Goal: Task Accomplishment & Management: Use online tool/utility

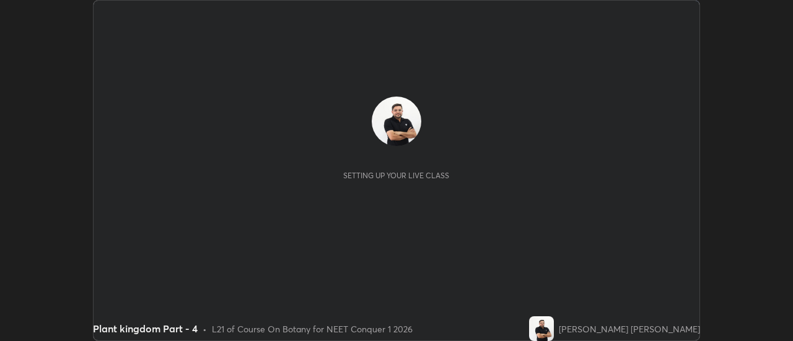
scroll to position [341, 792]
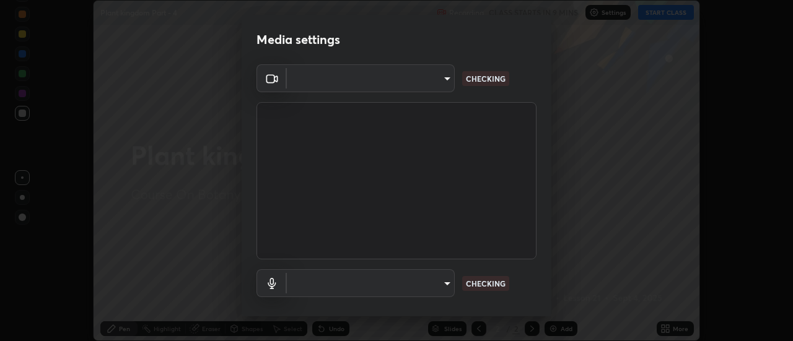
type input "0be616c92c2879d8fe19306c4b8383fc9b13f77197a30f876870ce6c7906effd"
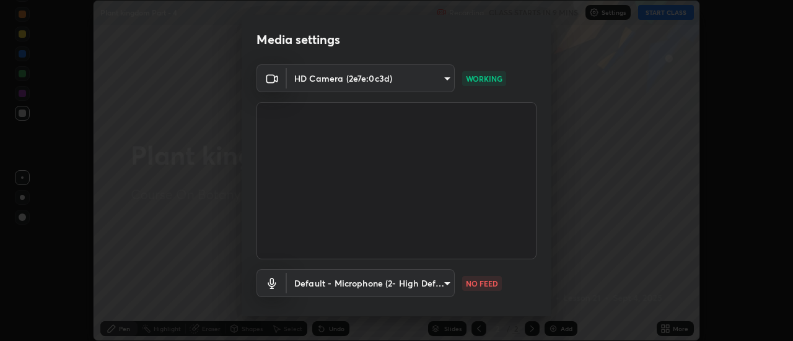
click at [448, 288] on body "Erase all Plant kingdom Part - 4 Recording CLASS STARTS IN 9 MINS Settings STAR…" at bounding box center [396, 170] width 793 height 341
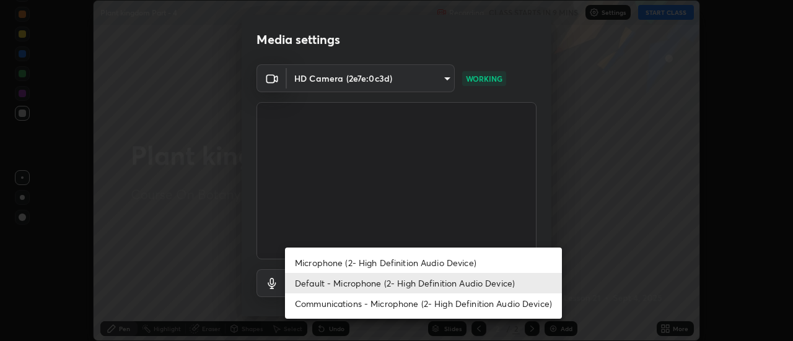
click at [447, 261] on li "Microphone (2- High Definition Audio Device)" at bounding box center [423, 263] width 277 height 20
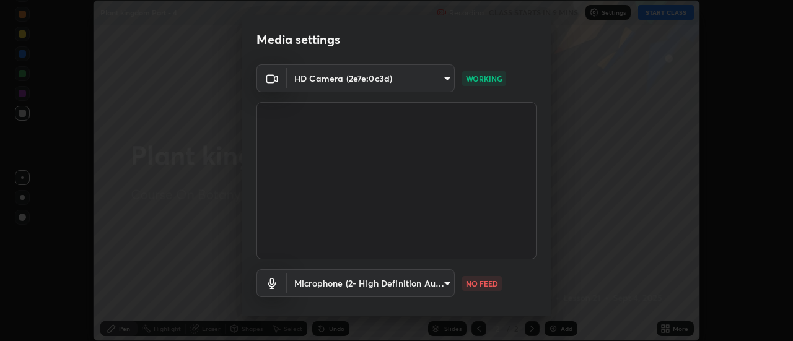
click at [437, 289] on body "Erase all Plant kingdom Part - 4 Recording CLASS STARTS IN 9 MINS Settings STAR…" at bounding box center [396, 170] width 793 height 341
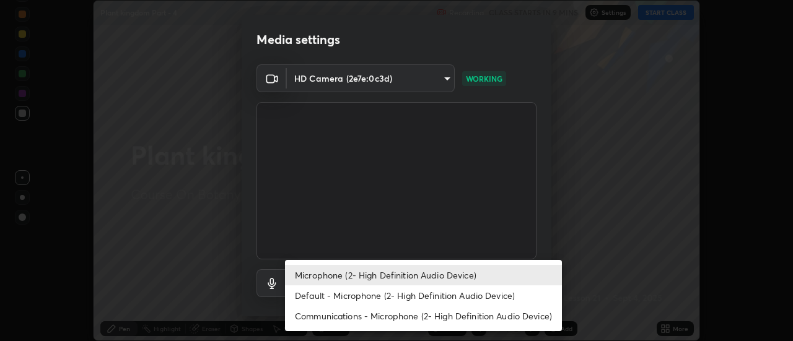
click at [437, 295] on li "Default - Microphone (2- High Definition Audio Device)" at bounding box center [423, 296] width 277 height 20
type input "default"
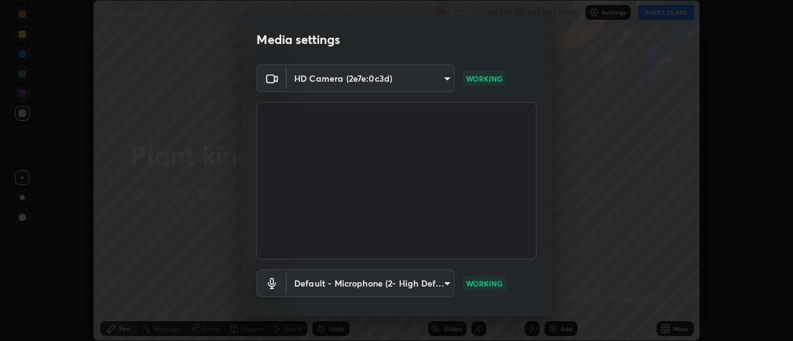
scroll to position [65, 0]
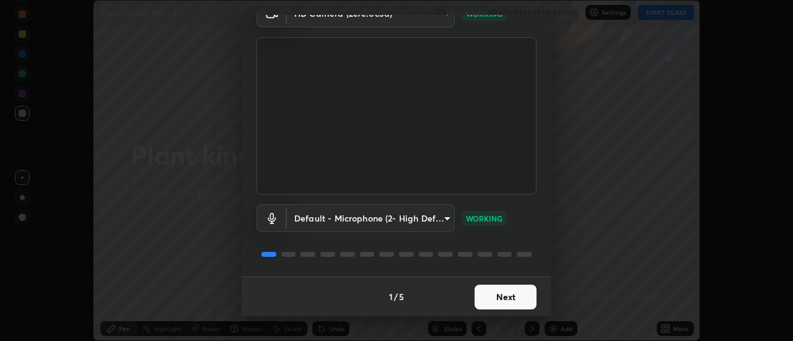
click at [509, 305] on button "Next" at bounding box center [506, 297] width 62 height 25
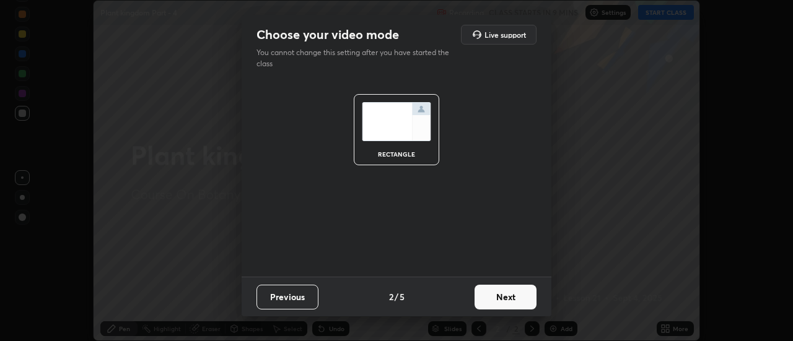
scroll to position [0, 0]
click at [509, 302] on button "Next" at bounding box center [506, 297] width 62 height 25
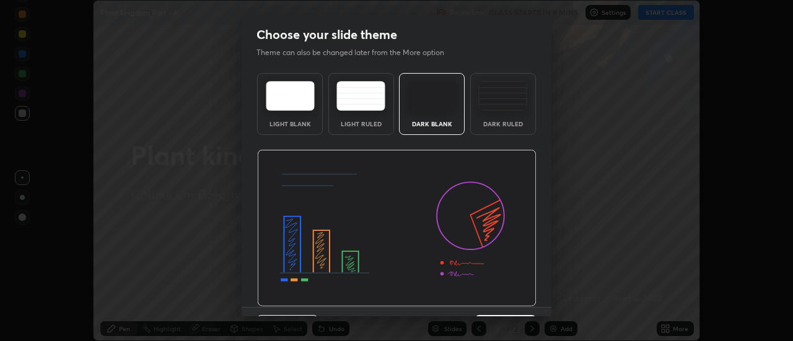
scroll to position [30, 0]
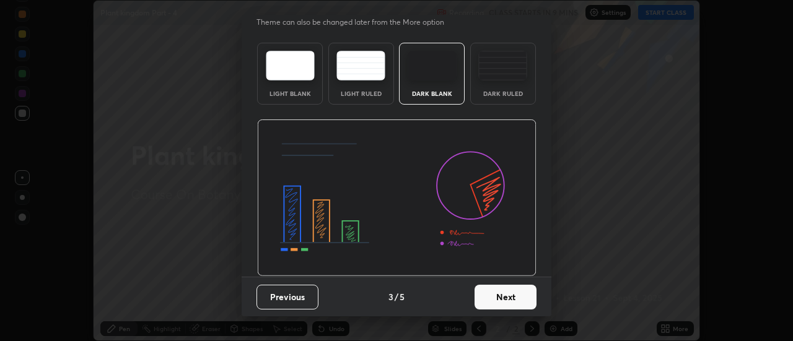
click at [501, 299] on button "Next" at bounding box center [506, 297] width 62 height 25
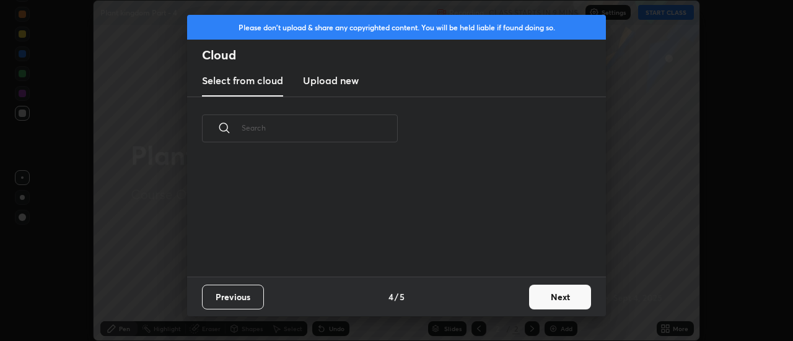
scroll to position [116, 398]
click at [344, 83] on h3 "Upload new" at bounding box center [331, 80] width 56 height 15
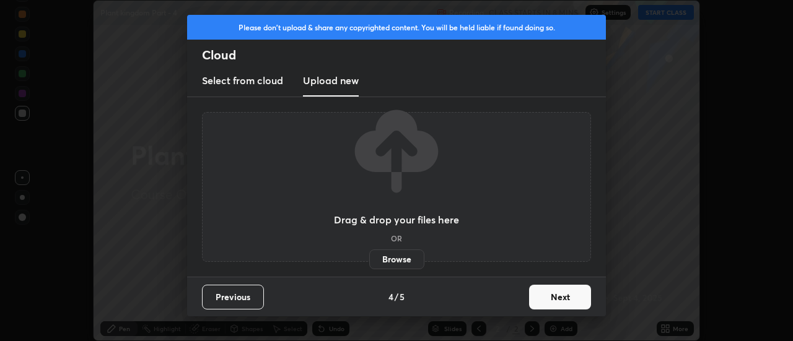
click at [397, 264] on label "Browse" at bounding box center [396, 260] width 55 height 20
click at [369, 264] on input "Browse" at bounding box center [369, 260] width 0 height 20
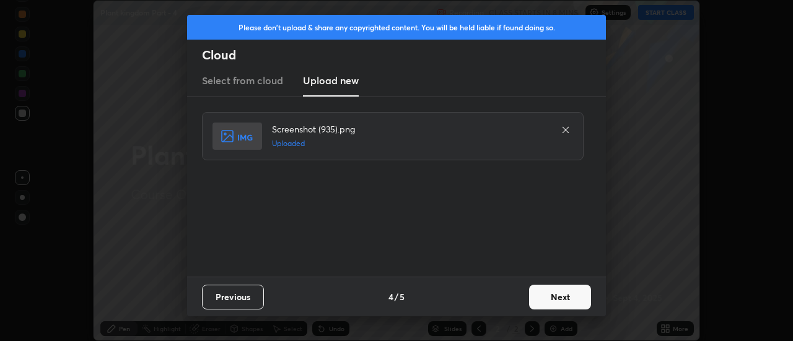
click at [550, 297] on button "Next" at bounding box center [560, 297] width 62 height 25
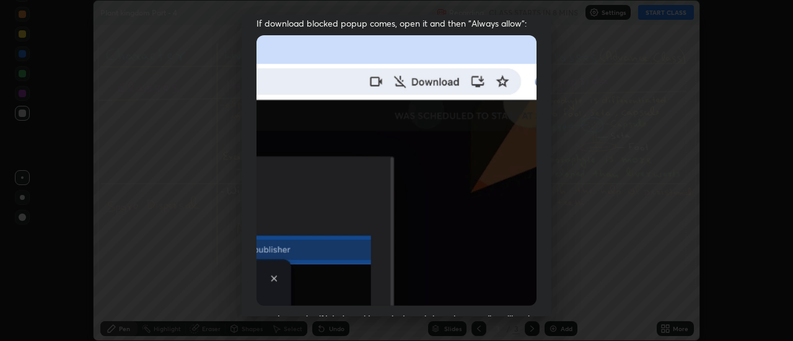
scroll to position [318, 0]
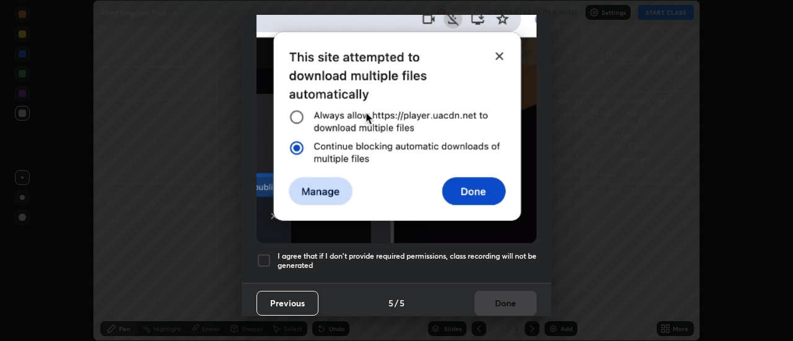
click at [263, 255] on div at bounding box center [263, 260] width 15 height 15
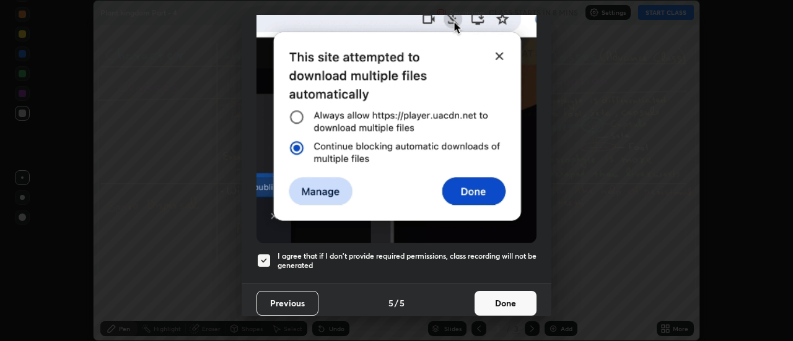
click at [490, 297] on button "Done" at bounding box center [506, 303] width 62 height 25
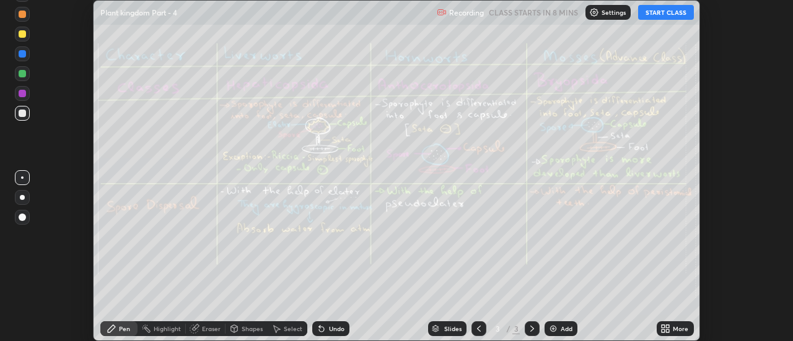
click at [670, 329] on icon at bounding box center [665, 329] width 10 height 10
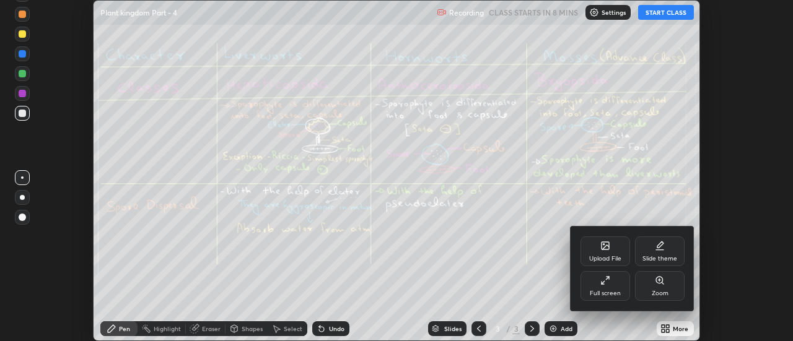
click at [607, 249] on icon at bounding box center [605, 245] width 7 height 7
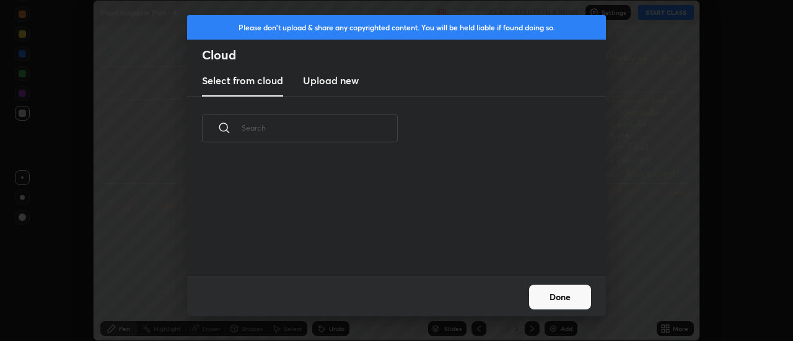
scroll to position [116, 398]
click at [331, 82] on h3 "Upload new" at bounding box center [331, 80] width 56 height 15
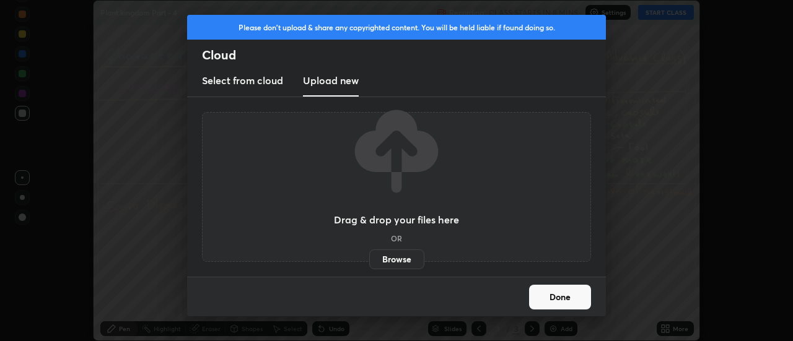
click at [403, 259] on label "Browse" at bounding box center [396, 260] width 55 height 20
click at [369, 259] on input "Browse" at bounding box center [369, 260] width 0 height 20
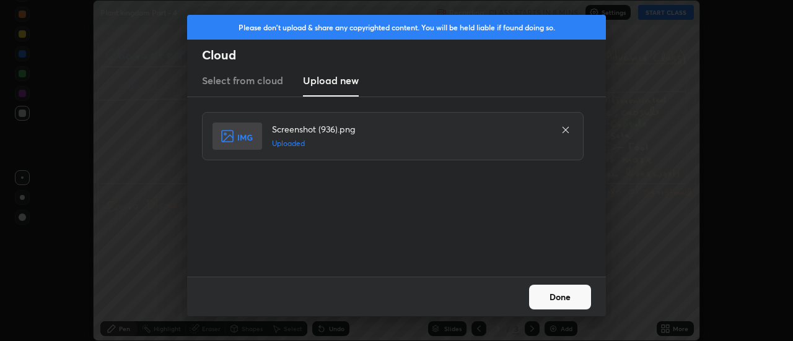
click at [553, 302] on button "Done" at bounding box center [560, 297] width 62 height 25
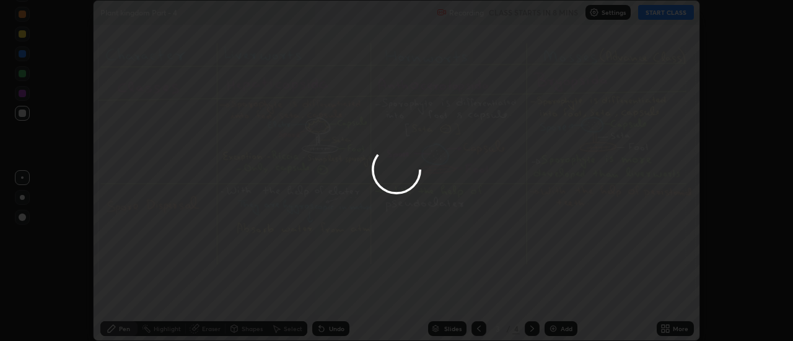
click at [668, 331] on icon at bounding box center [668, 331] width 3 height 3
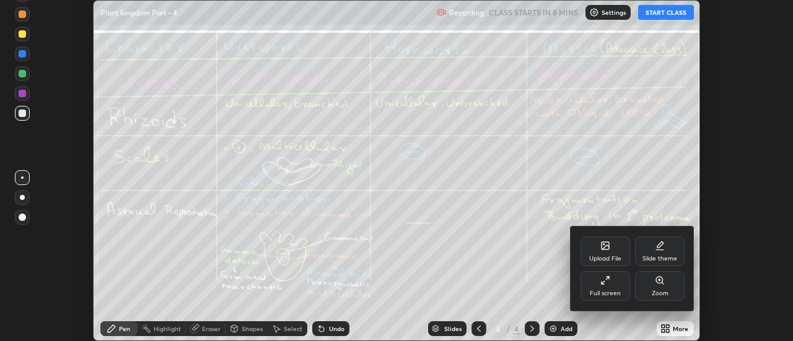
click at [610, 243] on icon at bounding box center [605, 246] width 10 height 10
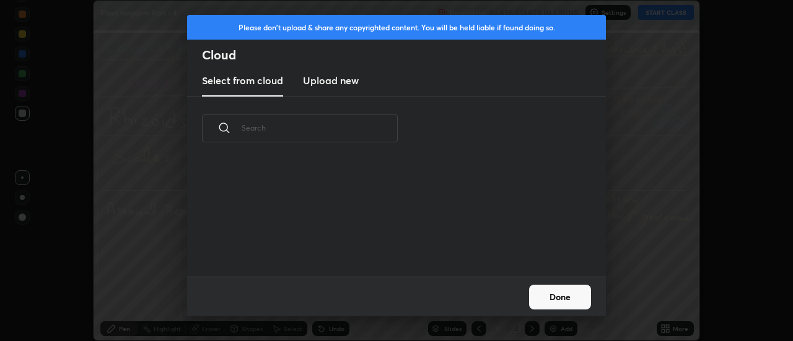
click at [334, 81] on h3 "Upload new" at bounding box center [331, 80] width 56 height 15
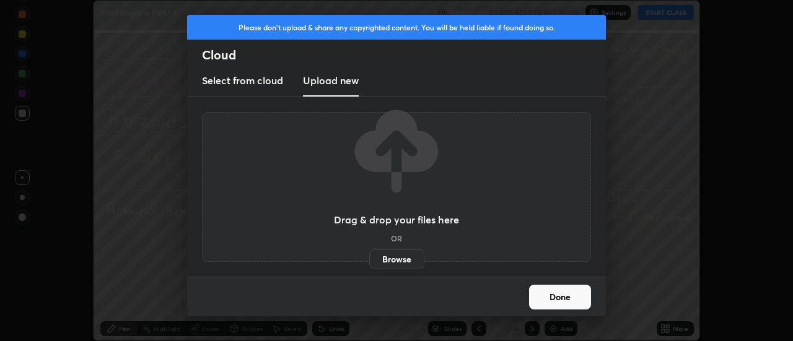
click at [405, 258] on label "Browse" at bounding box center [396, 260] width 55 height 20
click at [369, 258] on input "Browse" at bounding box center [369, 260] width 0 height 20
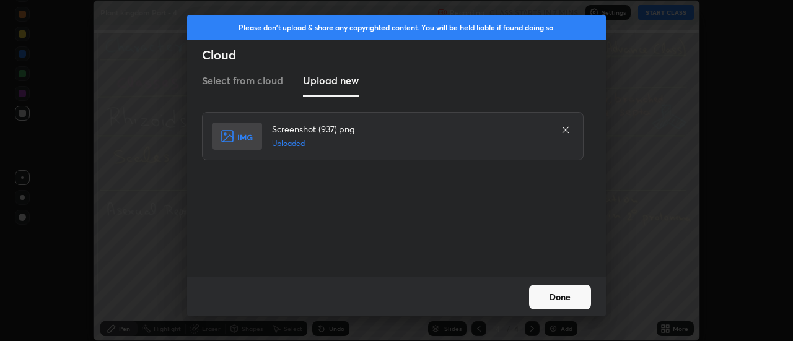
click at [553, 296] on button "Done" at bounding box center [560, 297] width 62 height 25
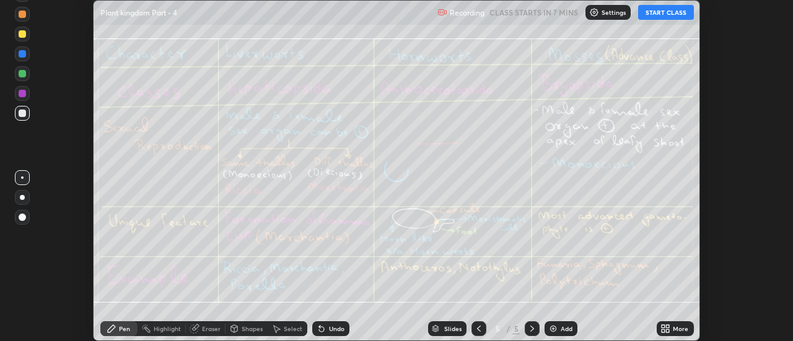
click at [673, 330] on div "More" at bounding box center [675, 329] width 37 height 15
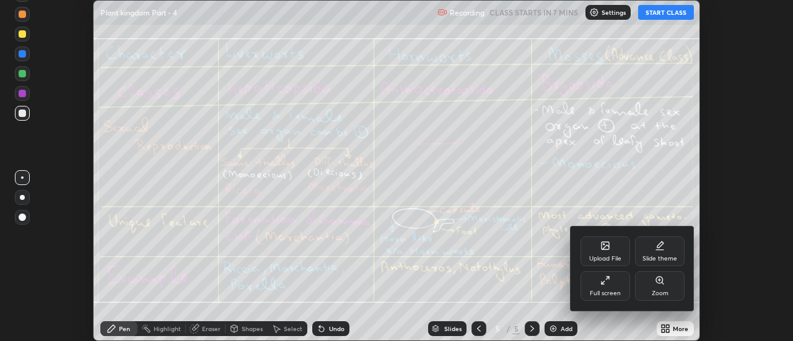
click at [613, 250] on div "Upload File" at bounding box center [606, 252] width 50 height 30
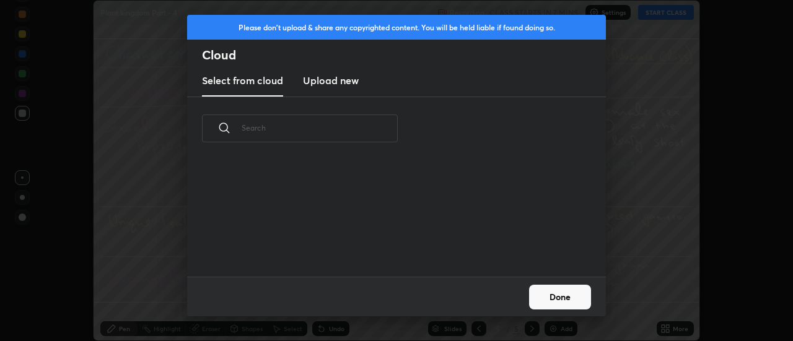
click at [339, 84] on h3 "Upload new" at bounding box center [331, 80] width 56 height 15
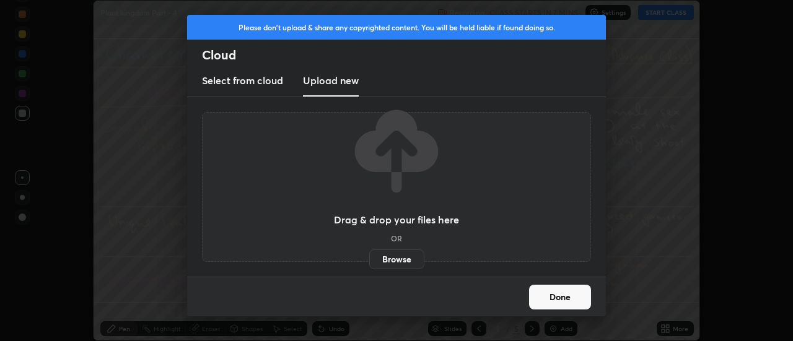
click at [407, 258] on label "Browse" at bounding box center [396, 260] width 55 height 20
click at [369, 258] on input "Browse" at bounding box center [369, 260] width 0 height 20
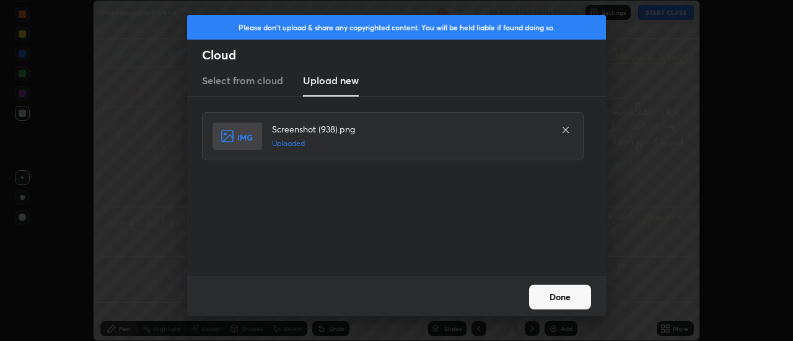
click at [553, 299] on button "Done" at bounding box center [560, 297] width 62 height 25
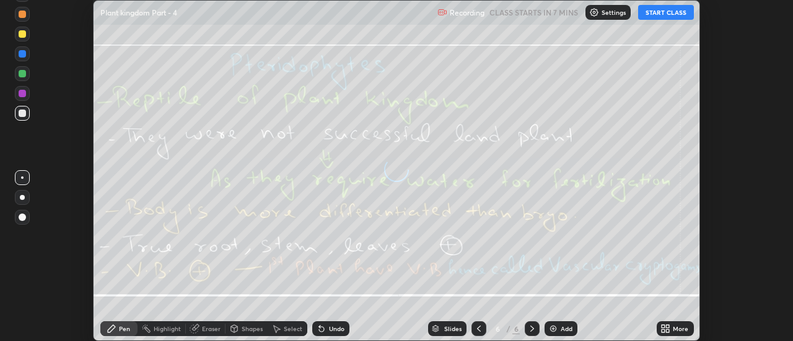
click at [668, 326] on icon at bounding box center [668, 326] width 3 height 3
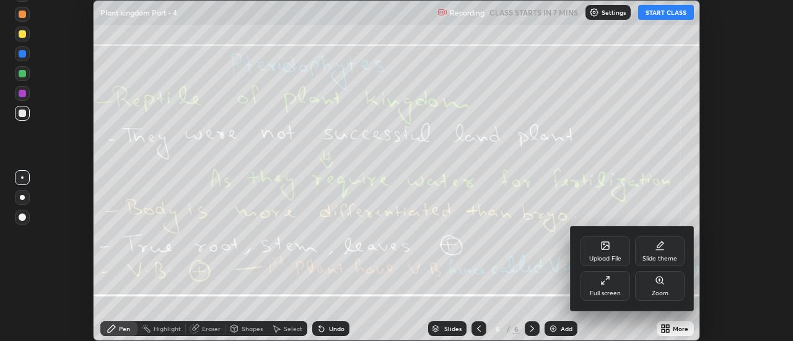
click at [610, 254] on div "Upload File" at bounding box center [606, 252] width 50 height 30
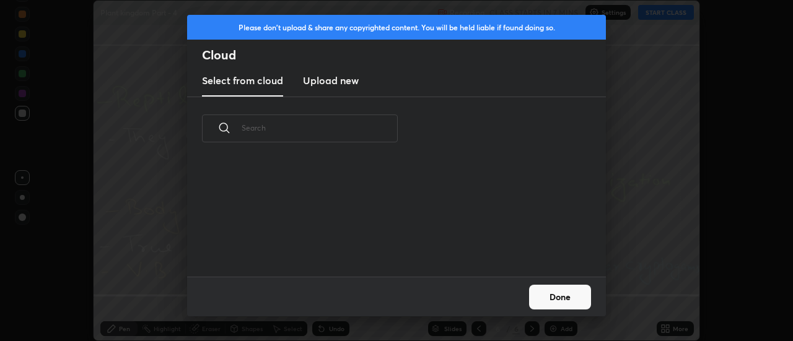
click at [331, 83] on h3 "Upload new" at bounding box center [331, 80] width 56 height 15
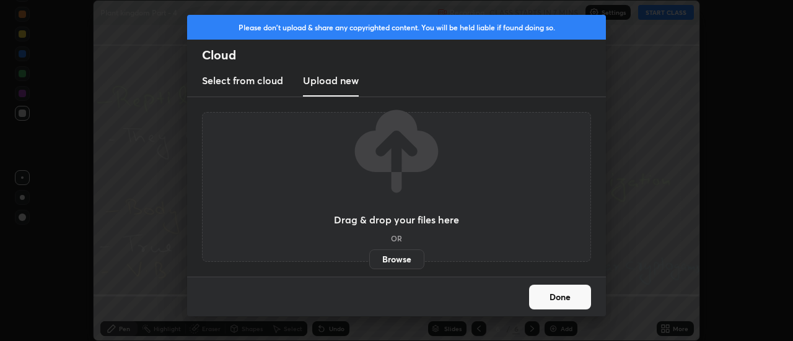
click at [406, 263] on label "Browse" at bounding box center [396, 260] width 55 height 20
click at [369, 263] on input "Browse" at bounding box center [369, 260] width 0 height 20
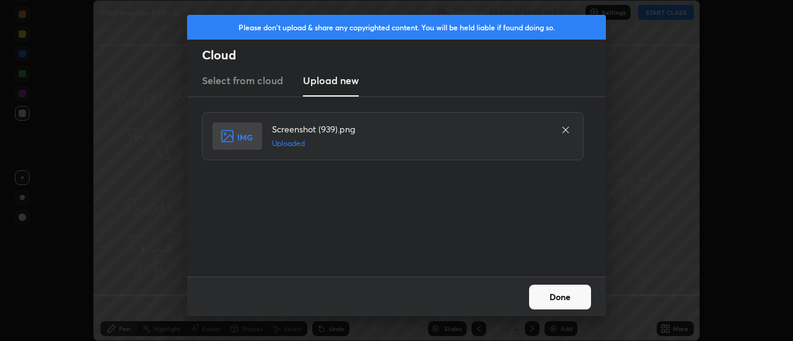
click at [554, 294] on button "Done" at bounding box center [560, 297] width 62 height 25
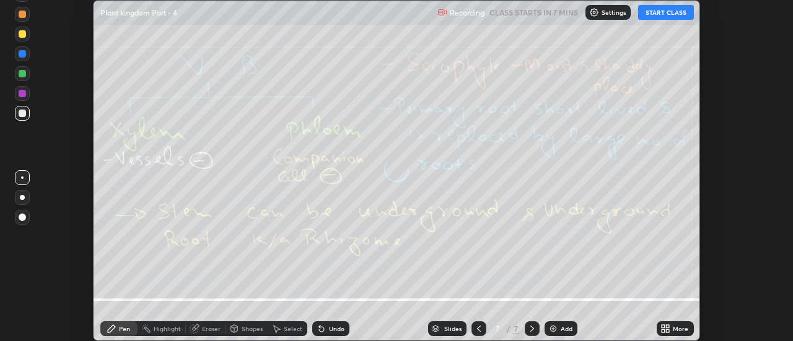
click at [668, 326] on icon at bounding box center [668, 326] width 3 height 3
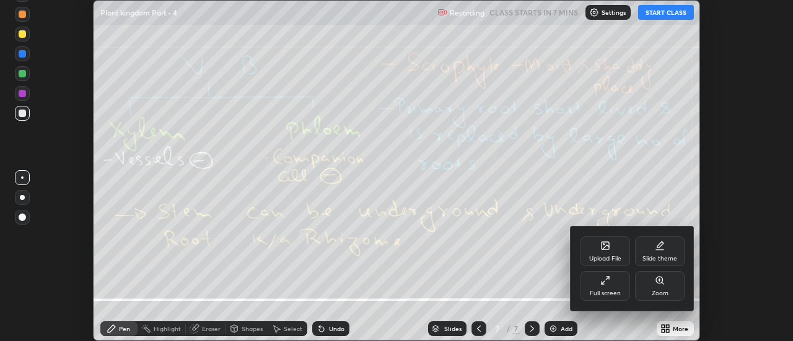
click at [602, 246] on icon at bounding box center [605, 245] width 7 height 7
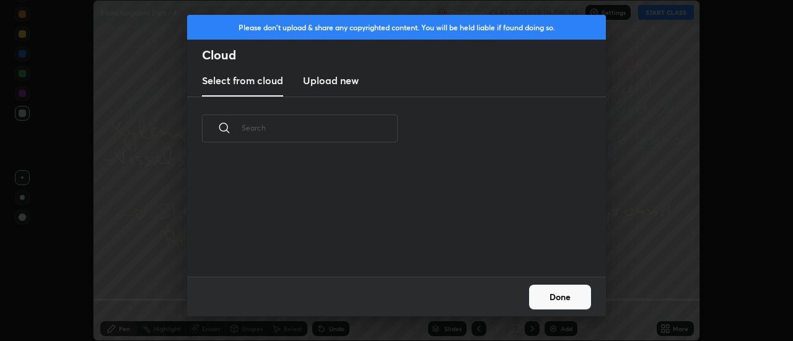
click at [332, 84] on h3 "Upload new" at bounding box center [331, 80] width 56 height 15
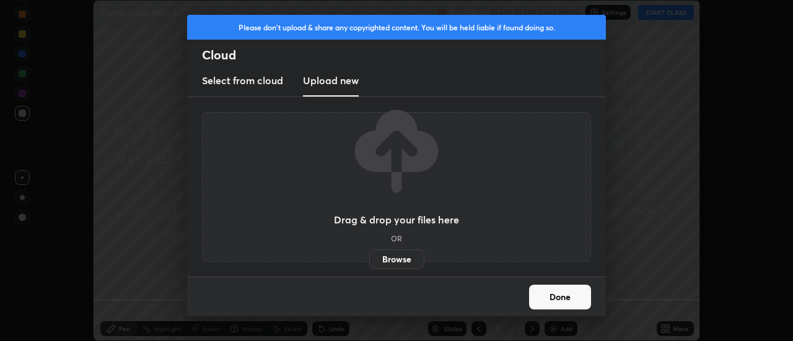
click at [396, 259] on label "Browse" at bounding box center [396, 260] width 55 height 20
click at [369, 259] on input "Browse" at bounding box center [369, 260] width 0 height 20
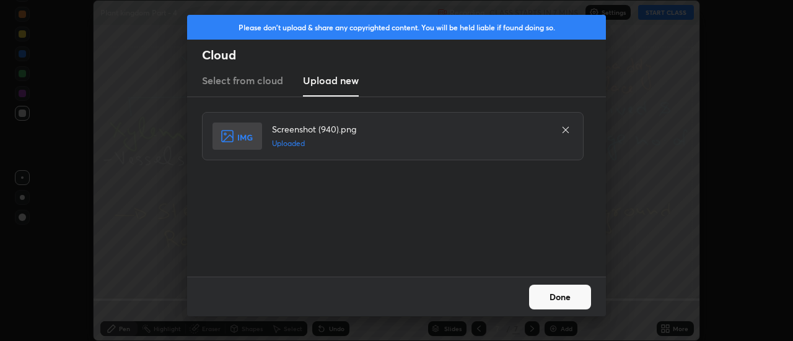
click at [556, 295] on button "Done" at bounding box center [560, 297] width 62 height 25
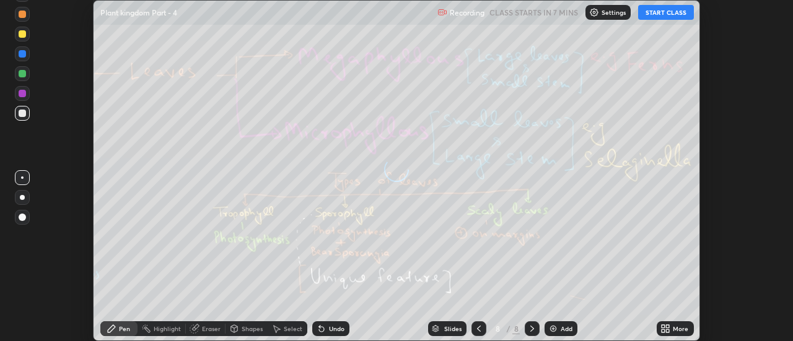
click at [668, 325] on icon at bounding box center [665, 329] width 10 height 10
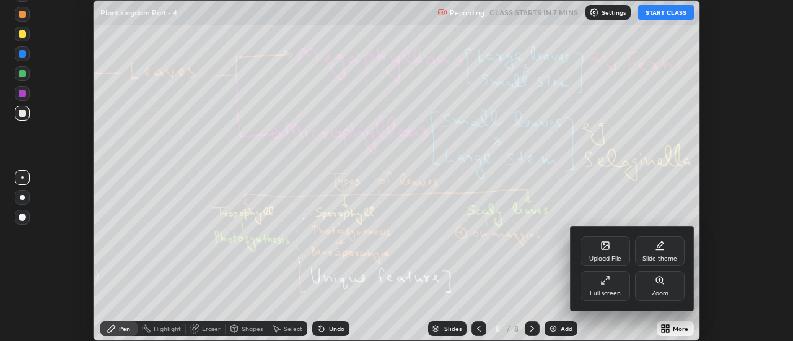
click at [610, 253] on div "Upload File" at bounding box center [606, 252] width 50 height 30
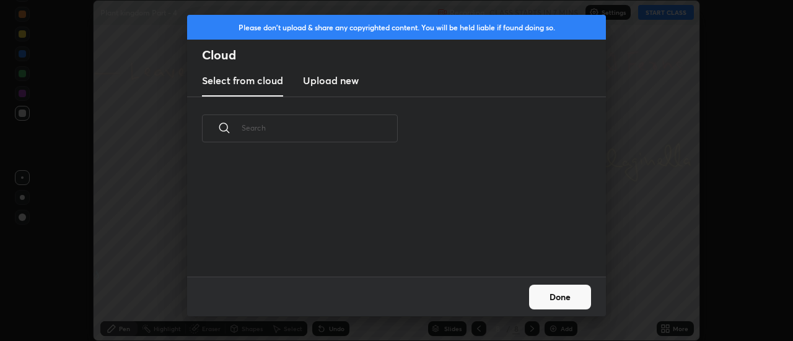
click at [331, 85] on h3 "Upload new" at bounding box center [331, 80] width 56 height 15
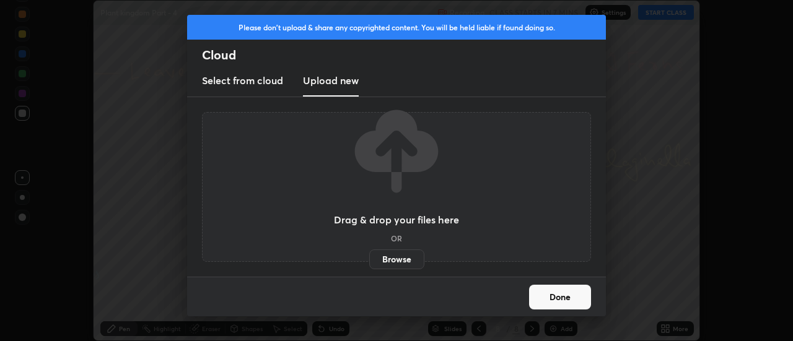
click at [409, 260] on label "Browse" at bounding box center [396, 260] width 55 height 20
click at [369, 260] on input "Browse" at bounding box center [369, 260] width 0 height 20
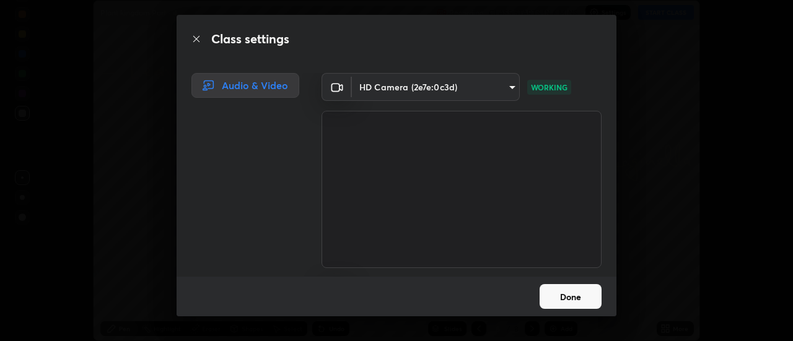
click at [564, 299] on button "Done" at bounding box center [571, 296] width 62 height 25
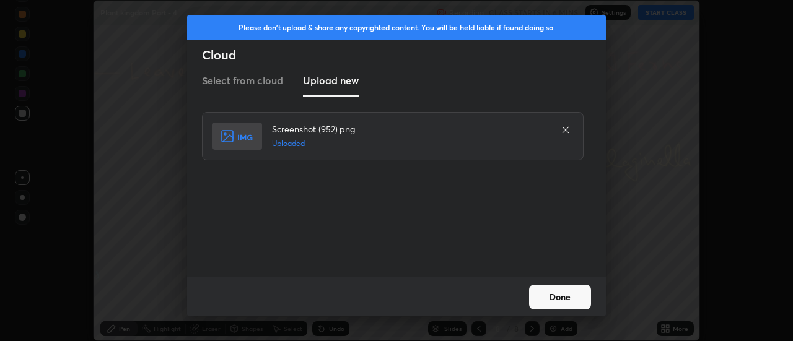
click at [556, 299] on button "Done" at bounding box center [560, 297] width 62 height 25
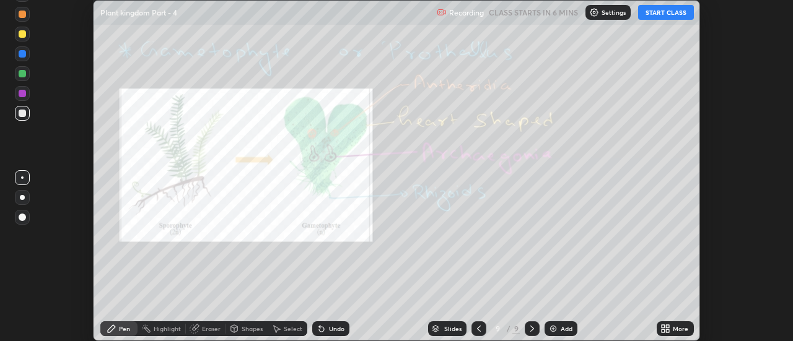
click at [668, 331] on icon at bounding box center [668, 331] width 3 height 3
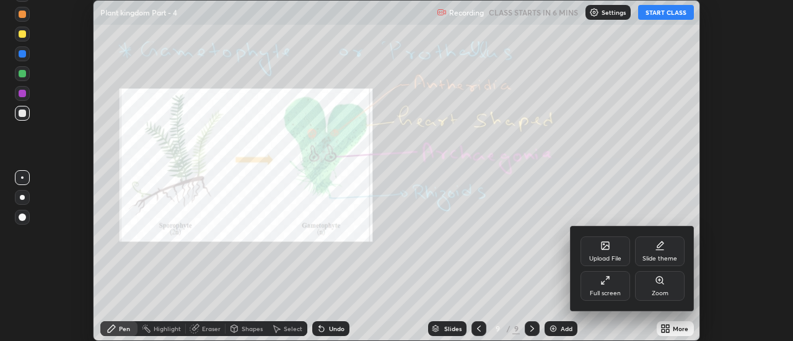
click at [614, 250] on div "Upload File" at bounding box center [606, 252] width 50 height 30
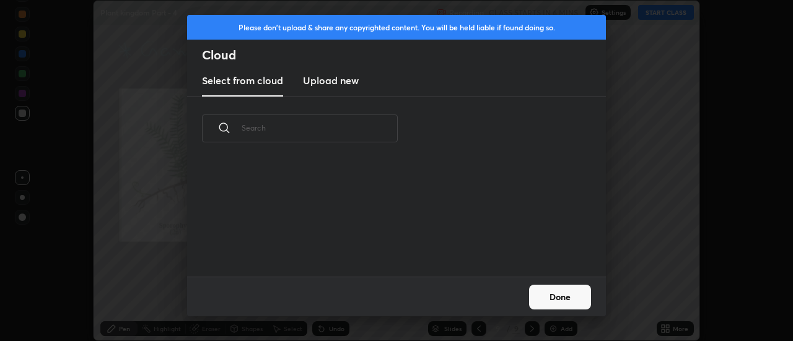
click at [328, 81] on h3 "Upload new" at bounding box center [331, 80] width 56 height 15
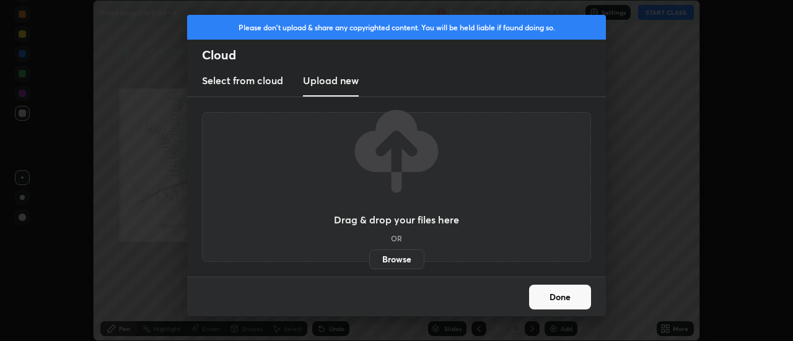
click at [388, 254] on label "Browse" at bounding box center [396, 260] width 55 height 20
click at [369, 254] on input "Browse" at bounding box center [369, 260] width 0 height 20
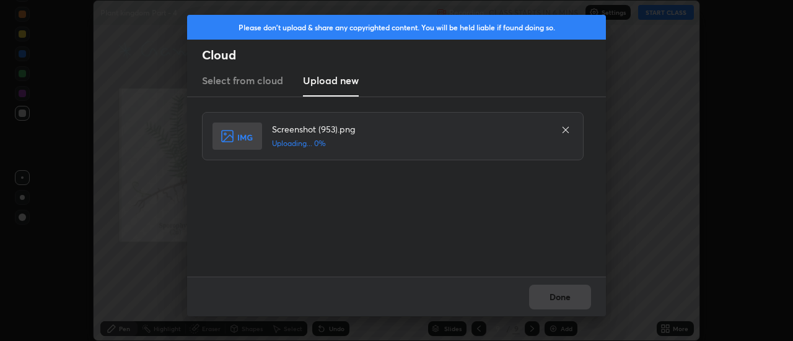
click at [556, 292] on div "Done" at bounding box center [396, 297] width 419 height 40
click at [556, 294] on div "Done" at bounding box center [396, 297] width 419 height 40
click at [559, 299] on div "Done" at bounding box center [396, 297] width 419 height 40
click at [557, 297] on button "Done" at bounding box center [560, 297] width 62 height 25
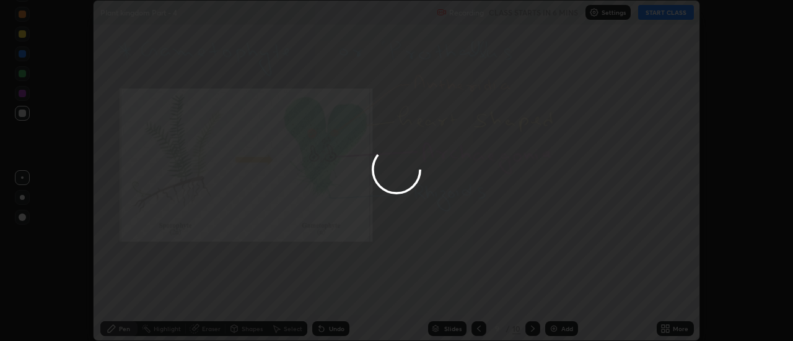
click at [557, 297] on button "Done" at bounding box center [560, 297] width 62 height 25
click at [558, 297] on button "Done" at bounding box center [560, 297] width 62 height 25
click at [558, 297] on div at bounding box center [396, 170] width 793 height 341
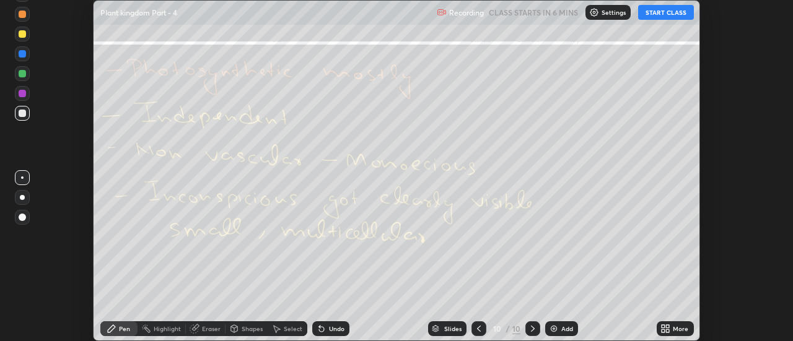
click at [668, 328] on icon at bounding box center [668, 326] width 3 height 3
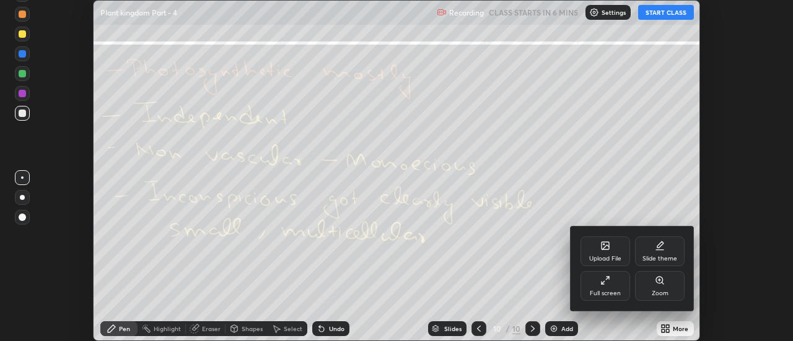
click at [613, 247] on div "Upload File" at bounding box center [606, 252] width 50 height 30
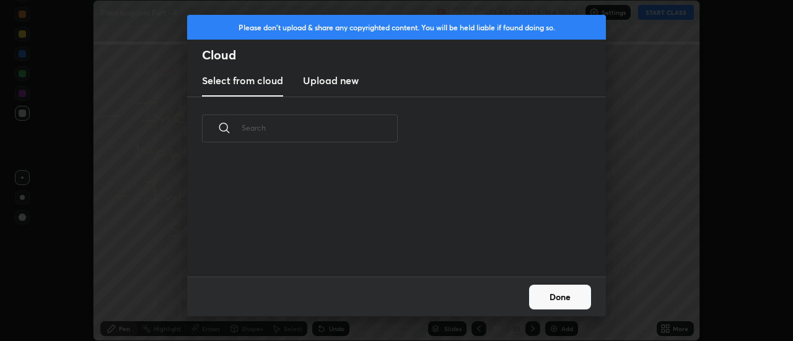
click at [330, 82] on h3 "Upload new" at bounding box center [331, 80] width 56 height 15
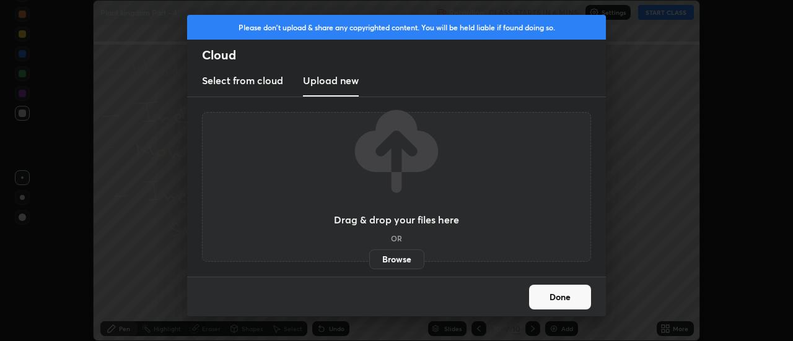
click at [392, 256] on label "Browse" at bounding box center [396, 260] width 55 height 20
click at [369, 256] on input "Browse" at bounding box center [369, 260] width 0 height 20
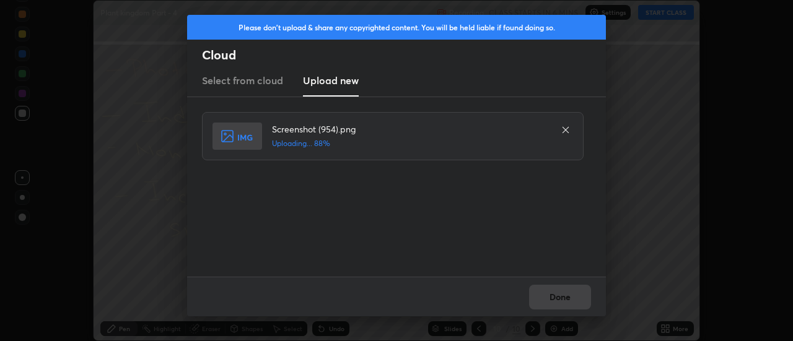
click at [554, 299] on div "Done" at bounding box center [396, 297] width 419 height 40
click at [554, 296] on button "Done" at bounding box center [560, 297] width 62 height 25
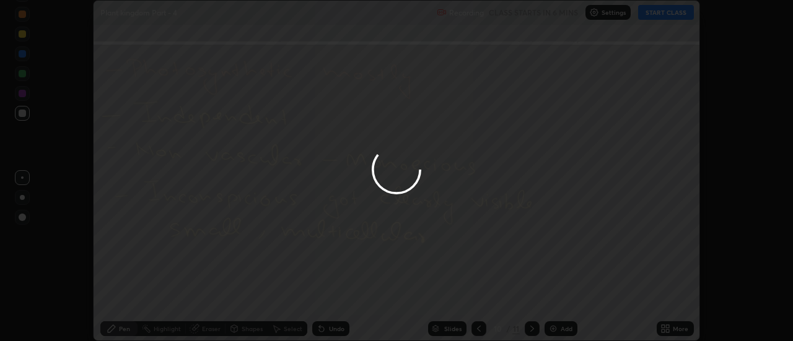
click at [554, 298] on button "Done" at bounding box center [560, 297] width 62 height 25
click at [554, 298] on div at bounding box center [396, 170] width 793 height 341
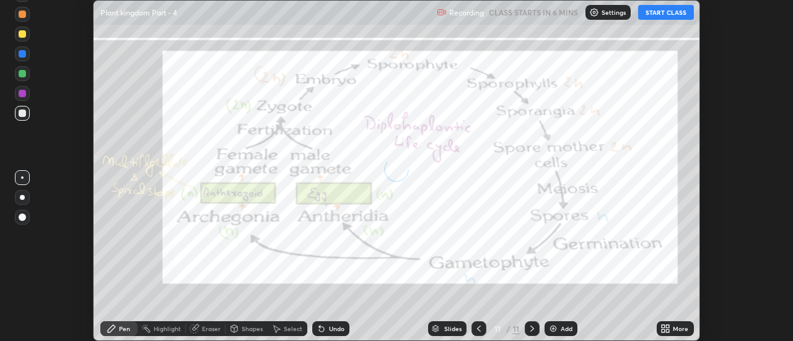
click at [668, 326] on icon at bounding box center [668, 326] width 3 height 3
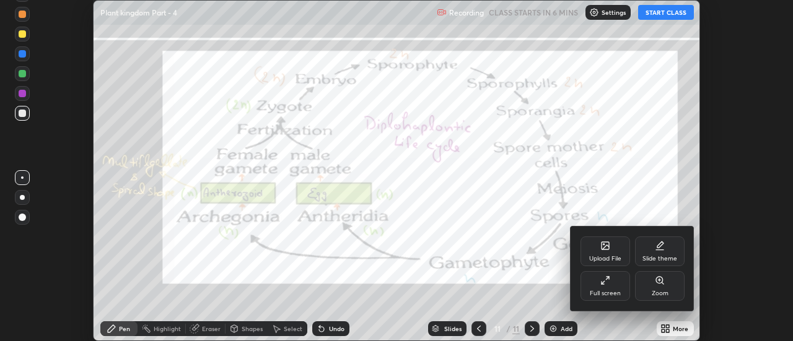
click at [614, 253] on div "Upload File" at bounding box center [606, 252] width 50 height 30
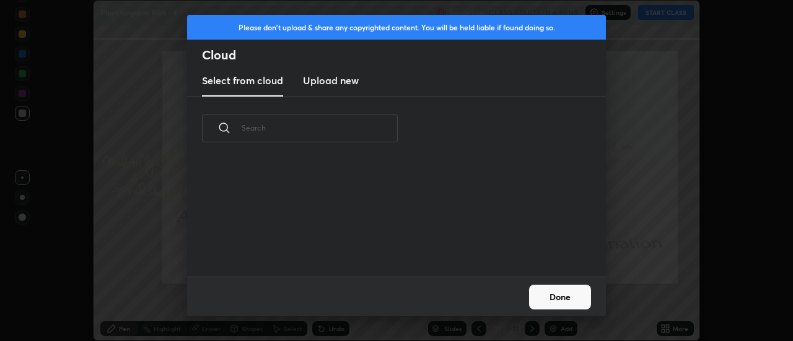
click at [332, 85] on h3 "Upload new" at bounding box center [331, 80] width 56 height 15
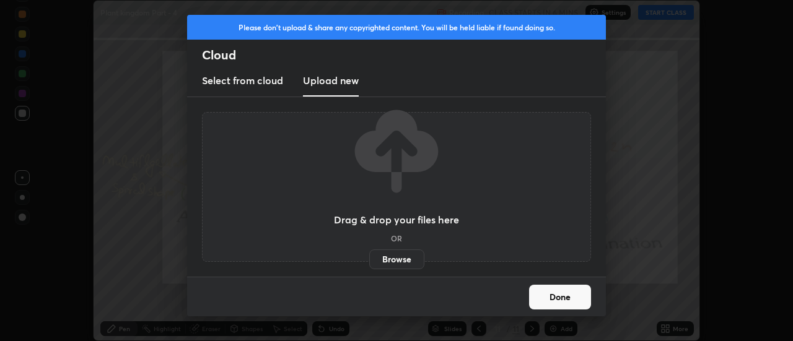
click at [394, 257] on label "Browse" at bounding box center [396, 260] width 55 height 20
click at [369, 257] on input "Browse" at bounding box center [369, 260] width 0 height 20
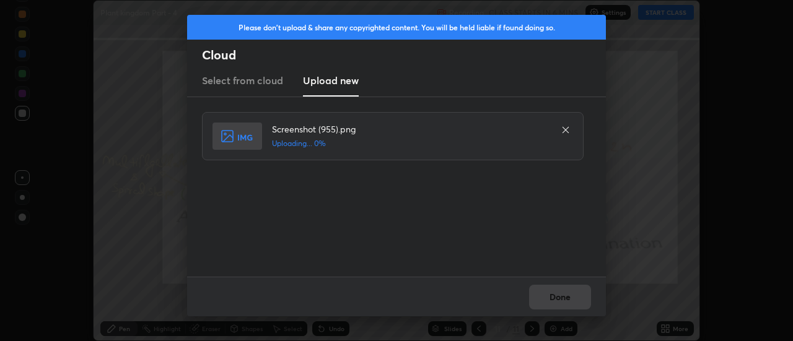
click at [556, 300] on div "Done" at bounding box center [396, 297] width 419 height 40
click at [554, 296] on div "Done" at bounding box center [396, 297] width 419 height 40
click at [555, 296] on button "Done" at bounding box center [560, 297] width 62 height 25
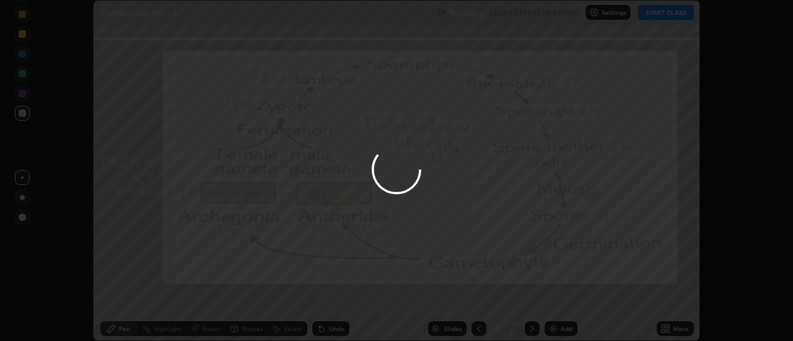
click at [558, 297] on button "Done" at bounding box center [560, 297] width 62 height 25
click at [561, 295] on div at bounding box center [396, 170] width 793 height 341
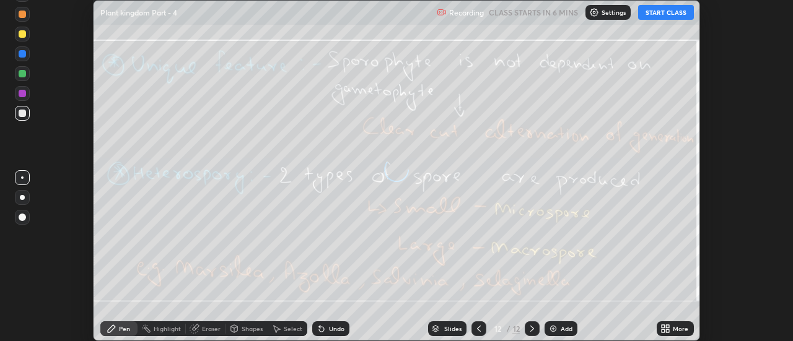
click at [675, 327] on div "More" at bounding box center [680, 329] width 15 height 6
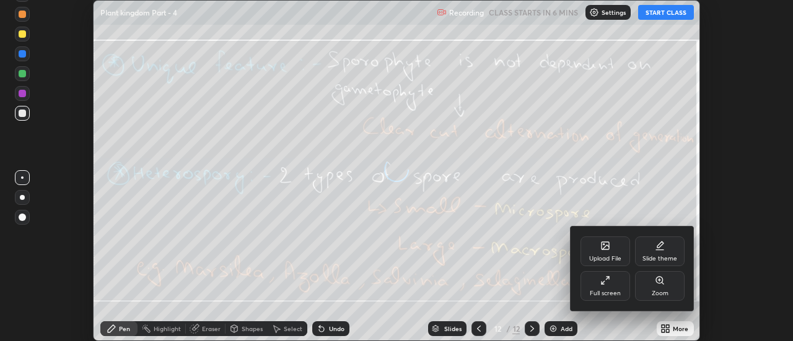
click at [615, 246] on div "Upload File" at bounding box center [606, 252] width 50 height 30
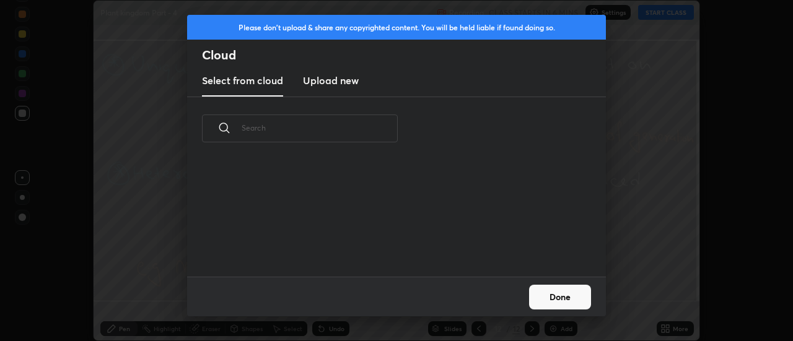
click at [330, 82] on h3 "Upload new" at bounding box center [331, 80] width 56 height 15
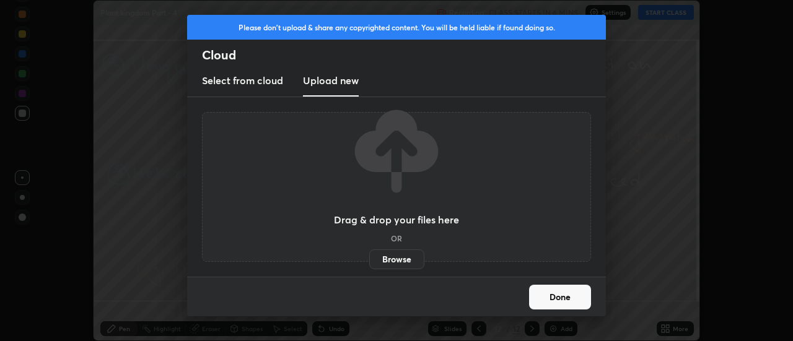
click at [382, 250] on label "Browse" at bounding box center [396, 260] width 55 height 20
click at [369, 250] on input "Browse" at bounding box center [369, 260] width 0 height 20
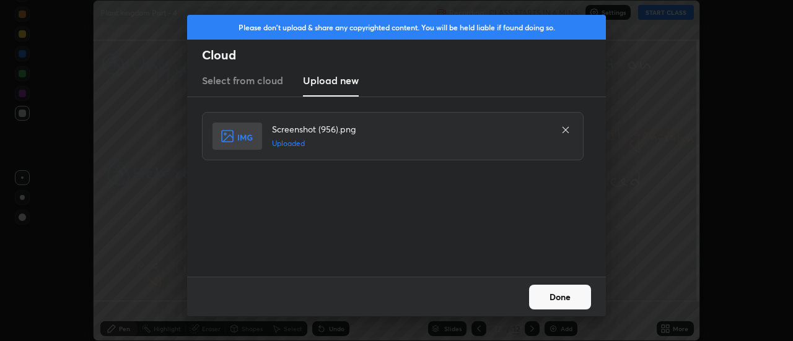
click at [561, 301] on button "Done" at bounding box center [560, 297] width 62 height 25
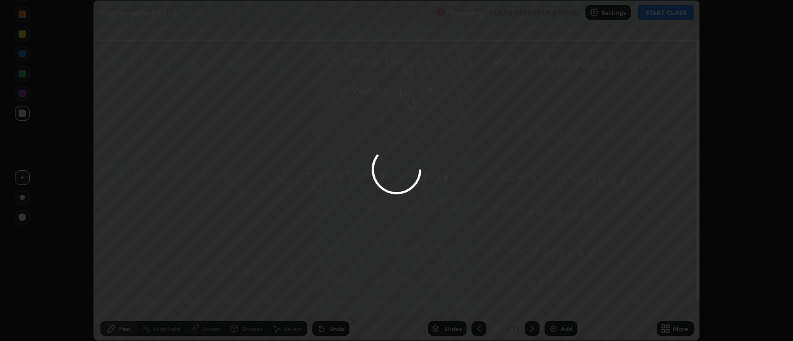
click at [673, 333] on div at bounding box center [396, 170] width 793 height 341
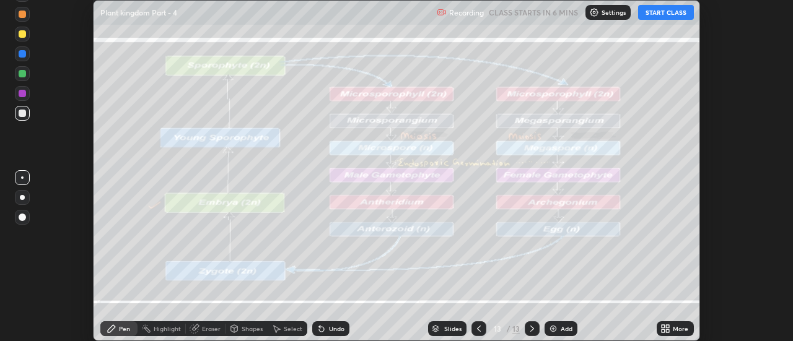
click at [668, 326] on icon at bounding box center [668, 326] width 3 height 3
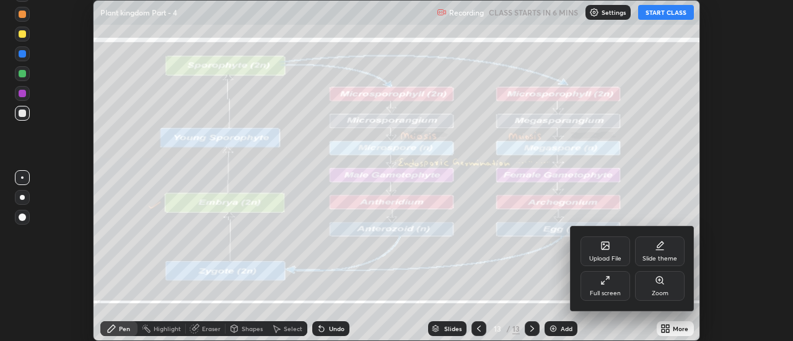
click at [616, 251] on div "Upload File" at bounding box center [606, 252] width 50 height 30
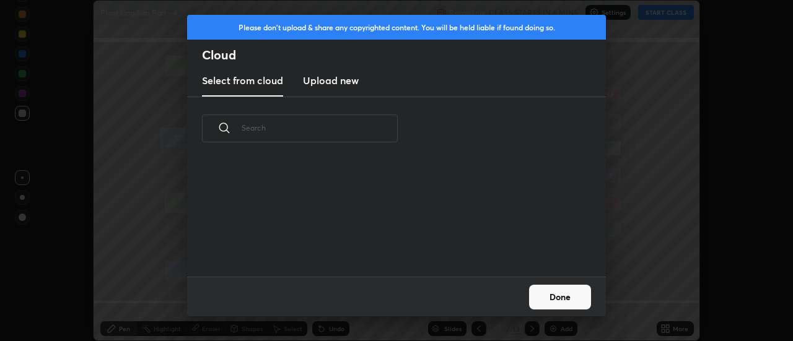
click at [332, 83] on h3 "Upload new" at bounding box center [331, 80] width 56 height 15
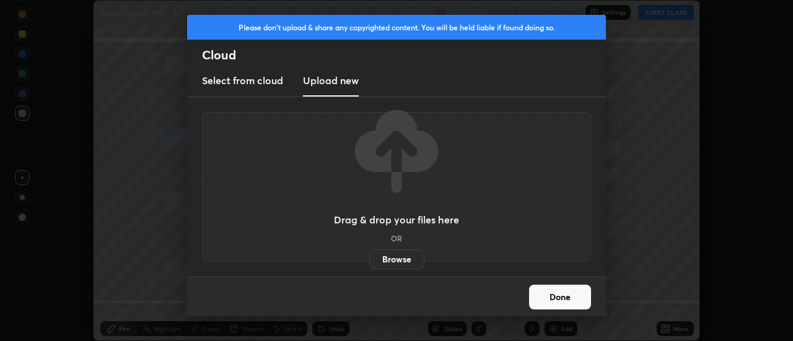
click at [393, 260] on label "Browse" at bounding box center [396, 260] width 55 height 20
click at [369, 260] on input "Browse" at bounding box center [369, 260] width 0 height 20
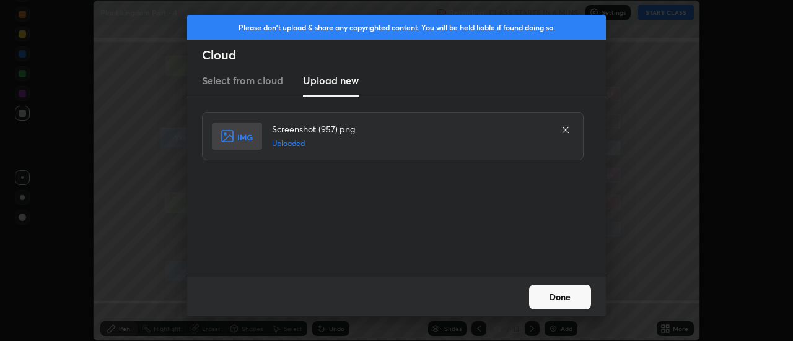
click at [554, 296] on button "Done" at bounding box center [560, 297] width 62 height 25
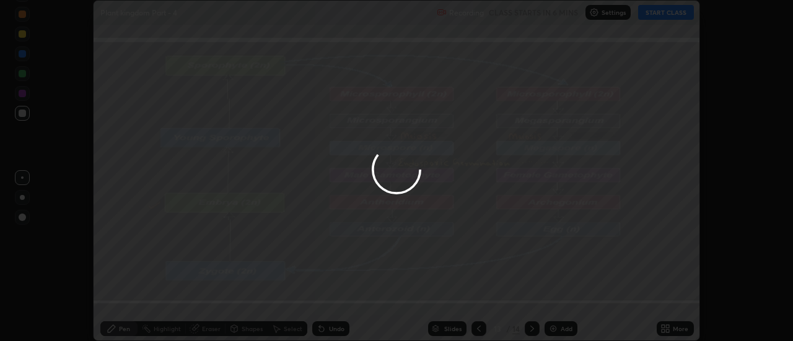
click at [672, 330] on div "More" at bounding box center [675, 329] width 37 height 15
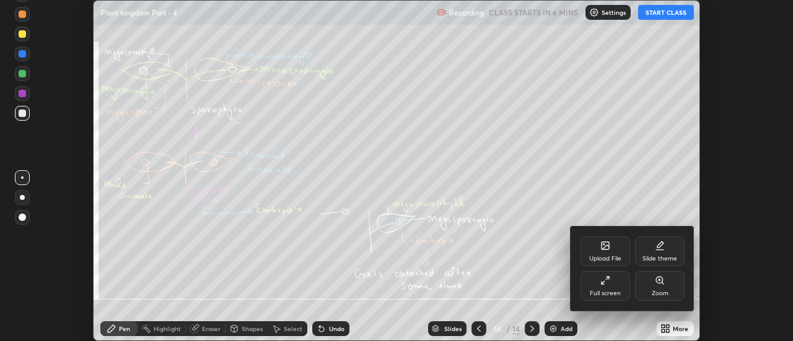
click at [618, 252] on div "Upload File" at bounding box center [606, 252] width 50 height 30
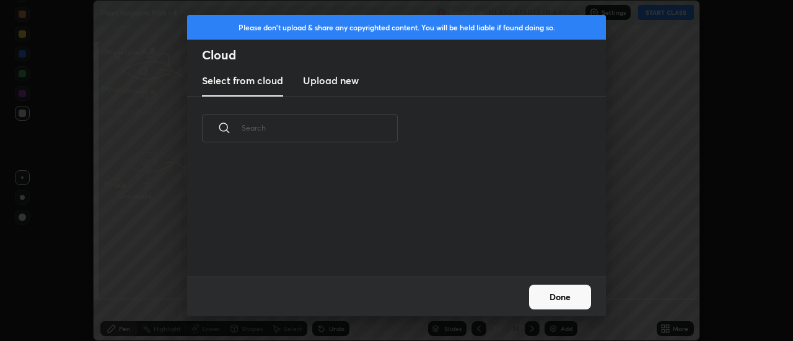
click at [329, 84] on h3 "Upload new" at bounding box center [331, 80] width 56 height 15
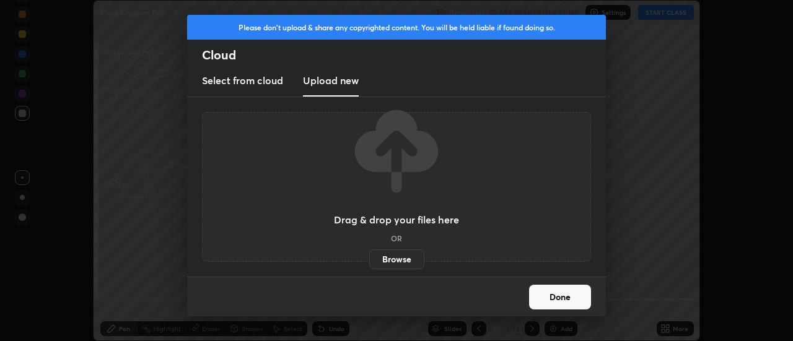
click at [399, 261] on label "Browse" at bounding box center [396, 260] width 55 height 20
click at [369, 261] on input "Browse" at bounding box center [369, 260] width 0 height 20
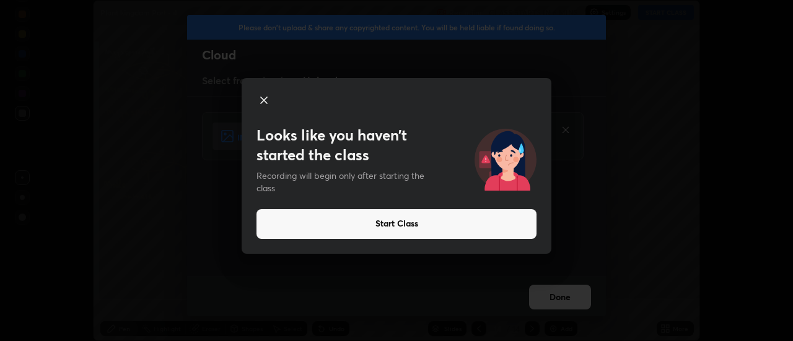
click at [263, 99] on icon at bounding box center [264, 100] width 6 height 6
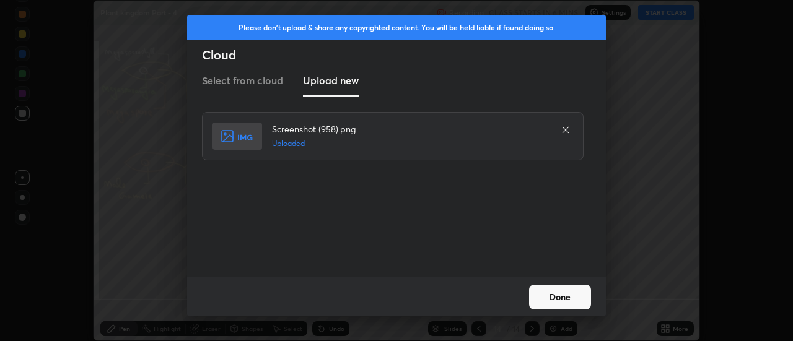
click at [554, 294] on button "Done" at bounding box center [560, 297] width 62 height 25
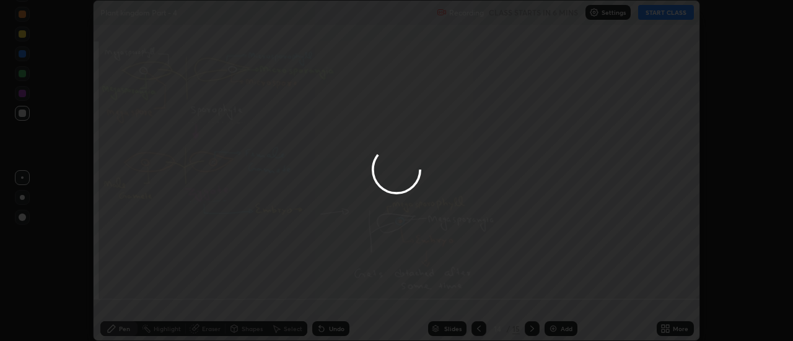
click at [668, 326] on icon at bounding box center [668, 326] width 3 height 3
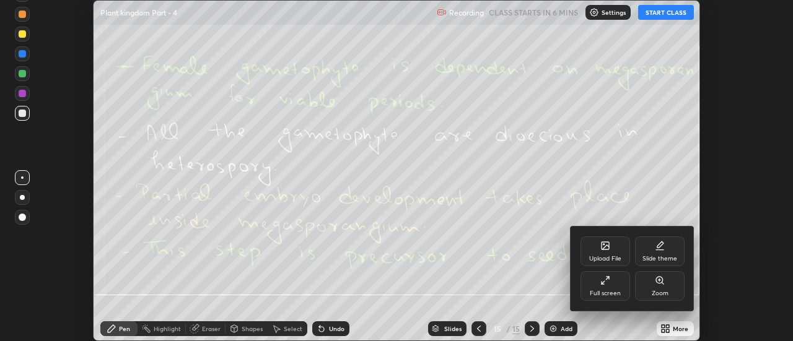
click at [607, 248] on icon at bounding box center [605, 245] width 7 height 7
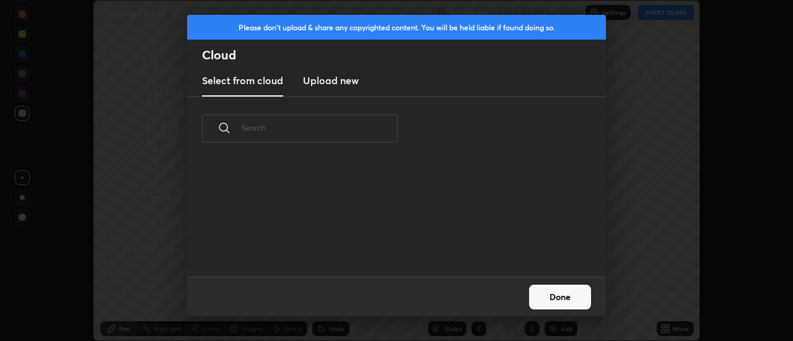
scroll to position [57, 398]
click at [335, 84] on h3 "Upload new" at bounding box center [331, 80] width 56 height 15
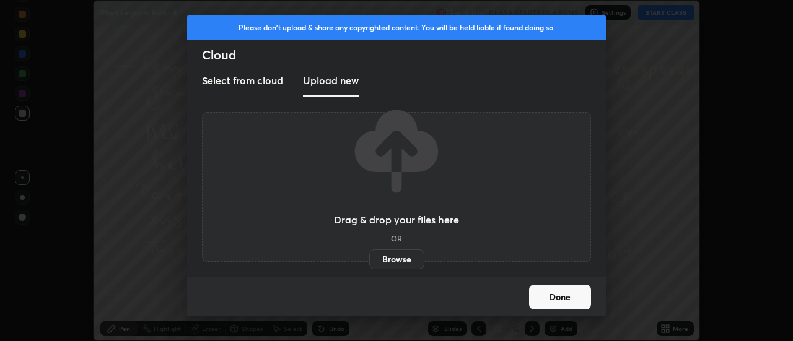
click at [397, 259] on label "Browse" at bounding box center [396, 260] width 55 height 20
click at [369, 259] on input "Browse" at bounding box center [369, 260] width 0 height 20
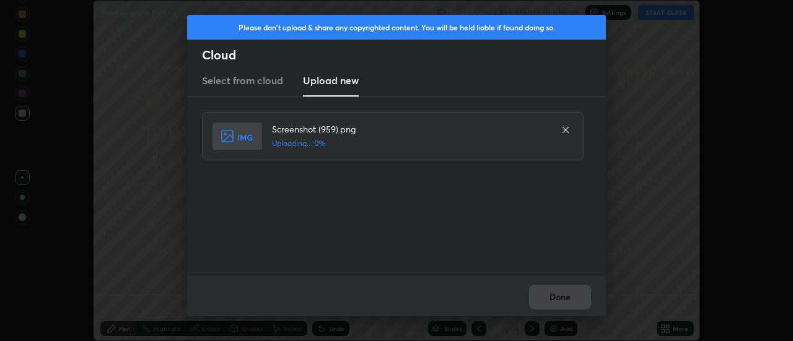
click at [554, 297] on div "Done" at bounding box center [396, 297] width 419 height 40
click at [553, 293] on div "Done" at bounding box center [396, 297] width 419 height 40
click at [552, 292] on div "Done" at bounding box center [396, 297] width 419 height 40
click at [550, 297] on button "Done" at bounding box center [560, 297] width 62 height 25
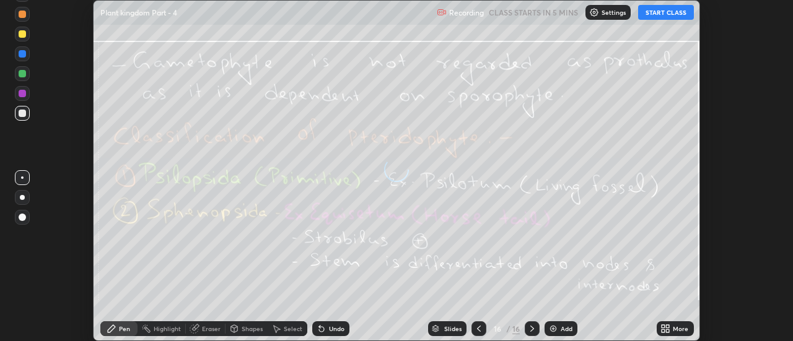
click at [673, 326] on div "More" at bounding box center [680, 329] width 15 height 6
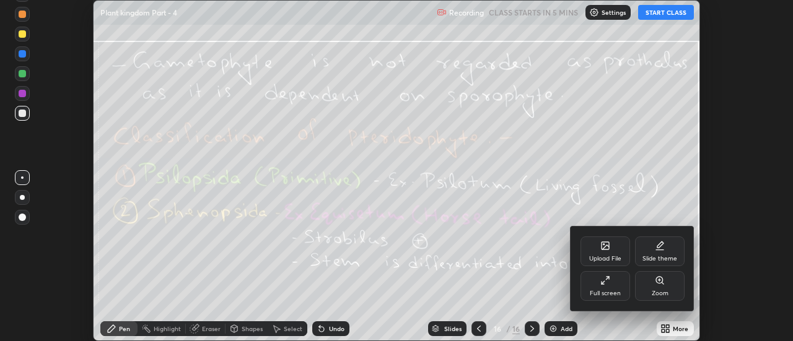
click at [610, 250] on div "Upload File" at bounding box center [606, 252] width 50 height 30
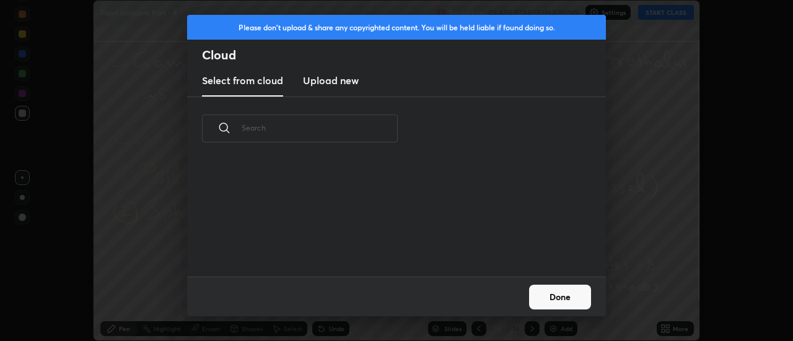
scroll to position [116, 398]
click at [331, 85] on h3 "Upload new" at bounding box center [331, 80] width 56 height 15
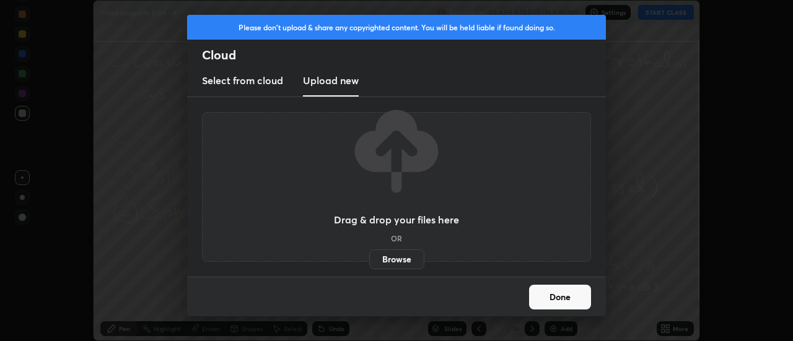
click at [403, 263] on label "Browse" at bounding box center [396, 260] width 55 height 20
click at [369, 263] on input "Browse" at bounding box center [369, 260] width 0 height 20
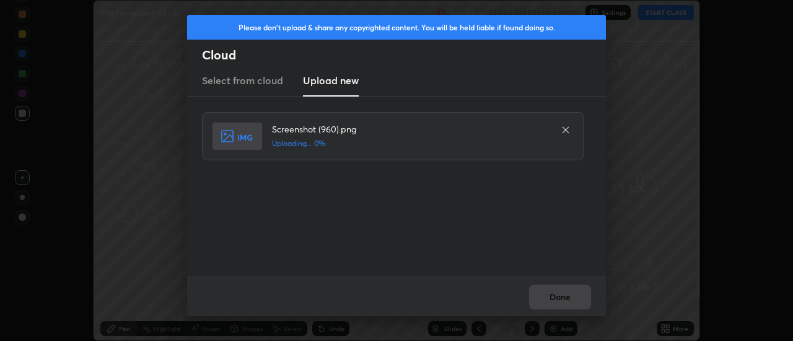
click at [553, 302] on div "Done" at bounding box center [396, 297] width 419 height 40
click at [554, 295] on div "Done" at bounding box center [396, 297] width 419 height 40
click at [558, 294] on div "Done" at bounding box center [396, 297] width 419 height 40
click at [562, 294] on button "Done" at bounding box center [560, 297] width 62 height 25
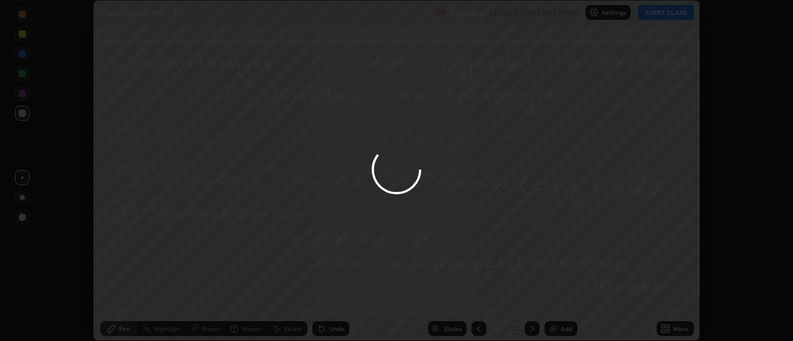
click at [564, 294] on button "Done" at bounding box center [560, 297] width 62 height 25
click at [564, 295] on div at bounding box center [396, 170] width 793 height 341
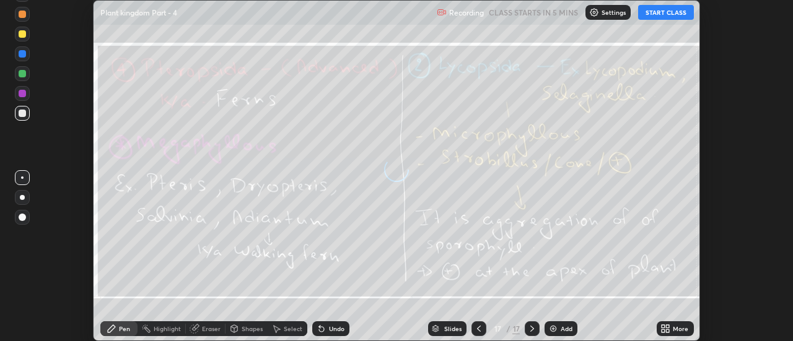
click at [668, 328] on icon at bounding box center [668, 326] width 3 height 3
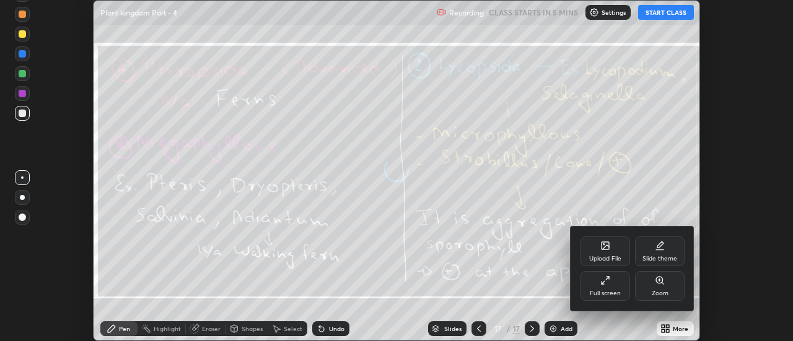
click at [608, 252] on div "Upload File" at bounding box center [606, 252] width 50 height 30
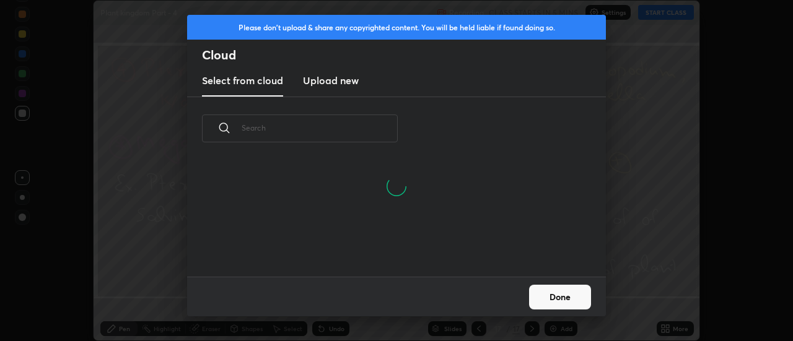
click at [326, 85] on h3 "Upload new" at bounding box center [331, 80] width 56 height 15
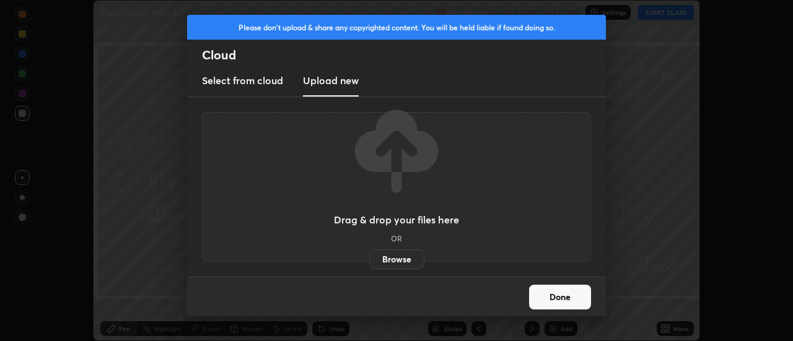
click at [405, 256] on label "Browse" at bounding box center [396, 260] width 55 height 20
click at [369, 256] on input "Browse" at bounding box center [369, 260] width 0 height 20
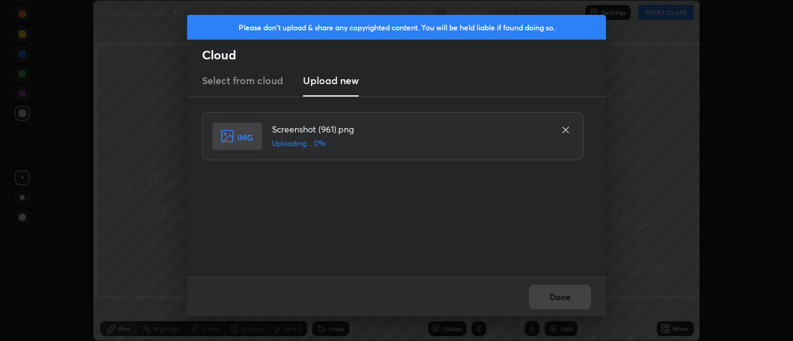
click at [559, 297] on div "Done" at bounding box center [396, 297] width 419 height 40
click at [559, 294] on button "Done" at bounding box center [560, 297] width 62 height 25
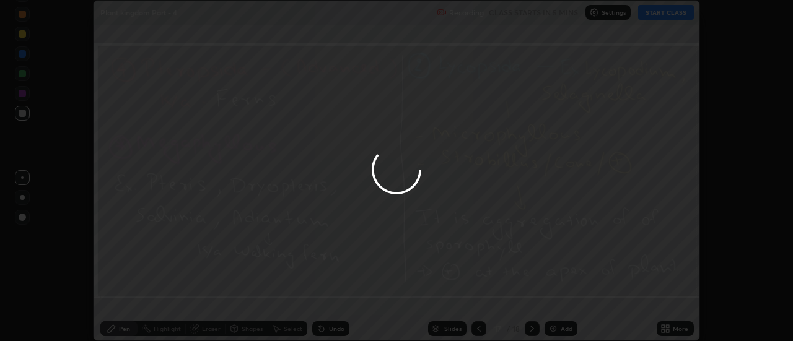
click at [559, 294] on button "Done" at bounding box center [560, 297] width 62 height 25
click at [559, 299] on div at bounding box center [396, 170] width 793 height 341
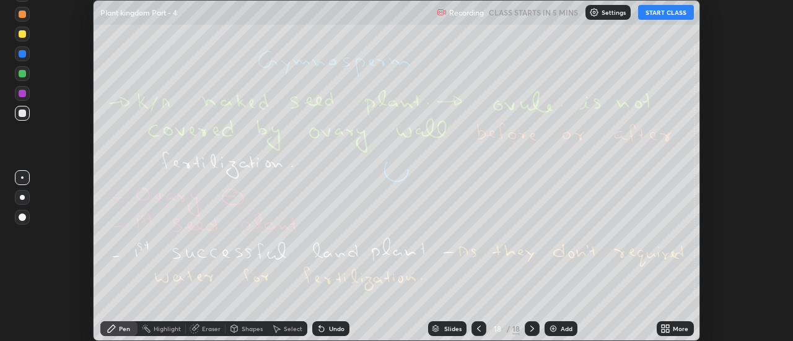
click at [672, 329] on div "More" at bounding box center [675, 329] width 37 height 15
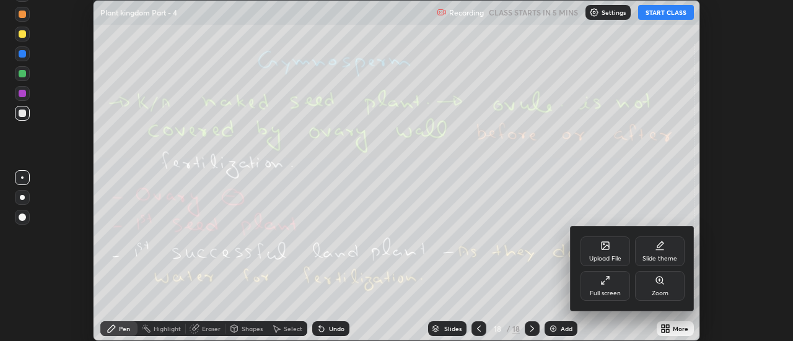
click at [610, 248] on div "Upload File" at bounding box center [606, 252] width 50 height 30
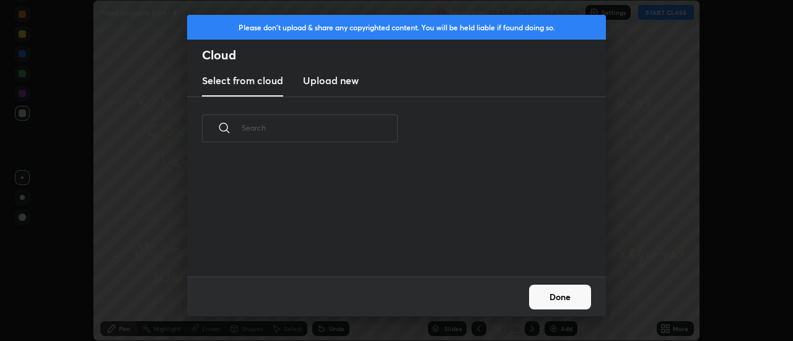
click at [330, 83] on h3 "Upload new" at bounding box center [331, 80] width 56 height 15
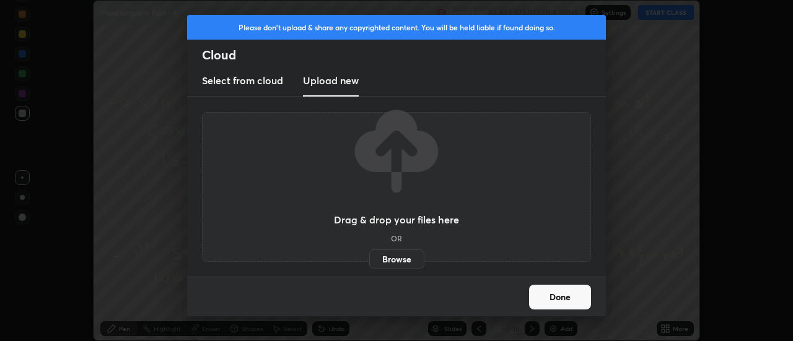
click at [401, 261] on label "Browse" at bounding box center [396, 260] width 55 height 20
click at [369, 261] on input "Browse" at bounding box center [369, 260] width 0 height 20
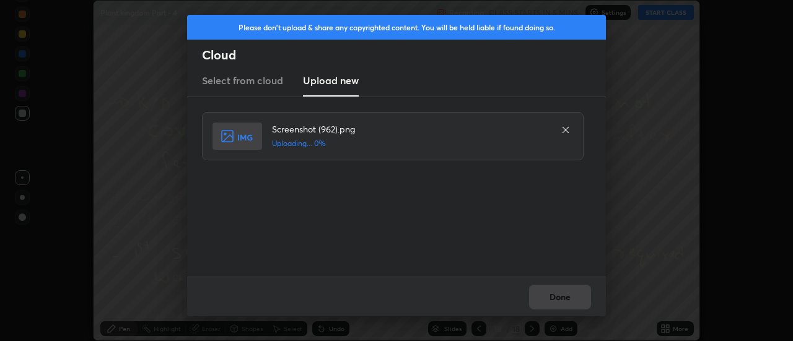
click at [558, 300] on div "Done" at bounding box center [396, 297] width 419 height 40
click at [559, 301] on div "Done" at bounding box center [396, 297] width 419 height 40
click at [561, 297] on div "Done" at bounding box center [396, 297] width 419 height 40
click at [561, 296] on div "Done" at bounding box center [396, 297] width 419 height 40
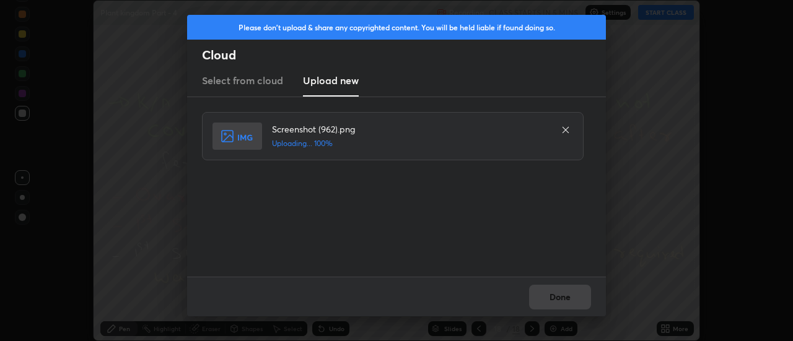
click at [562, 294] on div "Done" at bounding box center [396, 297] width 419 height 40
click at [555, 297] on button "Done" at bounding box center [560, 297] width 62 height 25
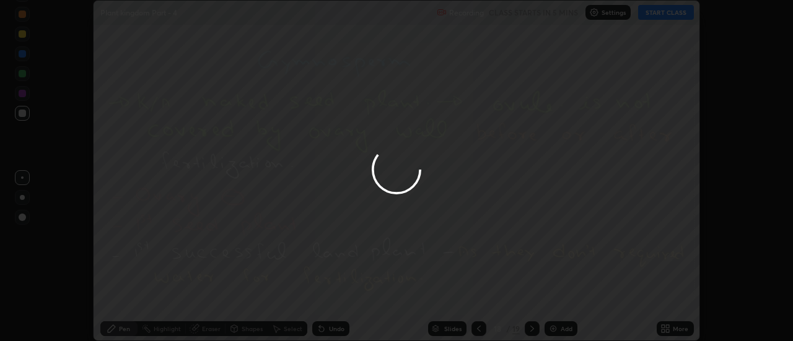
click at [556, 299] on button "Done" at bounding box center [560, 297] width 62 height 25
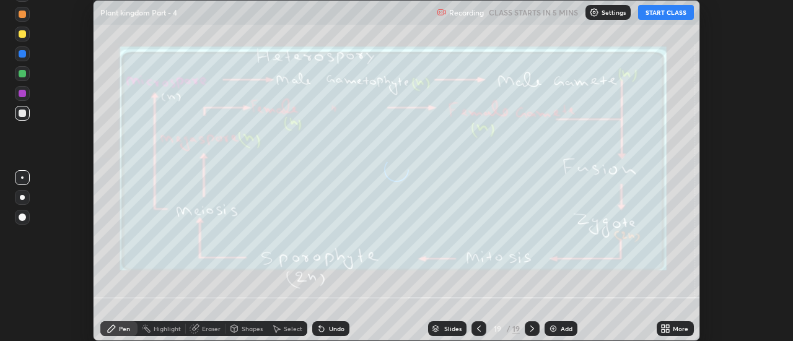
click at [670, 325] on icon at bounding box center [668, 326] width 3 height 3
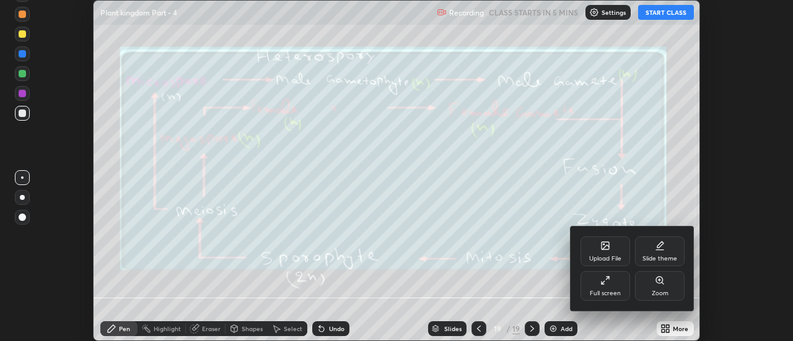
click at [613, 247] on div "Upload File" at bounding box center [606, 252] width 50 height 30
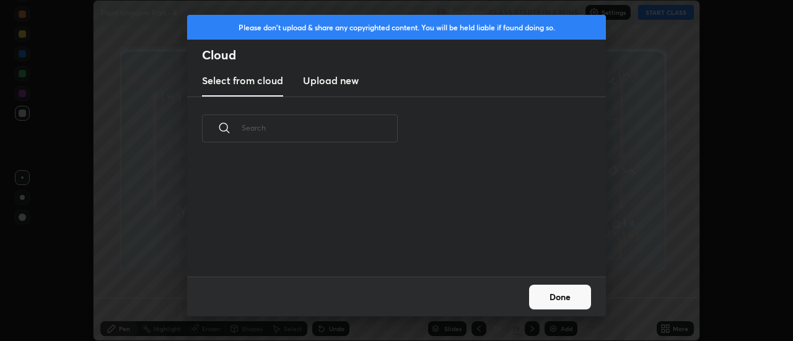
click at [338, 82] on h3 "Upload new" at bounding box center [331, 80] width 56 height 15
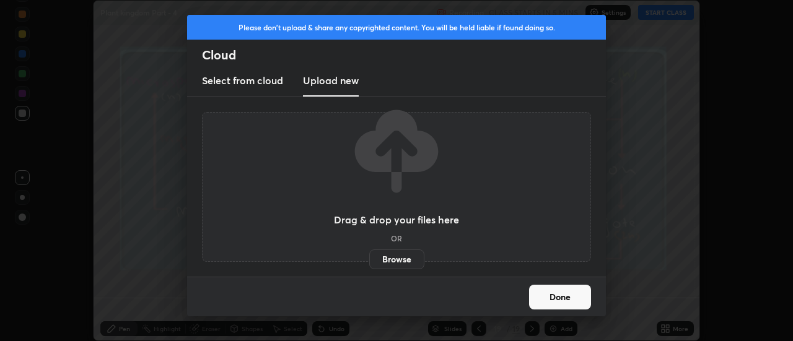
click at [397, 256] on label "Browse" at bounding box center [396, 260] width 55 height 20
click at [369, 256] on input "Browse" at bounding box center [369, 260] width 0 height 20
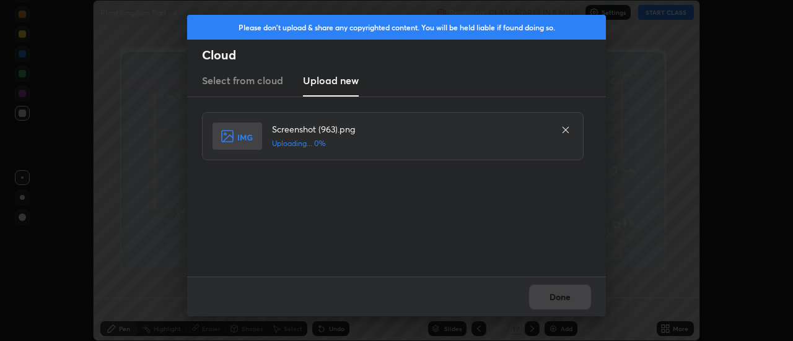
click at [558, 299] on div "Done" at bounding box center [396, 297] width 419 height 40
click at [554, 302] on button "Done" at bounding box center [560, 297] width 62 height 25
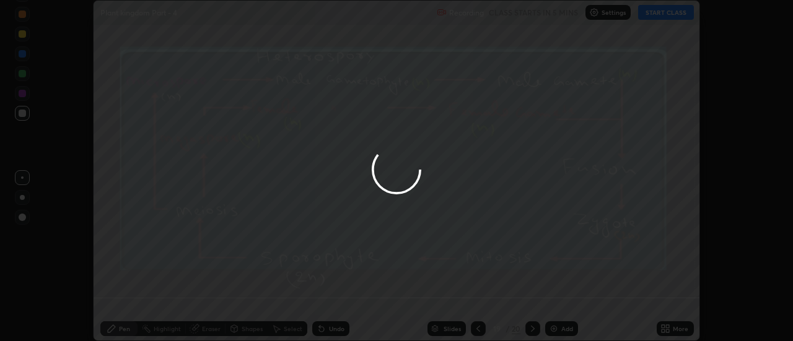
click at [670, 326] on icon at bounding box center [668, 326] width 3 height 3
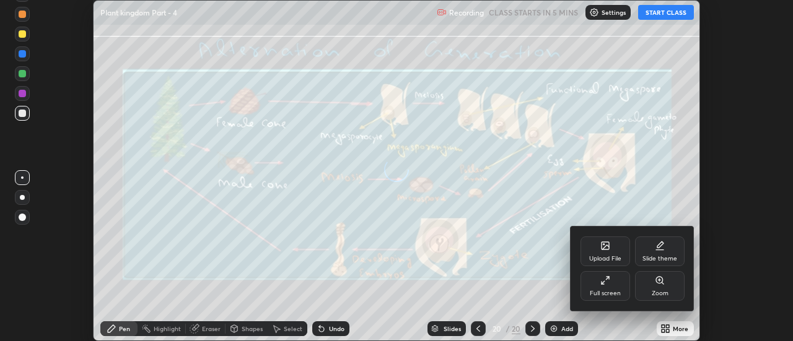
click at [610, 247] on icon at bounding box center [605, 246] width 10 height 10
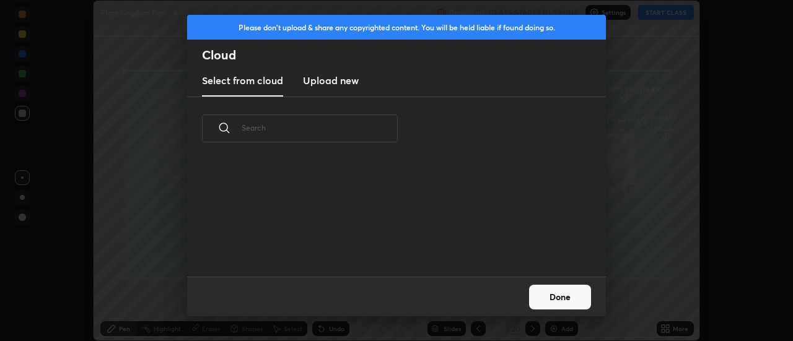
click at [341, 85] on h3 "Upload new" at bounding box center [331, 80] width 56 height 15
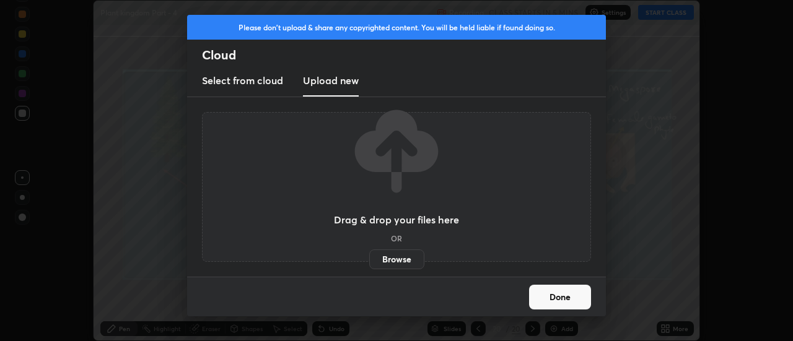
click at [393, 252] on label "Browse" at bounding box center [396, 260] width 55 height 20
click at [369, 252] on input "Browse" at bounding box center [369, 260] width 0 height 20
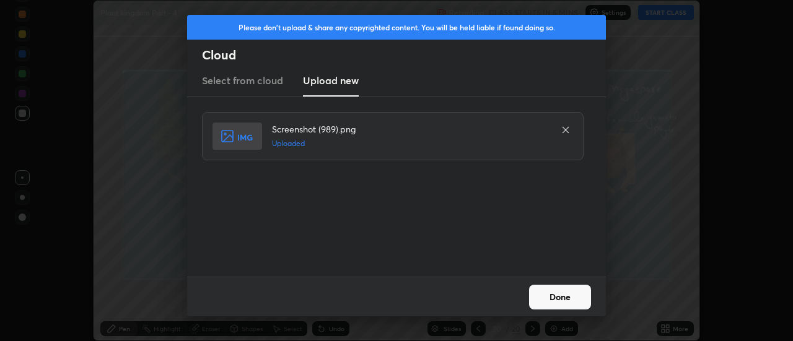
click at [555, 299] on button "Done" at bounding box center [560, 297] width 62 height 25
click at [553, 297] on button "Done" at bounding box center [560, 297] width 62 height 25
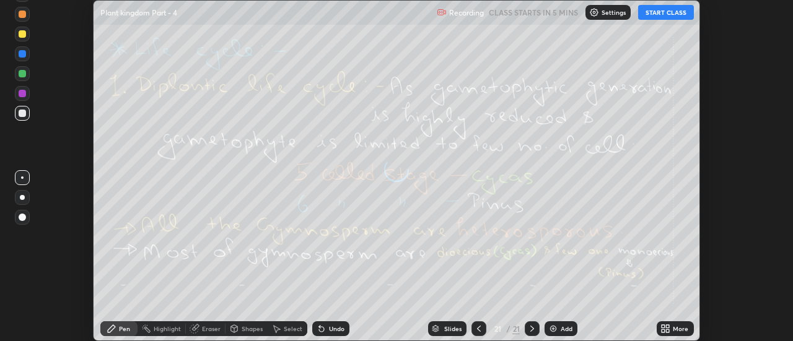
click at [670, 331] on icon at bounding box center [668, 331] width 3 height 3
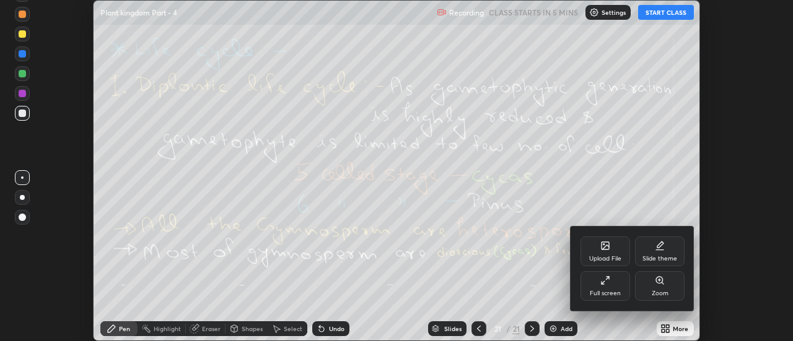
click at [616, 253] on div "Upload File" at bounding box center [606, 252] width 50 height 30
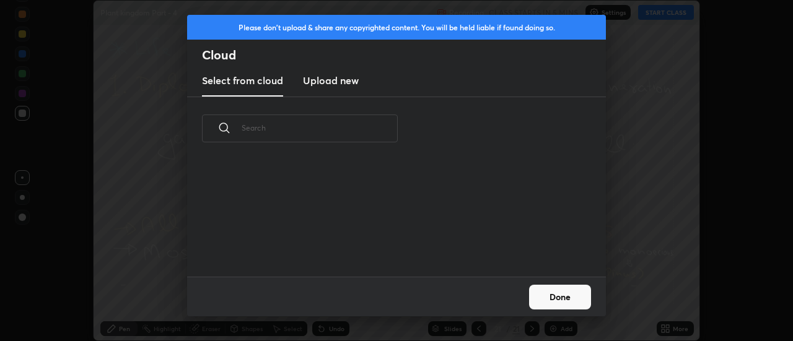
scroll to position [4, 7]
click at [336, 81] on h3 "Upload new" at bounding box center [331, 80] width 56 height 15
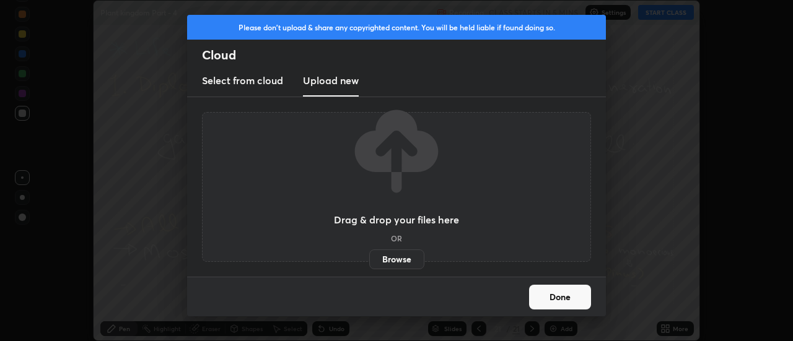
click at [387, 261] on label "Browse" at bounding box center [396, 260] width 55 height 20
click at [369, 261] on input "Browse" at bounding box center [369, 260] width 0 height 20
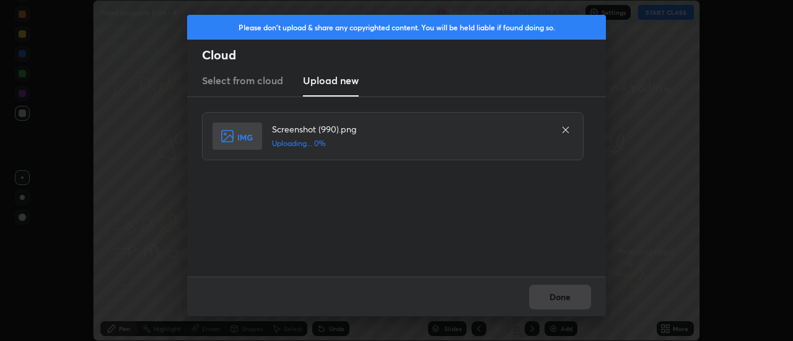
click at [557, 299] on div "Done" at bounding box center [396, 297] width 419 height 40
click at [557, 296] on div "Done" at bounding box center [396, 297] width 419 height 40
click at [556, 294] on button "Done" at bounding box center [560, 297] width 62 height 25
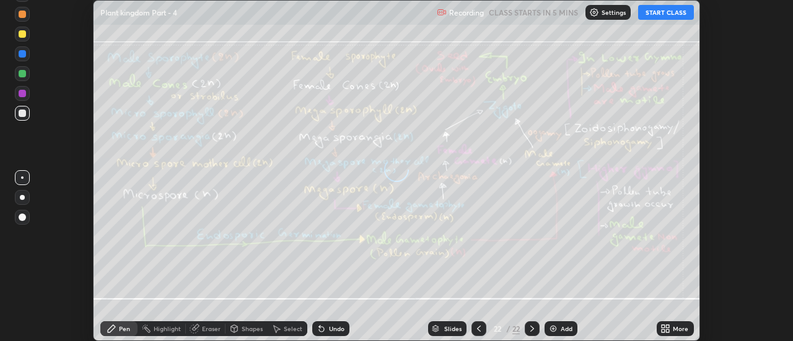
click at [668, 326] on icon at bounding box center [668, 326] width 3 height 3
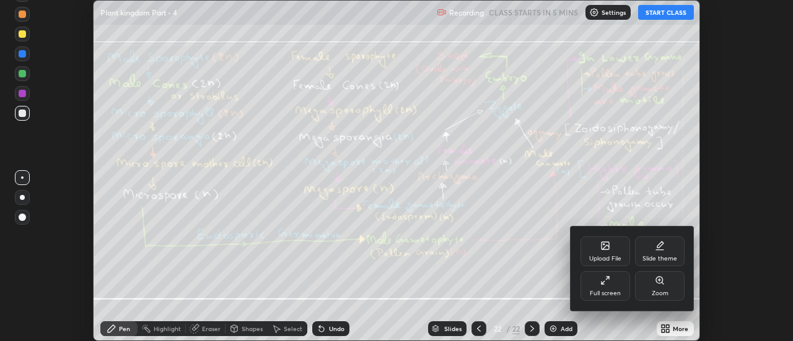
click at [612, 250] on div "Upload File" at bounding box center [606, 252] width 50 height 30
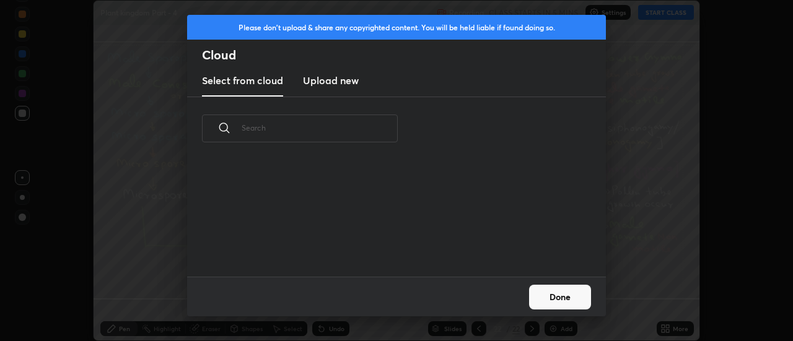
scroll to position [116, 398]
click at [343, 81] on h3 "Upload new" at bounding box center [331, 80] width 56 height 15
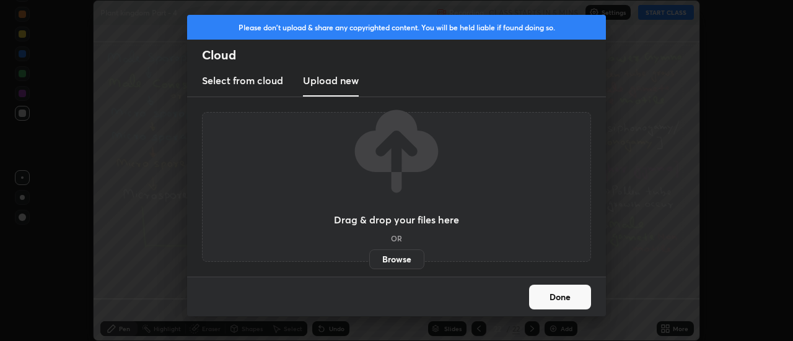
click at [395, 258] on label "Browse" at bounding box center [396, 260] width 55 height 20
click at [369, 258] on input "Browse" at bounding box center [369, 260] width 0 height 20
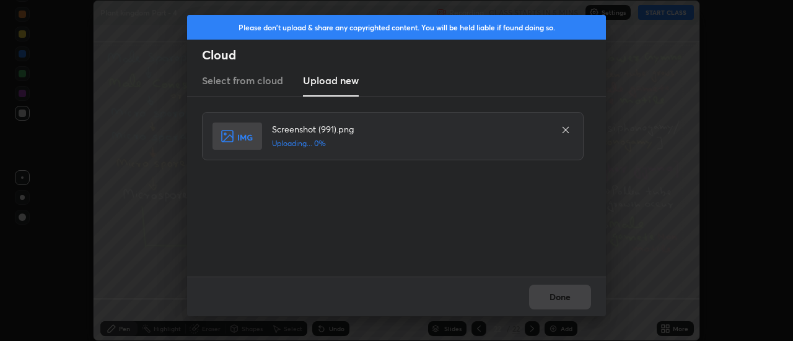
click at [556, 297] on div "Done" at bounding box center [396, 297] width 419 height 40
click at [556, 292] on button "Done" at bounding box center [560, 297] width 62 height 25
click at [556, 294] on button "Done" at bounding box center [560, 297] width 62 height 25
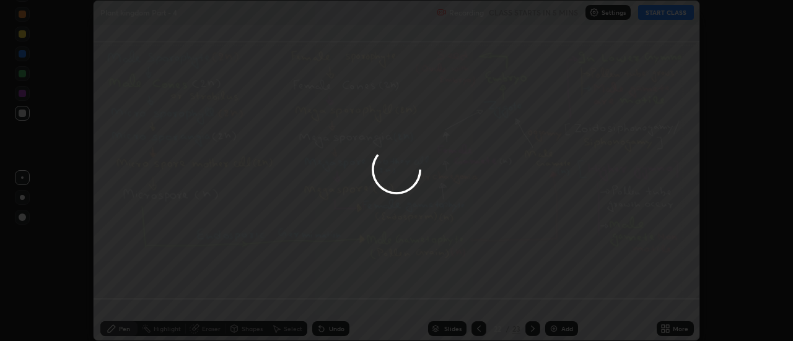
click at [556, 294] on div at bounding box center [396, 170] width 793 height 341
click at [556, 297] on div at bounding box center [396, 170] width 793 height 341
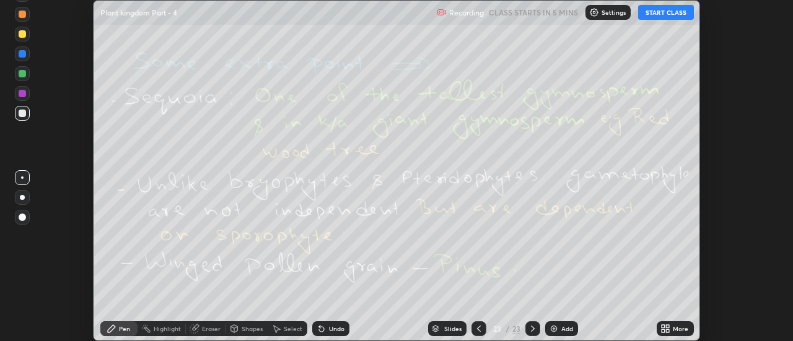
click at [669, 327] on icon at bounding box center [668, 326] width 3 height 3
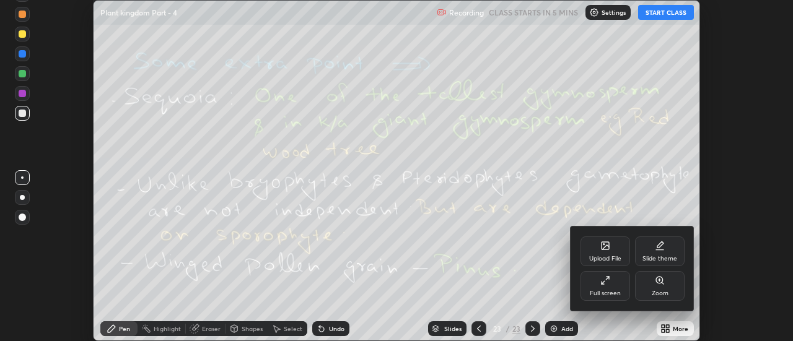
click at [608, 248] on icon at bounding box center [605, 245] width 7 height 7
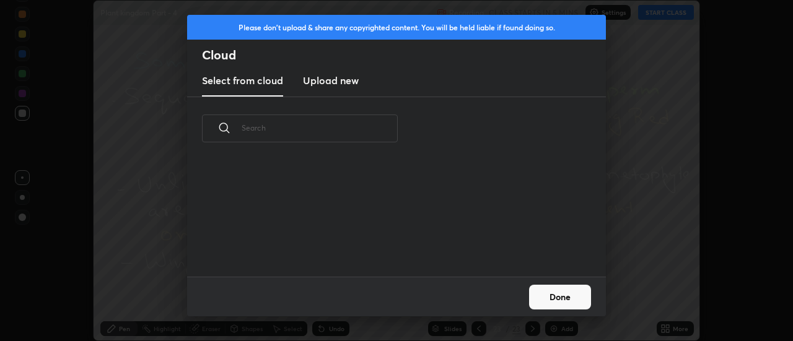
click at [337, 82] on h3 "Upload new" at bounding box center [331, 80] width 56 height 15
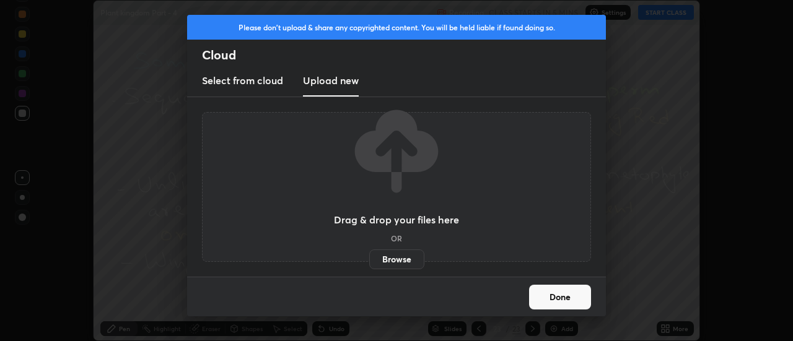
click at [397, 256] on label "Browse" at bounding box center [396, 260] width 55 height 20
click at [369, 256] on input "Browse" at bounding box center [369, 260] width 0 height 20
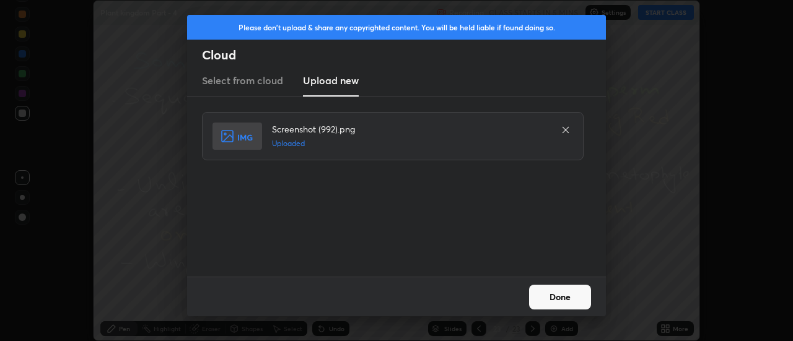
click at [558, 296] on button "Done" at bounding box center [560, 297] width 62 height 25
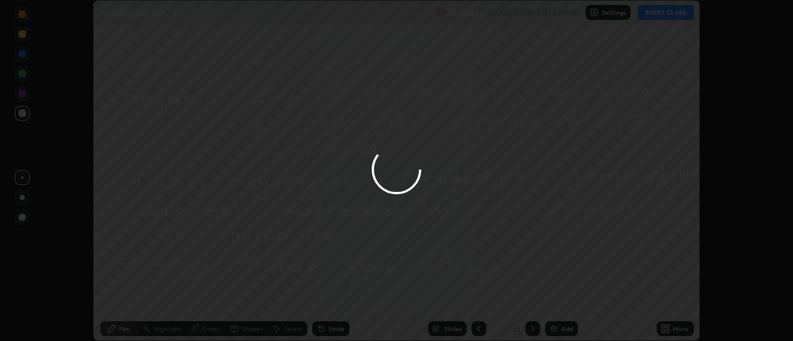
click at [673, 331] on div "More" at bounding box center [675, 329] width 37 height 15
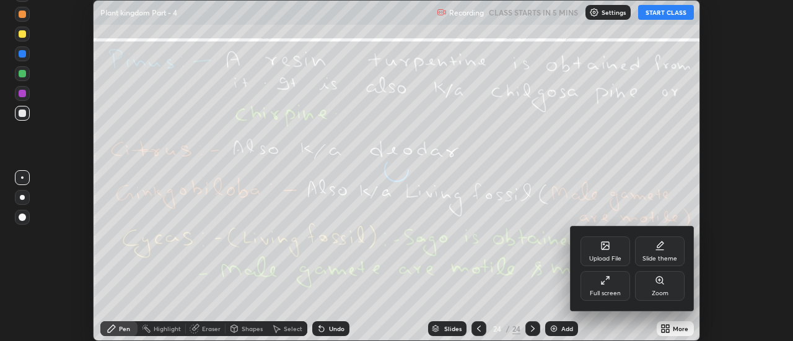
click at [611, 252] on div "Upload File" at bounding box center [606, 252] width 50 height 30
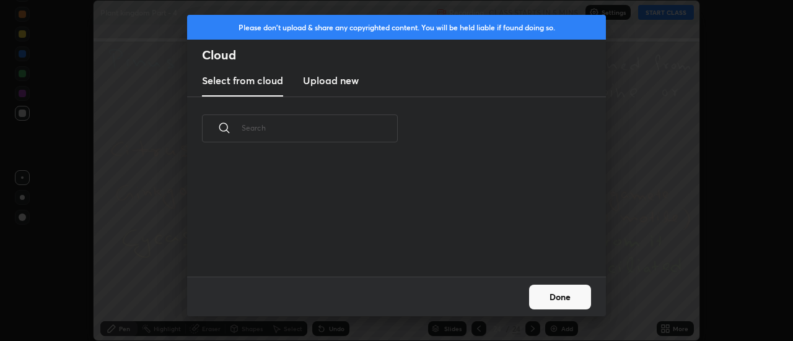
click at [330, 87] on h3 "Upload new" at bounding box center [331, 80] width 56 height 15
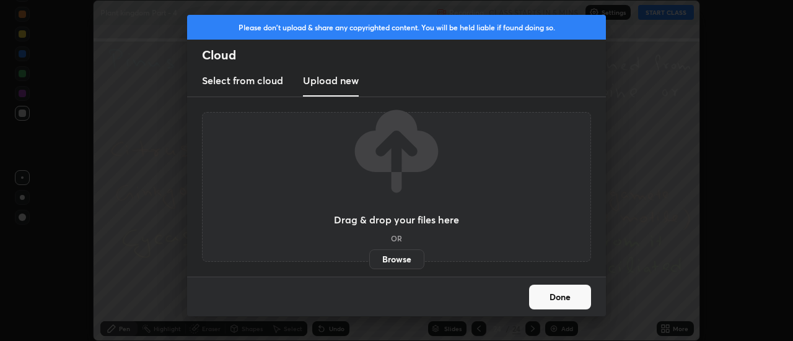
click at [398, 259] on label "Browse" at bounding box center [396, 260] width 55 height 20
click at [369, 259] on input "Browse" at bounding box center [369, 260] width 0 height 20
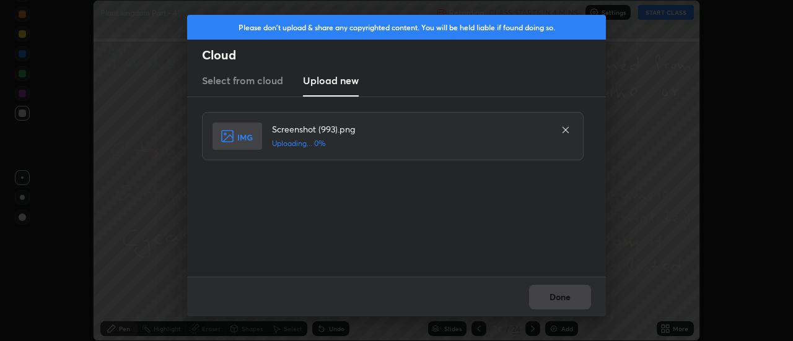
click at [555, 295] on div "Done" at bounding box center [396, 297] width 419 height 40
click at [555, 295] on button "Done" at bounding box center [560, 297] width 62 height 25
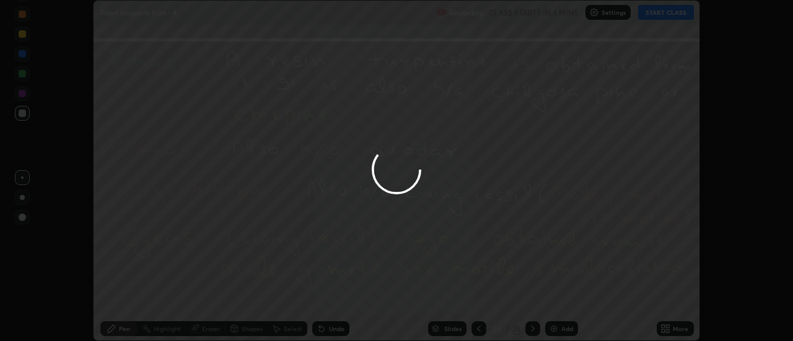
click at [555, 291] on button "Done" at bounding box center [560, 297] width 62 height 25
click at [667, 325] on icon at bounding box center [665, 329] width 10 height 10
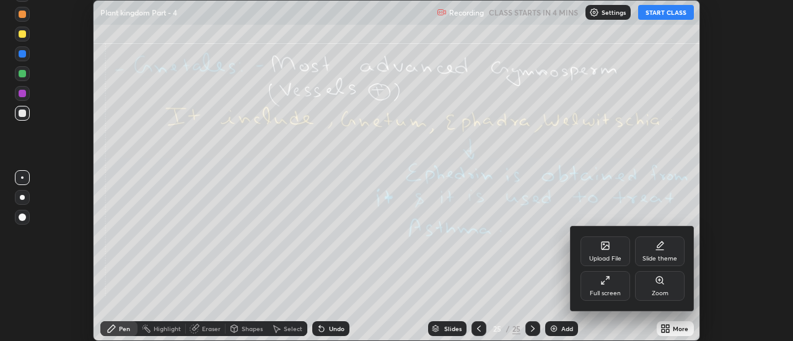
click at [607, 251] on div "Upload File" at bounding box center [606, 252] width 50 height 30
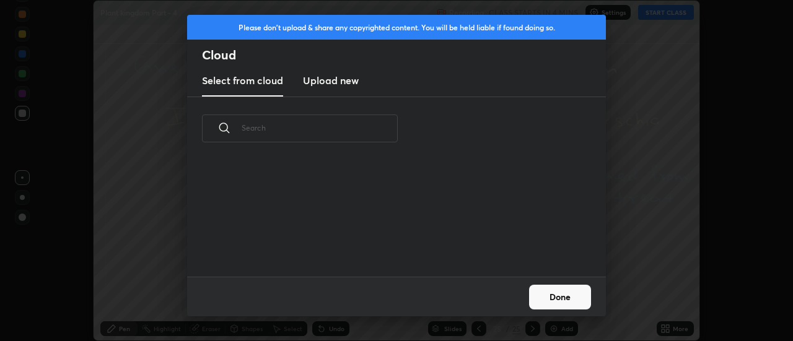
click at [339, 82] on h3 "Upload new" at bounding box center [331, 80] width 56 height 15
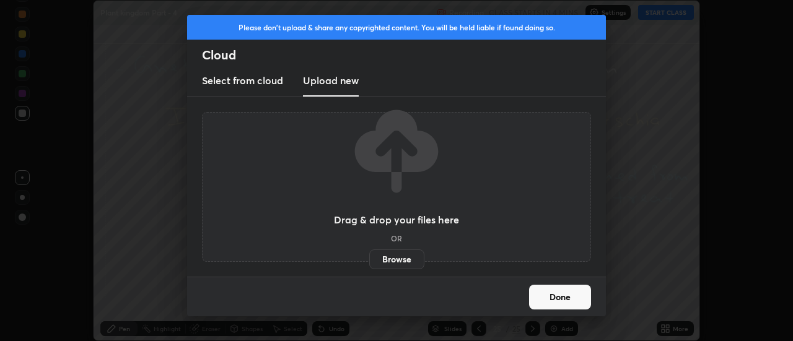
click at [394, 255] on label "Browse" at bounding box center [396, 260] width 55 height 20
click at [369, 255] on input "Browse" at bounding box center [369, 260] width 0 height 20
click at [553, 292] on button "Done" at bounding box center [560, 297] width 62 height 25
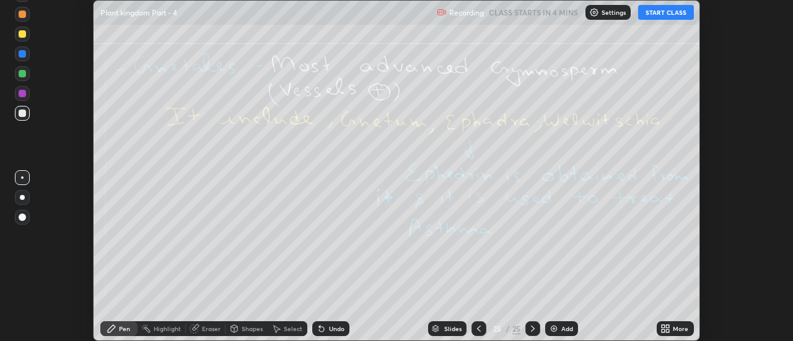
click at [480, 323] on div at bounding box center [478, 329] width 15 height 15
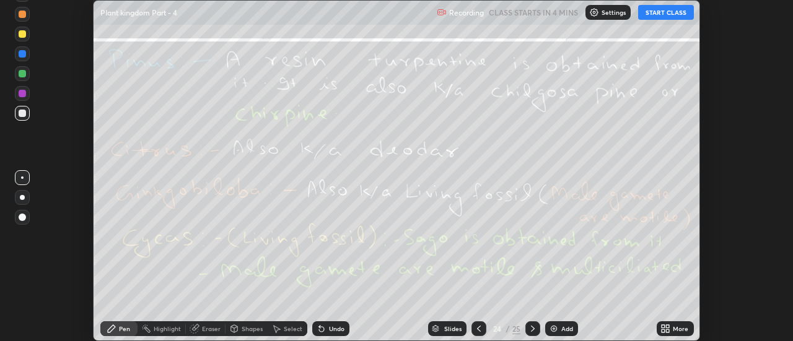
click at [479, 321] on div at bounding box center [478, 329] width 15 height 25
click at [476, 325] on icon at bounding box center [479, 329] width 10 height 10
click at [478, 329] on icon at bounding box center [479, 329] width 10 height 10
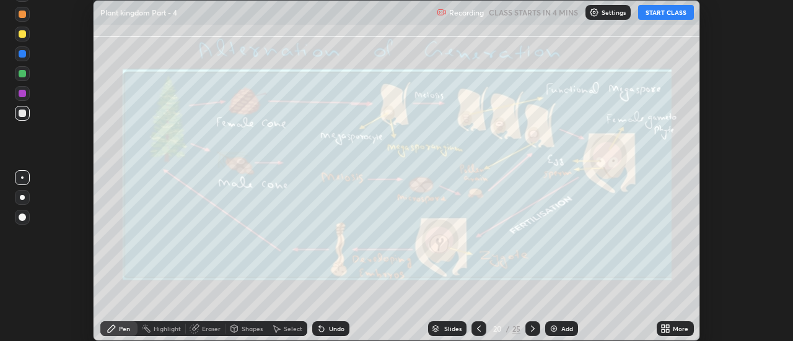
click at [475, 324] on icon at bounding box center [479, 329] width 10 height 10
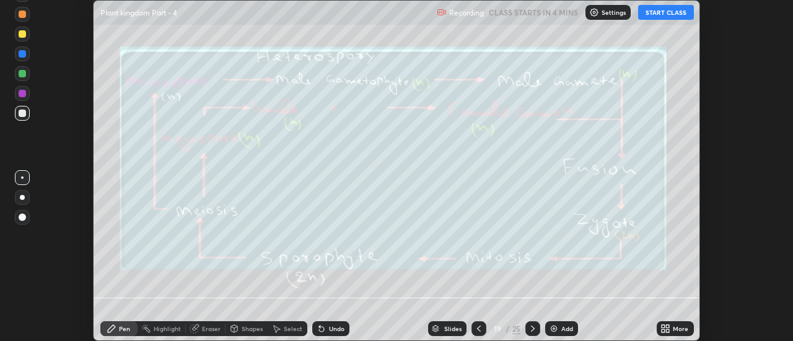
click at [478, 329] on icon at bounding box center [479, 329] width 10 height 10
click at [476, 326] on icon at bounding box center [479, 329] width 10 height 10
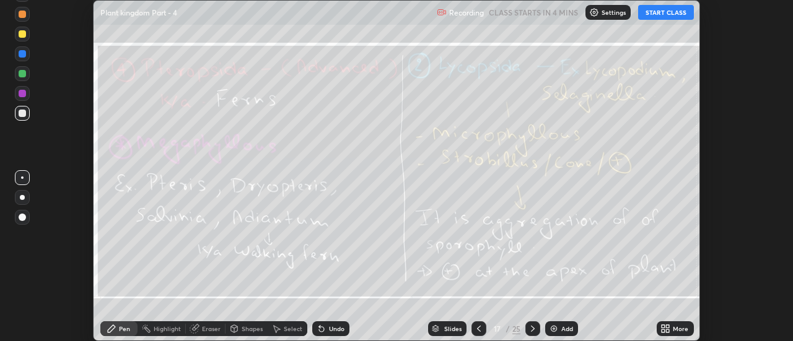
click at [478, 329] on icon at bounding box center [479, 329] width 10 height 10
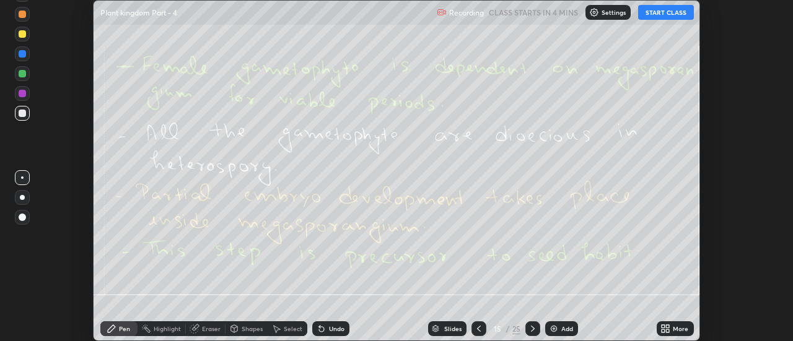
click at [478, 324] on icon at bounding box center [479, 329] width 10 height 10
click at [476, 326] on icon at bounding box center [479, 329] width 10 height 10
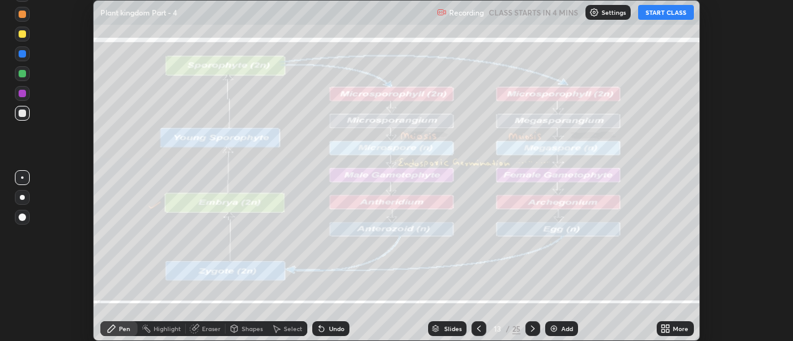
click at [476, 324] on icon at bounding box center [479, 329] width 10 height 10
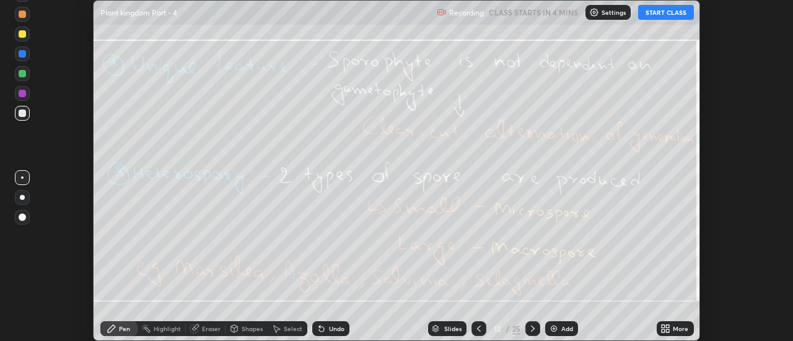
click at [476, 327] on icon at bounding box center [479, 329] width 10 height 10
click at [478, 328] on icon at bounding box center [479, 329] width 10 height 10
click at [478, 329] on icon at bounding box center [479, 329] width 10 height 10
click at [476, 327] on icon at bounding box center [479, 329] width 10 height 10
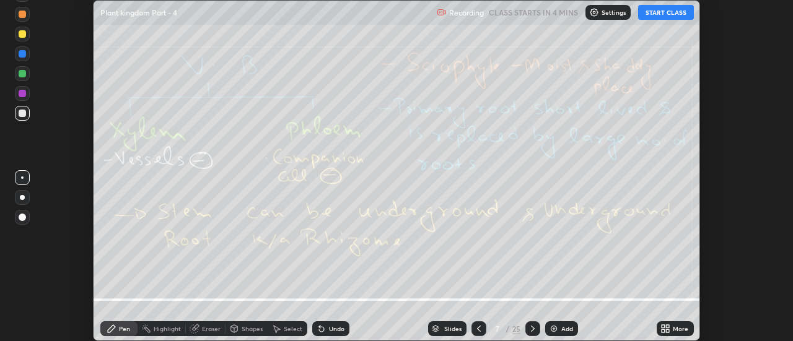
click at [478, 326] on icon at bounding box center [479, 329] width 10 height 10
click at [477, 328] on icon at bounding box center [479, 329] width 4 height 6
click at [477, 328] on icon at bounding box center [479, 329] width 10 height 10
click at [478, 328] on icon at bounding box center [479, 329] width 10 height 10
click at [478, 330] on icon at bounding box center [479, 329] width 4 height 6
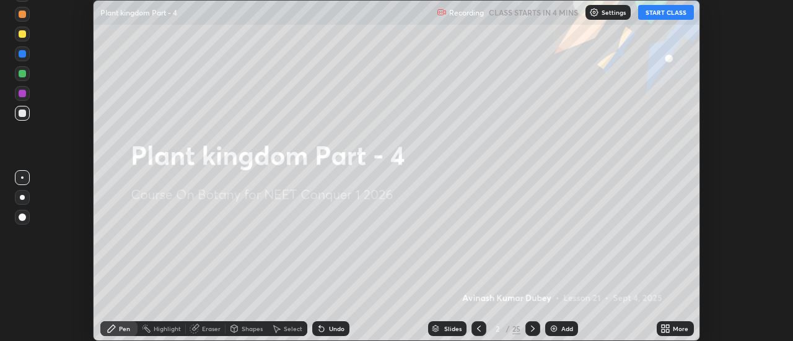
click at [478, 328] on icon at bounding box center [479, 329] width 10 height 10
click at [478, 325] on icon at bounding box center [479, 329] width 10 height 10
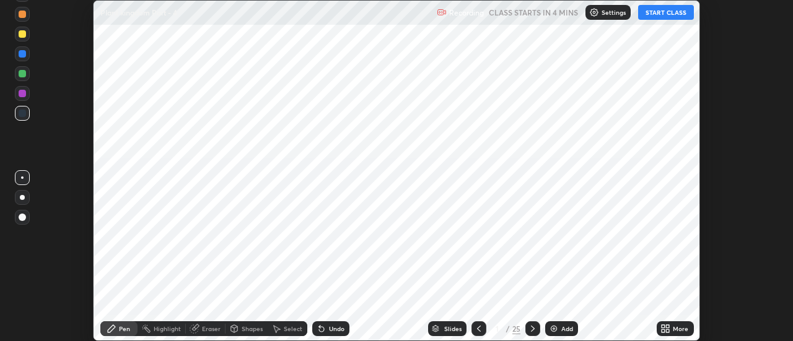
click at [477, 326] on icon at bounding box center [479, 329] width 10 height 10
click at [532, 329] on icon at bounding box center [533, 329] width 10 height 10
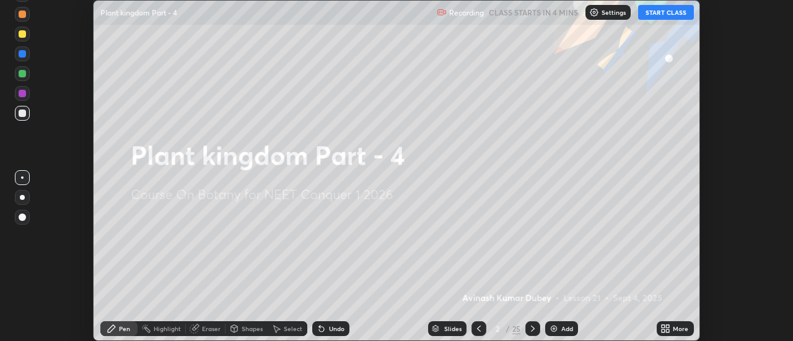
click at [668, 331] on icon at bounding box center [668, 331] width 3 height 3
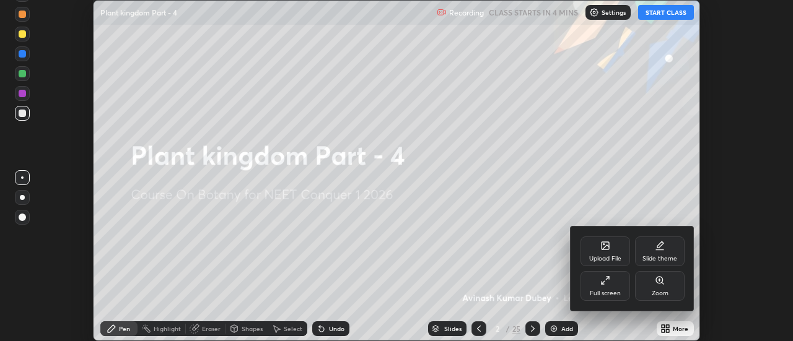
click at [604, 283] on icon at bounding box center [605, 281] width 10 height 10
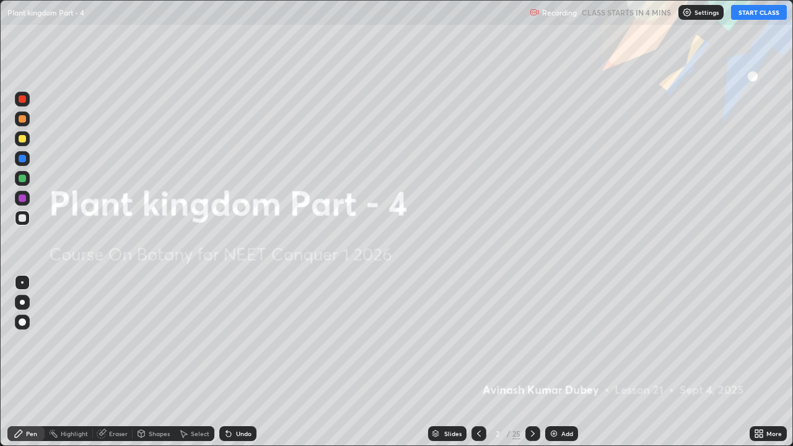
scroll to position [446, 793]
click at [771, 14] on button "START CLASS" at bounding box center [759, 12] width 56 height 15
click at [532, 341] on icon at bounding box center [533, 434] width 10 height 10
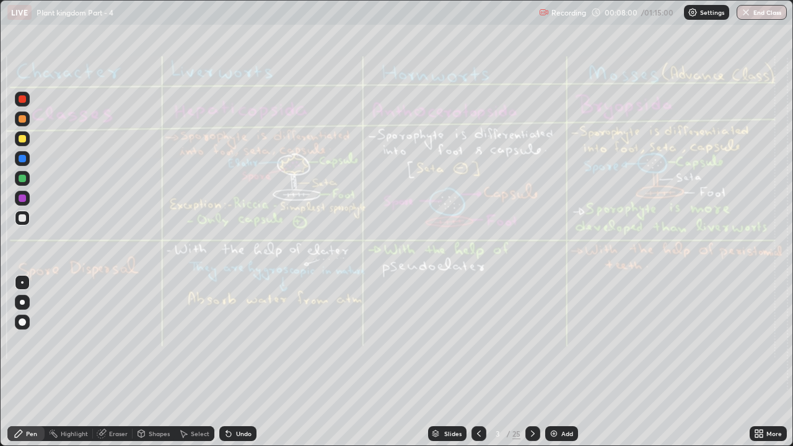
click at [25, 158] on div at bounding box center [22, 158] width 7 height 7
click at [110, 341] on div "Eraser" at bounding box center [118, 434] width 19 height 6
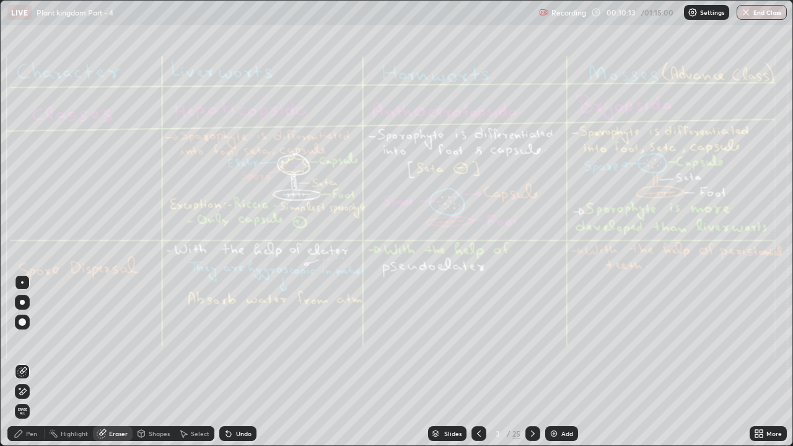
click at [22, 341] on span "Erase all" at bounding box center [22, 411] width 14 height 7
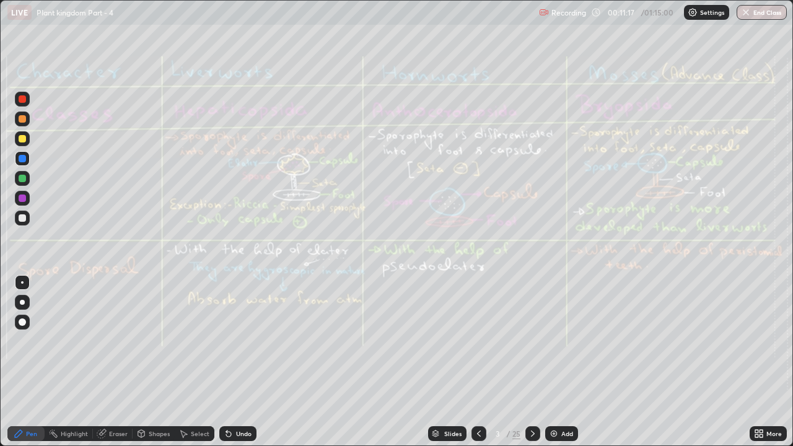
click at [122, 341] on div "Eraser" at bounding box center [118, 434] width 19 height 6
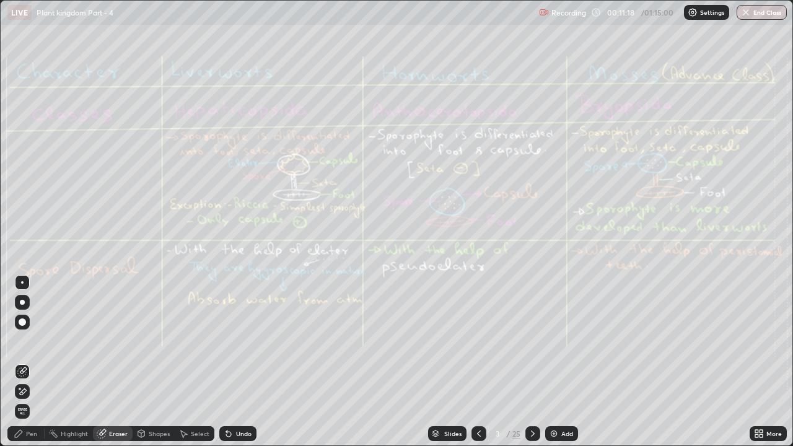
click at [24, 341] on span "Erase all" at bounding box center [22, 411] width 14 height 7
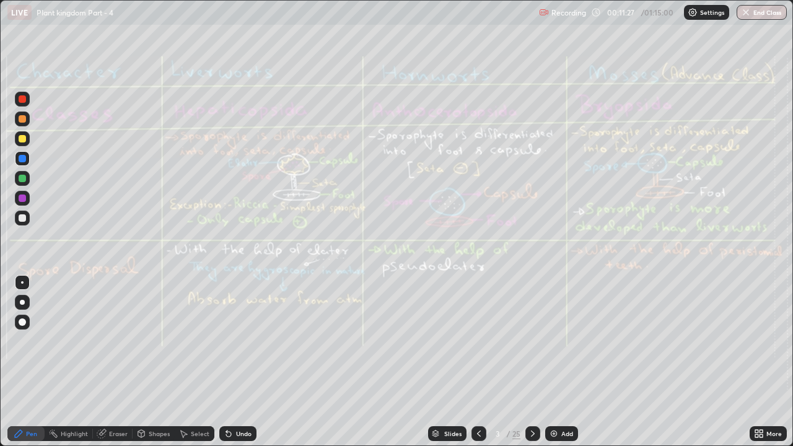
click at [562, 341] on div "Add" at bounding box center [561, 433] width 33 height 15
click at [124, 341] on div "Eraser" at bounding box center [118, 434] width 19 height 6
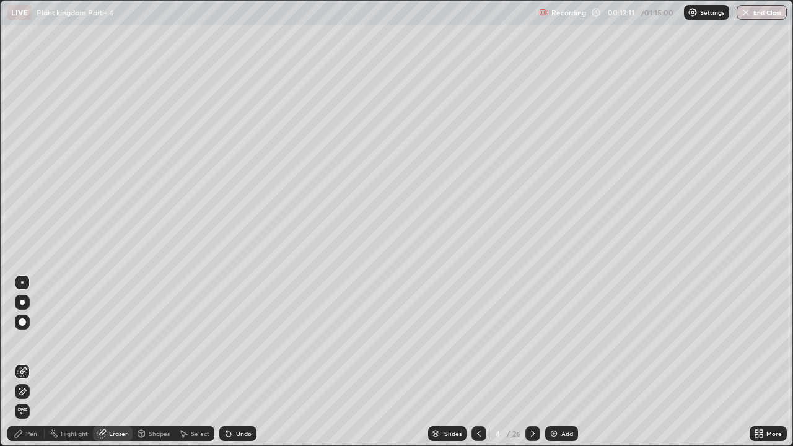
click at [24, 341] on span "Erase all" at bounding box center [22, 411] width 14 height 7
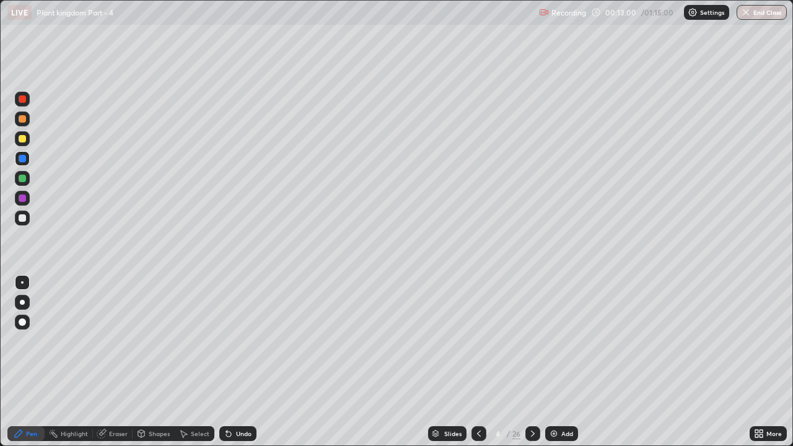
click at [478, 341] on icon at bounding box center [479, 434] width 10 height 10
click at [118, 341] on div "Eraser" at bounding box center [118, 434] width 19 height 6
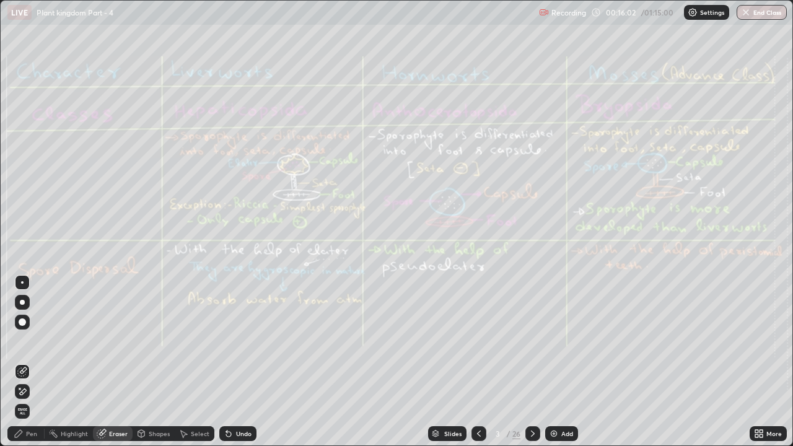
click at [22, 341] on span "Erase all" at bounding box center [22, 411] width 14 height 7
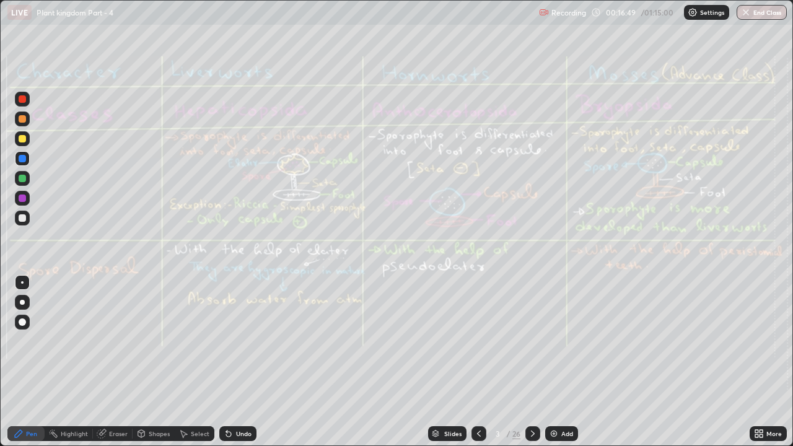
click at [107, 341] on div "Eraser" at bounding box center [113, 433] width 40 height 15
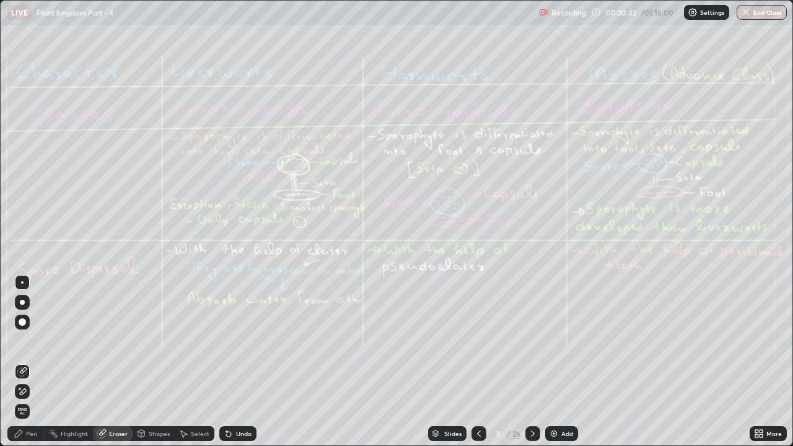
click at [28, 341] on span "Erase all" at bounding box center [22, 411] width 14 height 7
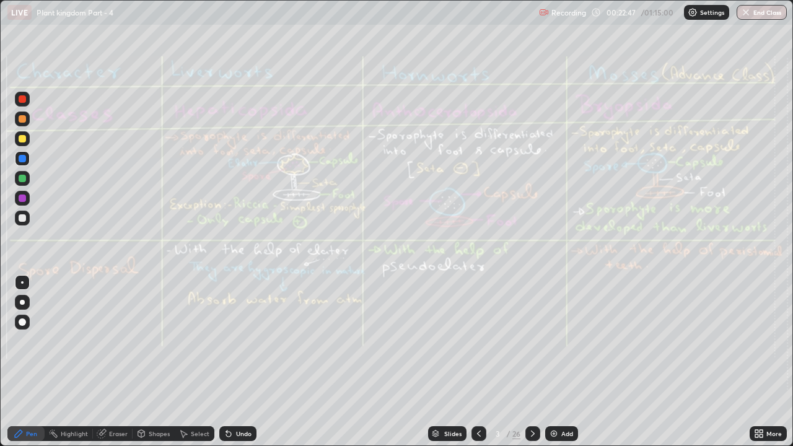
click at [123, 341] on div "Eraser" at bounding box center [118, 434] width 19 height 6
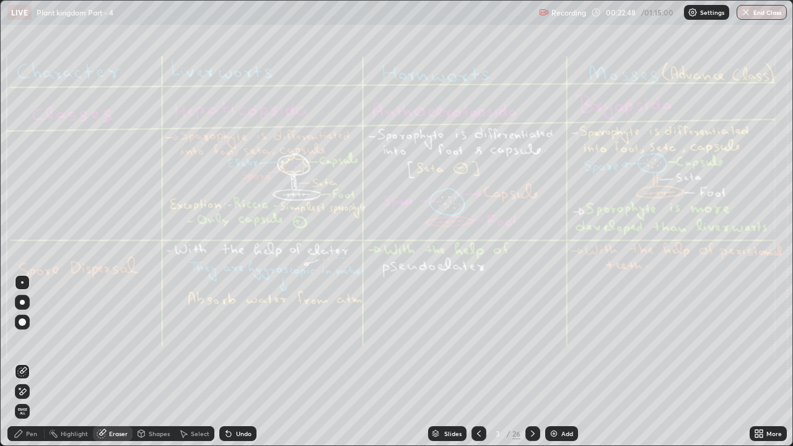
click at [29, 341] on div "Erase all" at bounding box center [22, 411] width 15 height 15
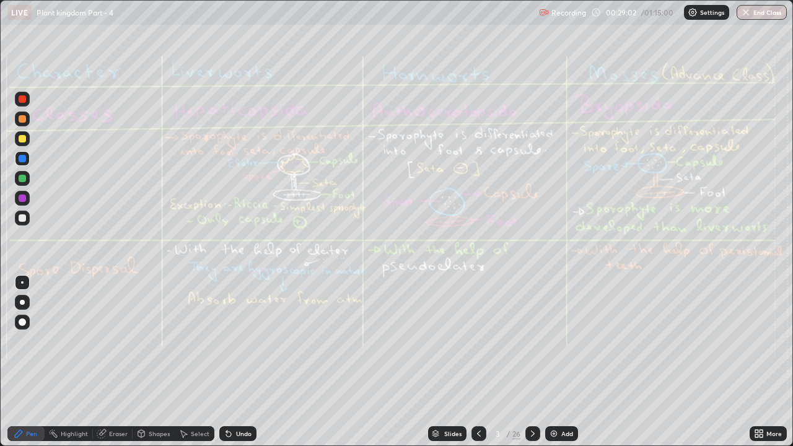
click at [110, 341] on div "Eraser" at bounding box center [118, 434] width 19 height 6
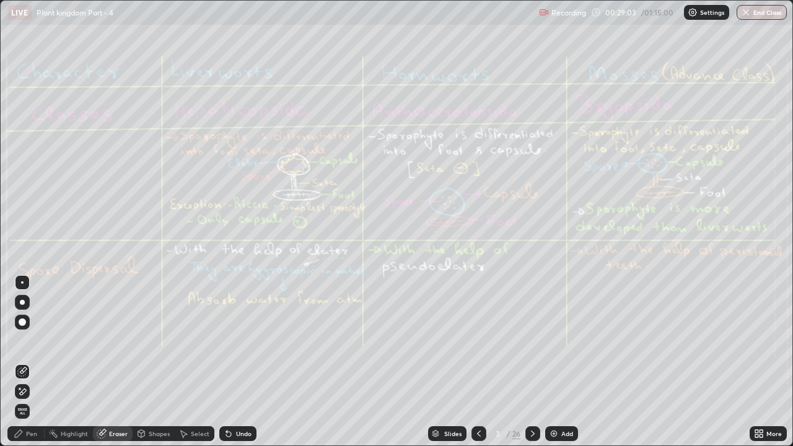
click at [22, 341] on span "Erase all" at bounding box center [22, 411] width 14 height 7
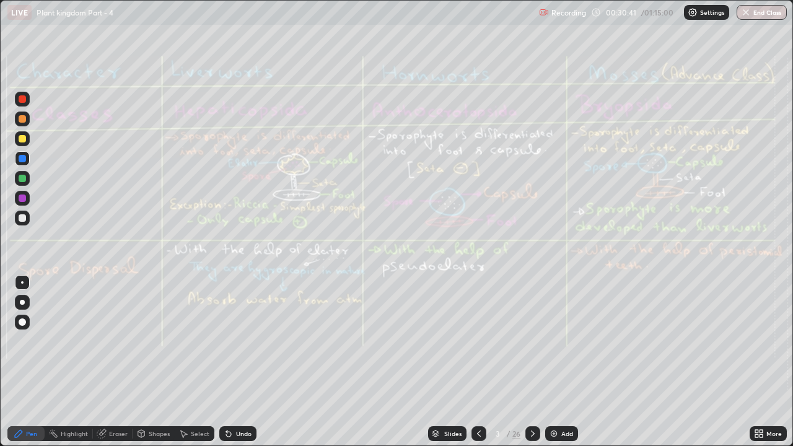
click at [532, 341] on icon at bounding box center [533, 434] width 10 height 10
click at [483, 341] on div at bounding box center [478, 433] width 15 height 15
click at [121, 341] on div "Eraser" at bounding box center [118, 434] width 19 height 6
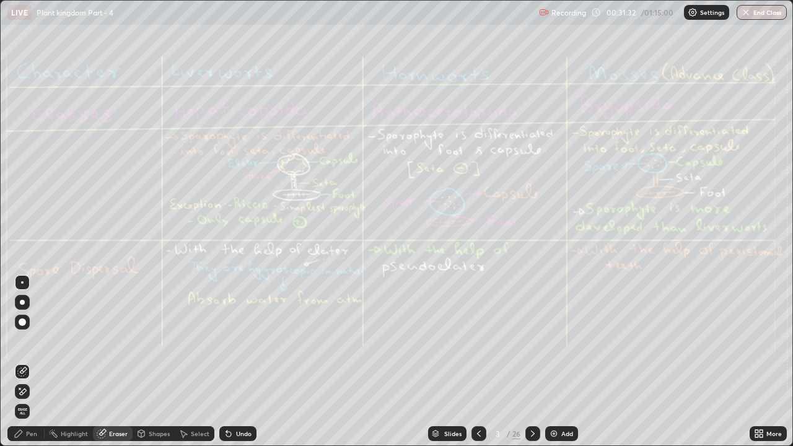
click at [22, 341] on span "Erase all" at bounding box center [22, 411] width 14 height 7
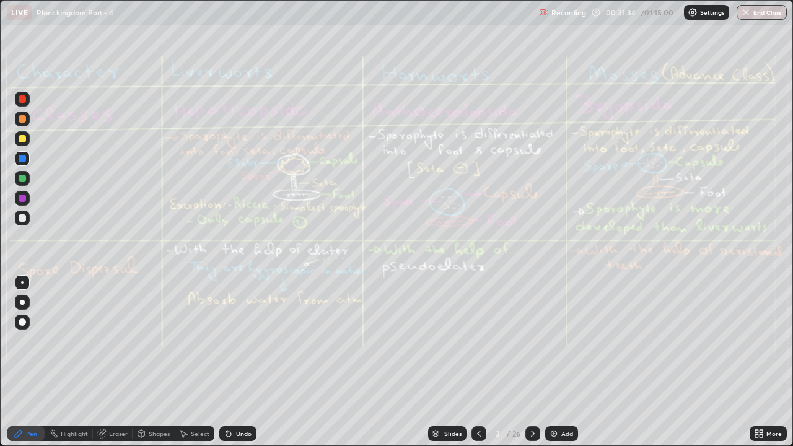
click at [532, 341] on icon at bounding box center [533, 434] width 10 height 10
click at [531, 341] on icon at bounding box center [533, 434] width 4 height 6
click at [118, 341] on div "Eraser" at bounding box center [118, 434] width 19 height 6
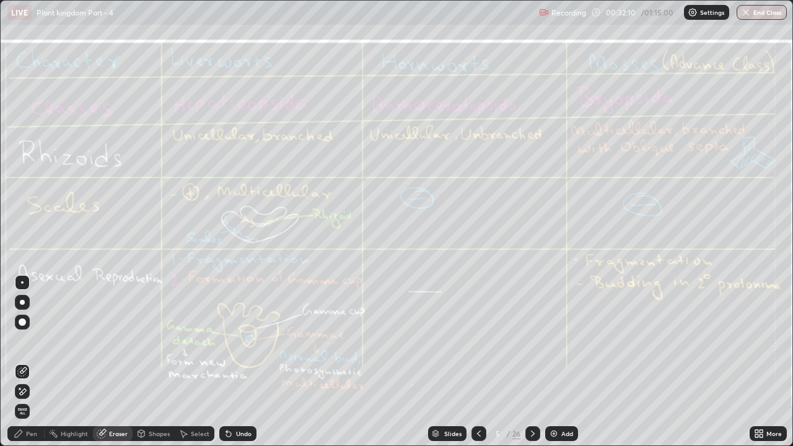
click at [22, 341] on span "Erase all" at bounding box center [22, 411] width 14 height 7
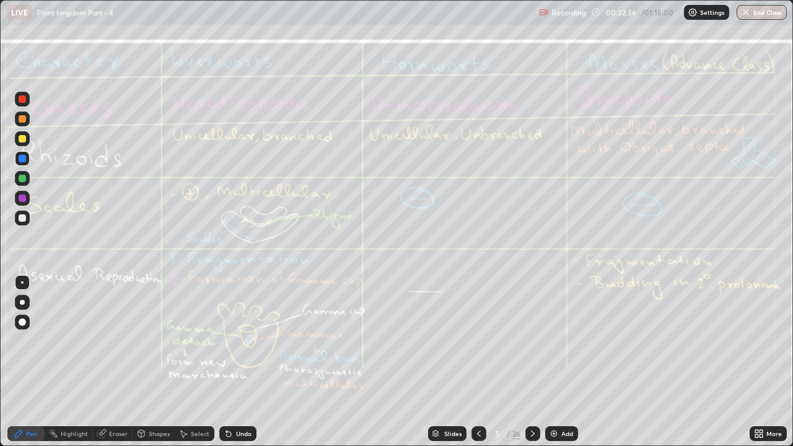
click at [119, 341] on div "Eraser" at bounding box center [118, 434] width 19 height 6
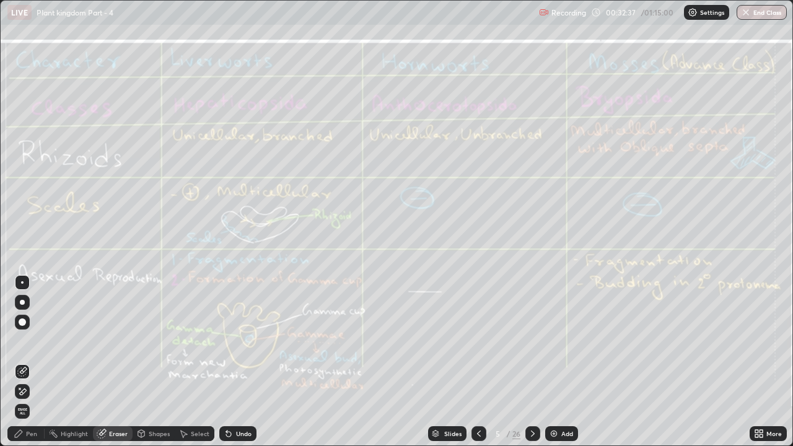
click at [27, 341] on span "Erase all" at bounding box center [22, 411] width 14 height 7
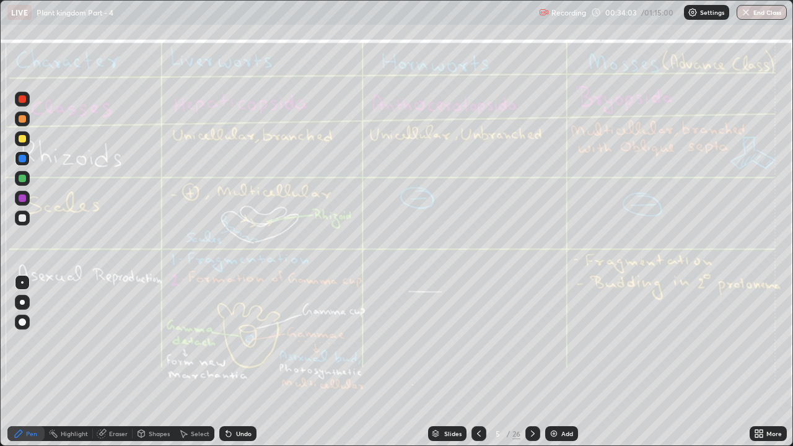
click at [121, 341] on div "Eraser" at bounding box center [118, 434] width 19 height 6
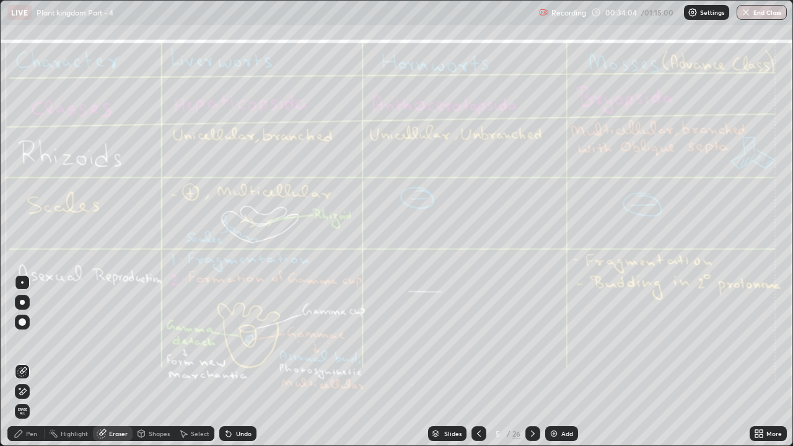
click at [24, 341] on span "Erase all" at bounding box center [22, 411] width 14 height 7
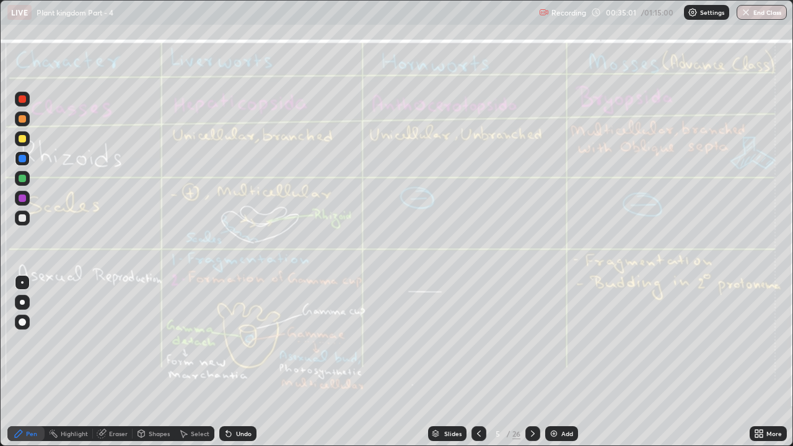
click at [115, 341] on div "Eraser" at bounding box center [118, 434] width 19 height 6
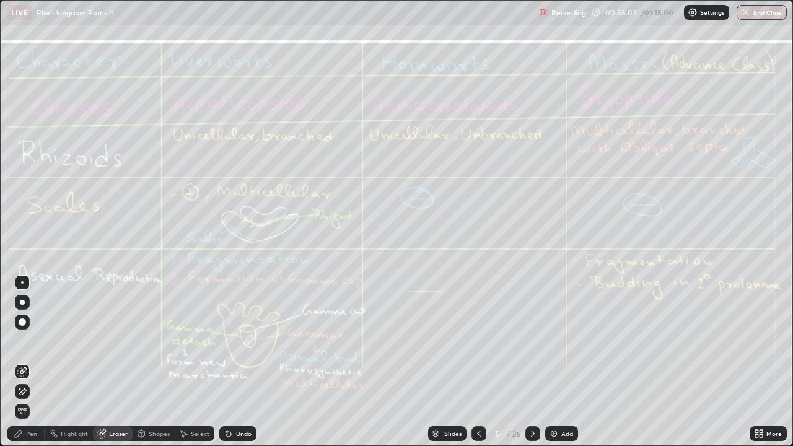
click at [24, 341] on span "Erase all" at bounding box center [22, 411] width 14 height 7
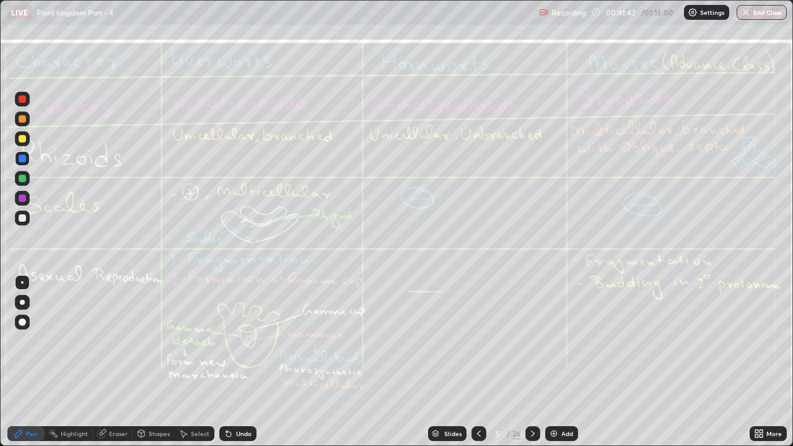
click at [532, 341] on icon at bounding box center [533, 434] width 10 height 10
click at [123, 341] on div "Eraser" at bounding box center [118, 434] width 19 height 6
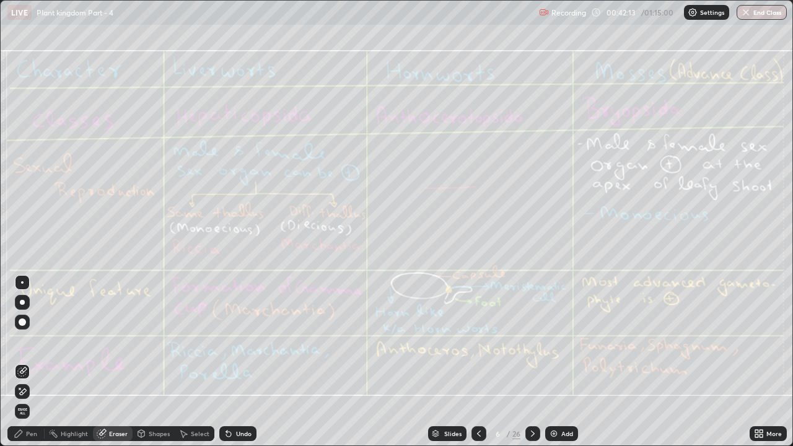
click at [22, 341] on span "Erase all" at bounding box center [22, 411] width 14 height 7
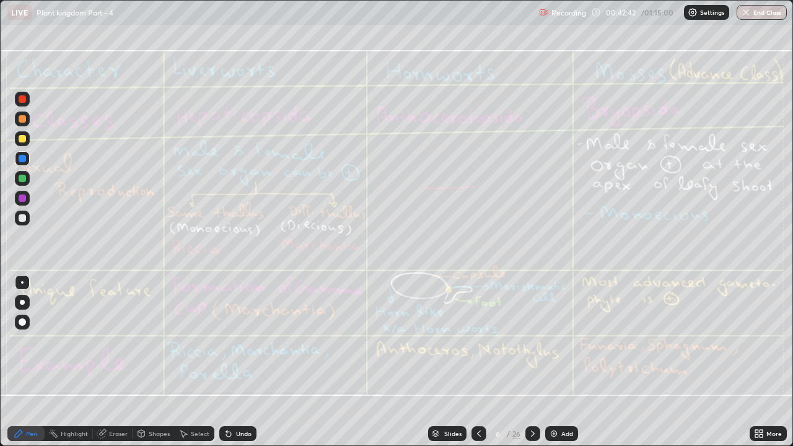
click at [121, 341] on div "Eraser" at bounding box center [118, 434] width 19 height 6
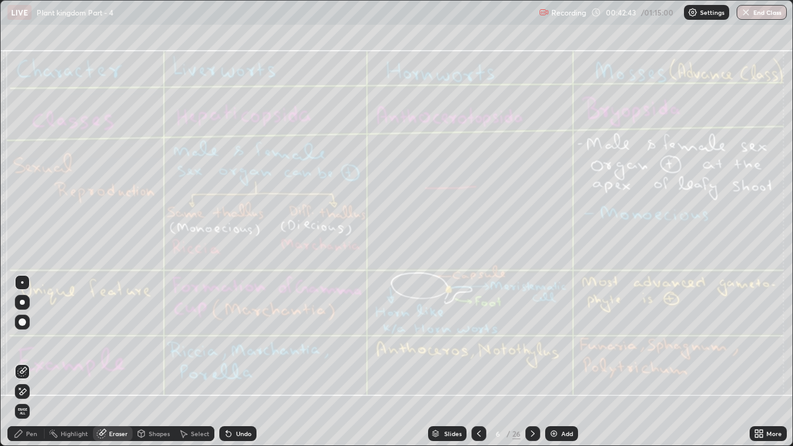
click at [23, 341] on span "Erase all" at bounding box center [22, 411] width 14 height 7
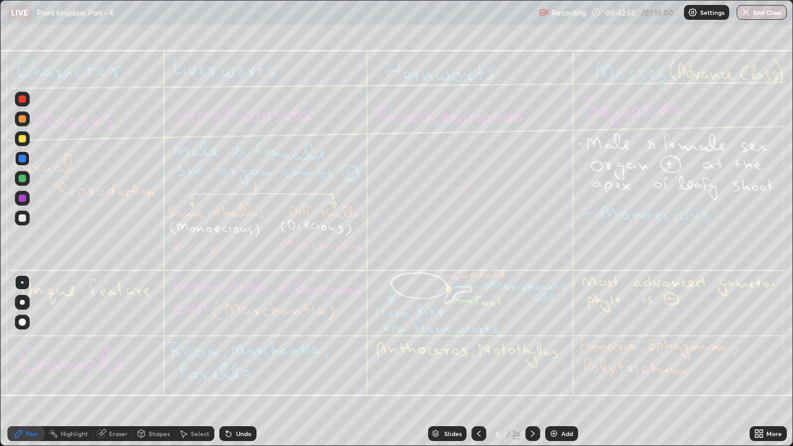
click at [118, 341] on div "Eraser" at bounding box center [118, 434] width 19 height 6
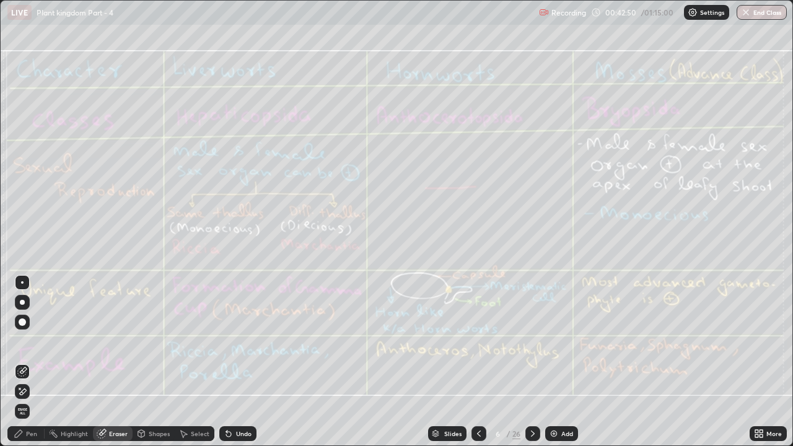
click at [27, 341] on span "Erase all" at bounding box center [22, 411] width 14 height 7
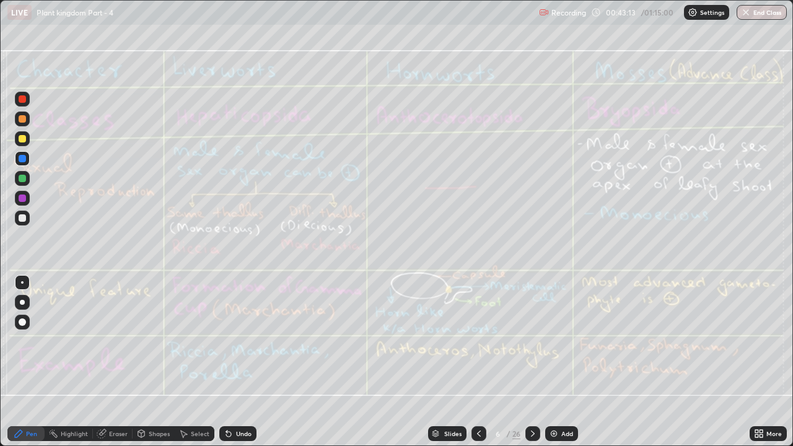
click at [116, 341] on div "Eraser" at bounding box center [118, 434] width 19 height 6
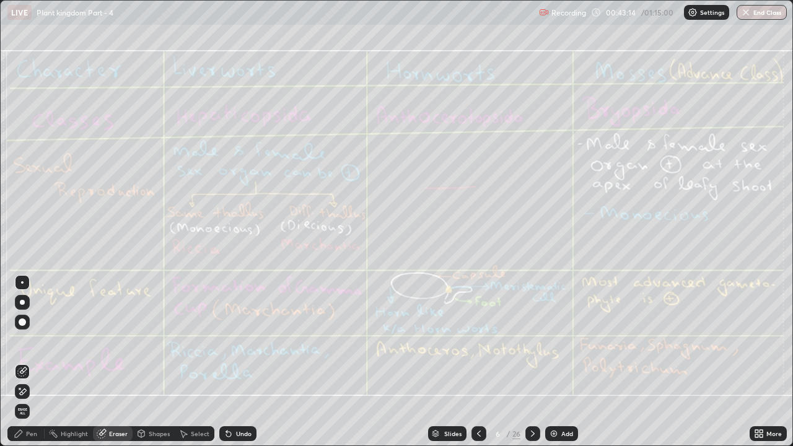
click at [23, 341] on span "Erase all" at bounding box center [22, 411] width 14 height 7
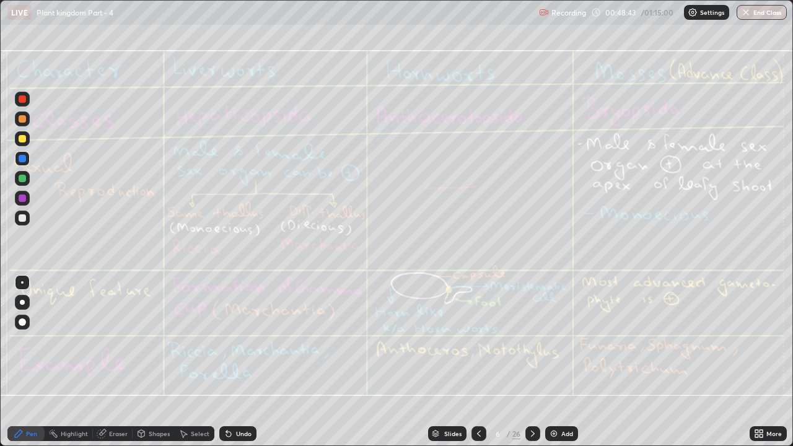
click at [532, 341] on icon at bounding box center [533, 434] width 10 height 10
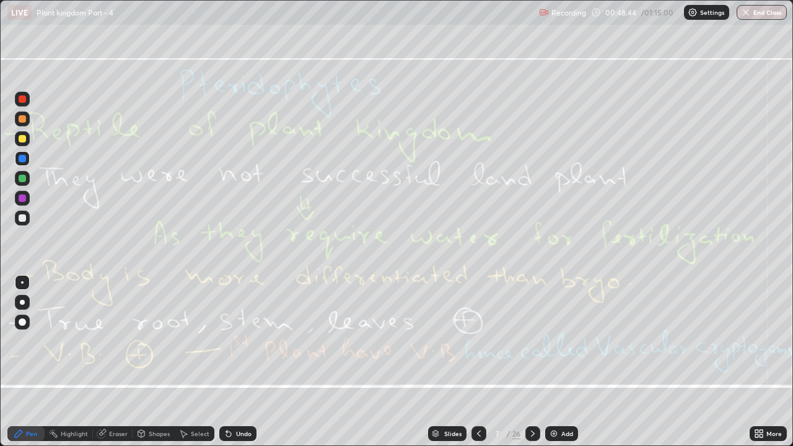
click at [478, 341] on icon at bounding box center [479, 434] width 10 height 10
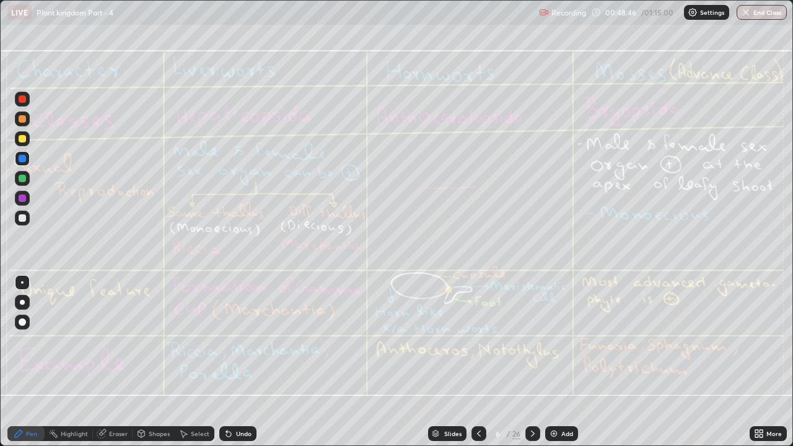
click at [537, 341] on div at bounding box center [532, 433] width 15 height 15
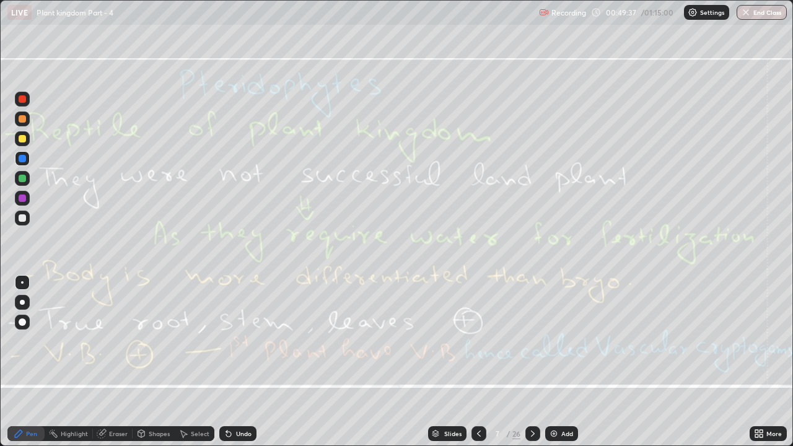
click at [116, 341] on div "Eraser" at bounding box center [118, 434] width 19 height 6
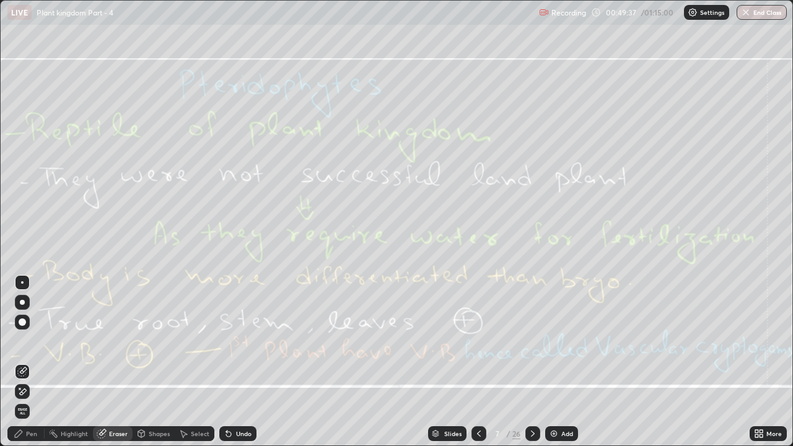
click at [27, 341] on span "Erase all" at bounding box center [22, 411] width 14 height 7
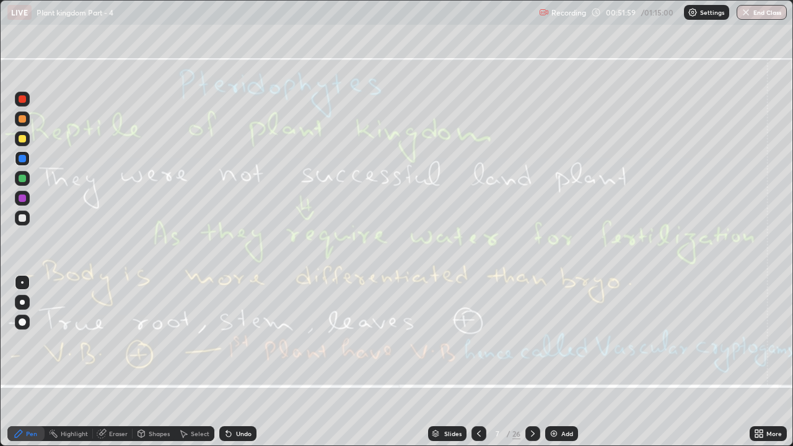
click at [532, 341] on icon at bounding box center [533, 434] width 10 height 10
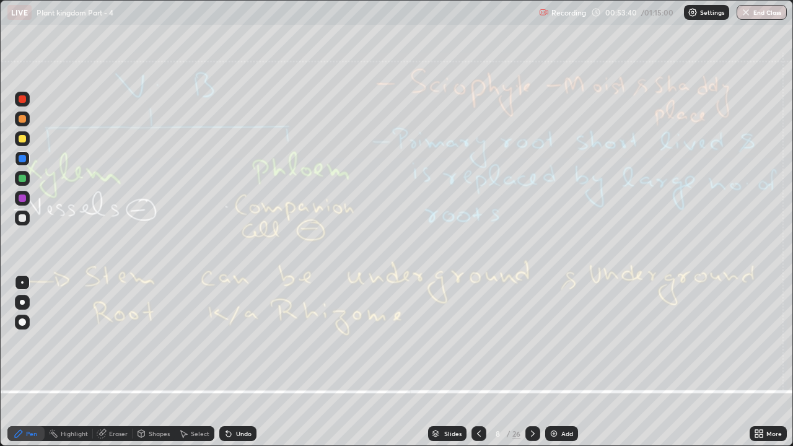
click at [112, 341] on div "Eraser" at bounding box center [118, 434] width 19 height 6
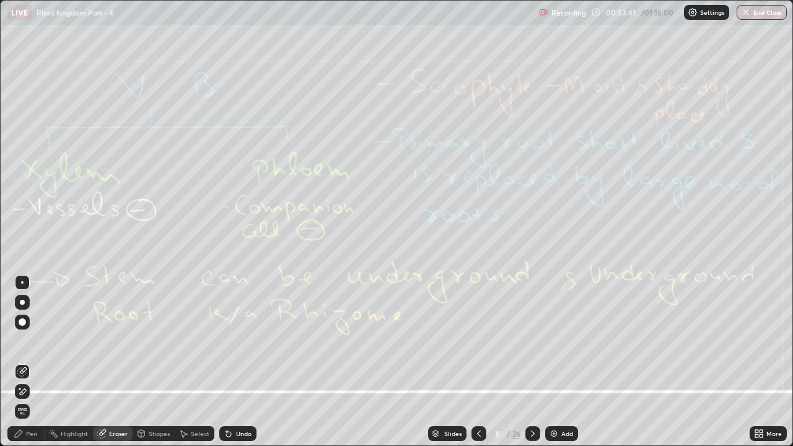
click at [22, 341] on span "Erase all" at bounding box center [22, 411] width 14 height 7
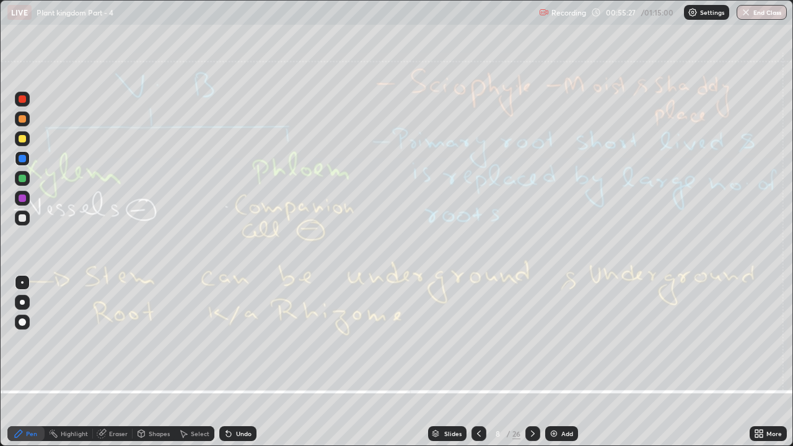
click at [118, 341] on div "Eraser" at bounding box center [118, 434] width 19 height 6
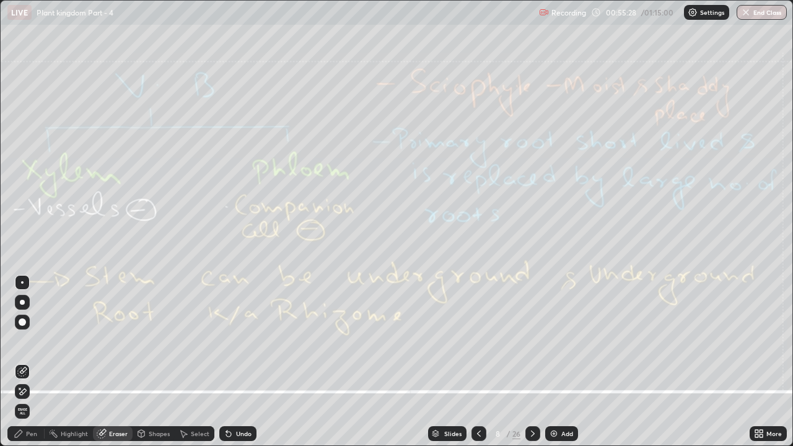
click at [27, 341] on span "Erase all" at bounding box center [22, 411] width 14 height 7
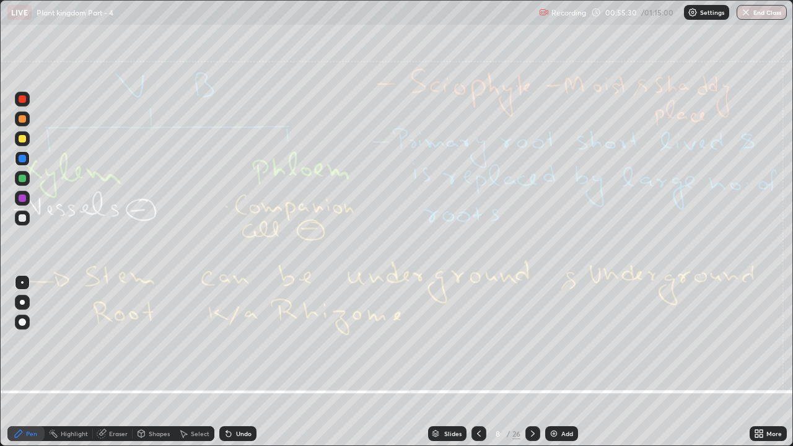
click at [532, 341] on icon at bounding box center [533, 434] width 10 height 10
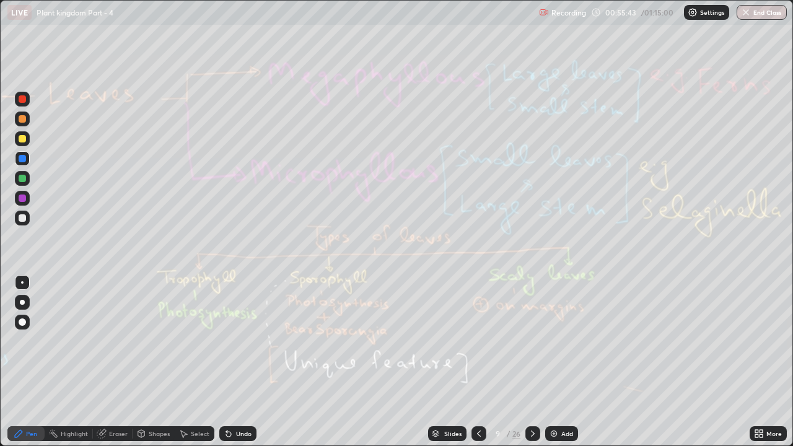
click at [120, 341] on div "Eraser" at bounding box center [118, 434] width 19 height 6
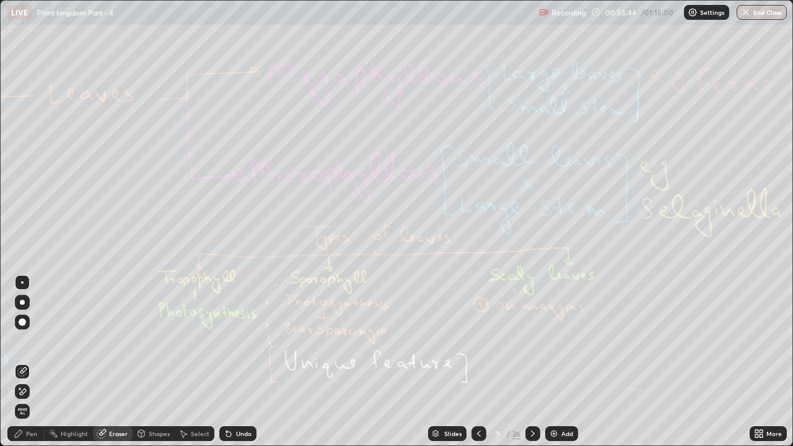
click at [23, 341] on span "Erase all" at bounding box center [22, 411] width 14 height 7
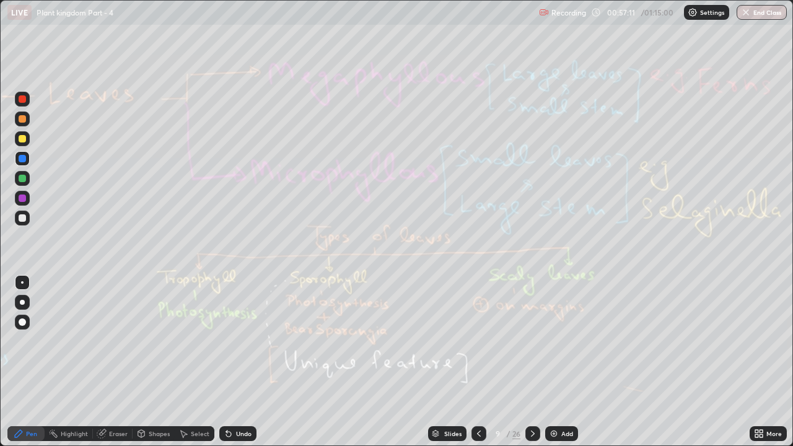
click at [119, 341] on div "Eraser" at bounding box center [118, 434] width 19 height 6
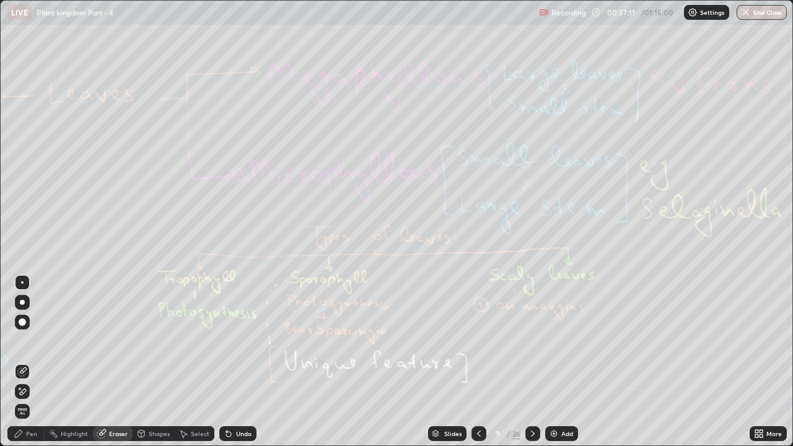
click at [22, 341] on span "Erase all" at bounding box center [22, 411] width 14 height 7
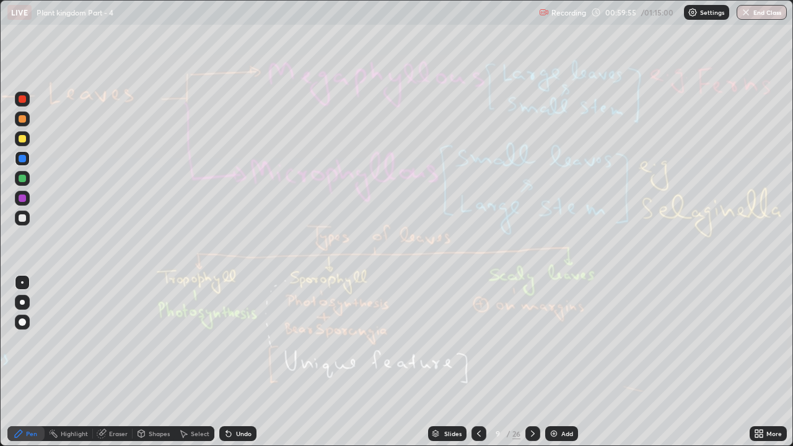
click at [536, 341] on icon at bounding box center [533, 434] width 10 height 10
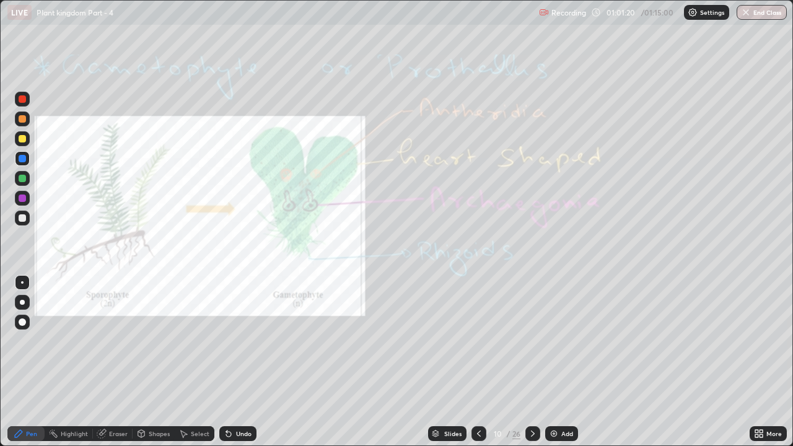
click at [118, 341] on div "Eraser" at bounding box center [118, 434] width 19 height 6
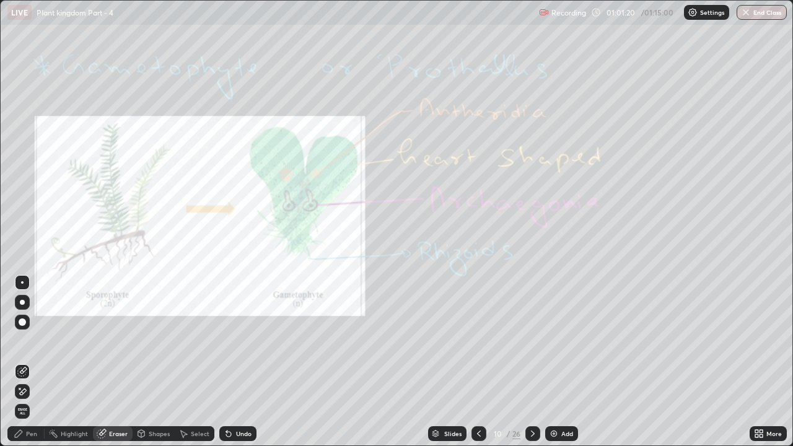
click at [23, 341] on span "Erase all" at bounding box center [22, 411] width 14 height 7
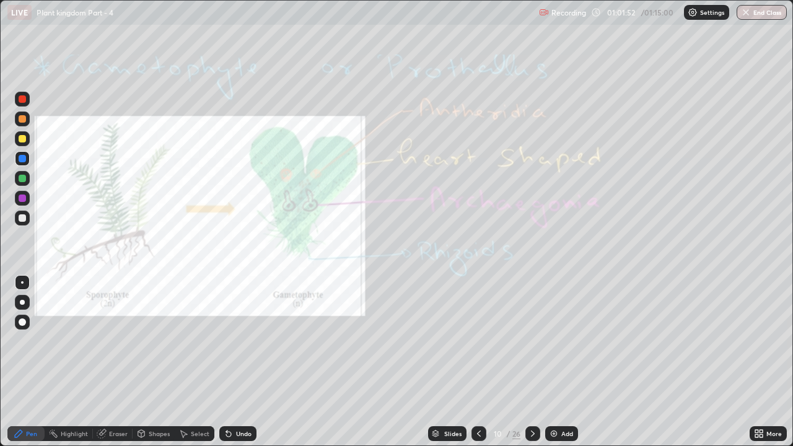
click at [114, 341] on div "Eraser" at bounding box center [118, 434] width 19 height 6
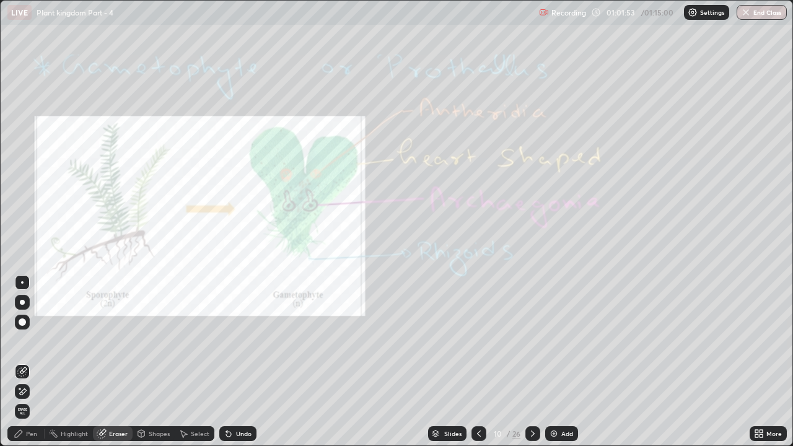
click at [24, 341] on span "Erase all" at bounding box center [22, 411] width 14 height 7
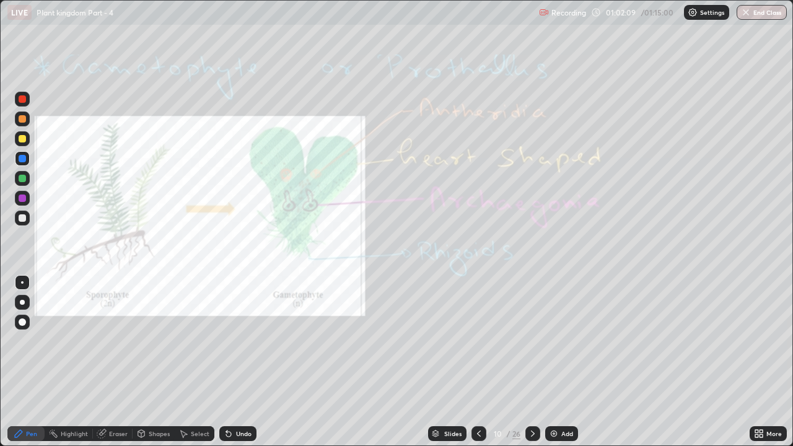
click at [115, 341] on div "Eraser" at bounding box center [118, 434] width 19 height 6
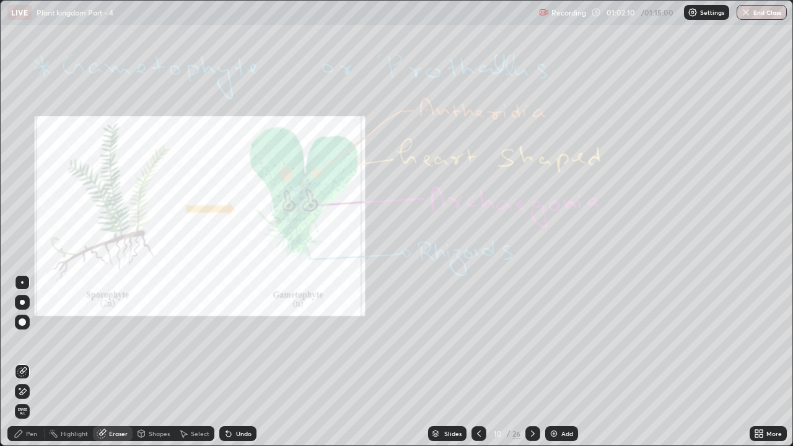
click at [24, 341] on span "Erase all" at bounding box center [22, 411] width 14 height 7
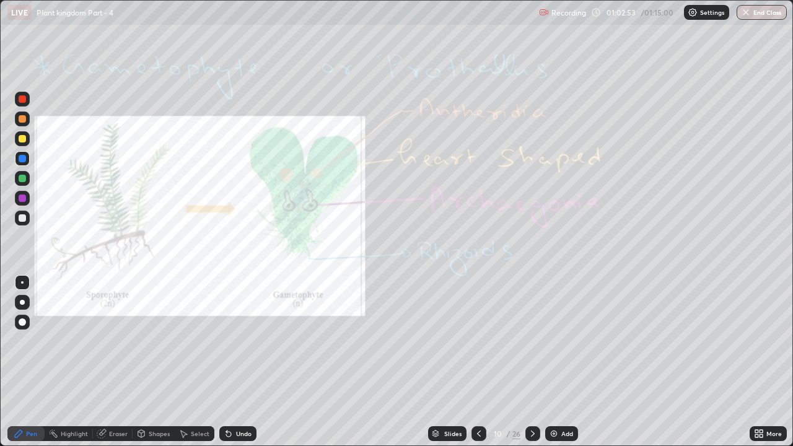
click at [123, 341] on div "Eraser" at bounding box center [118, 434] width 19 height 6
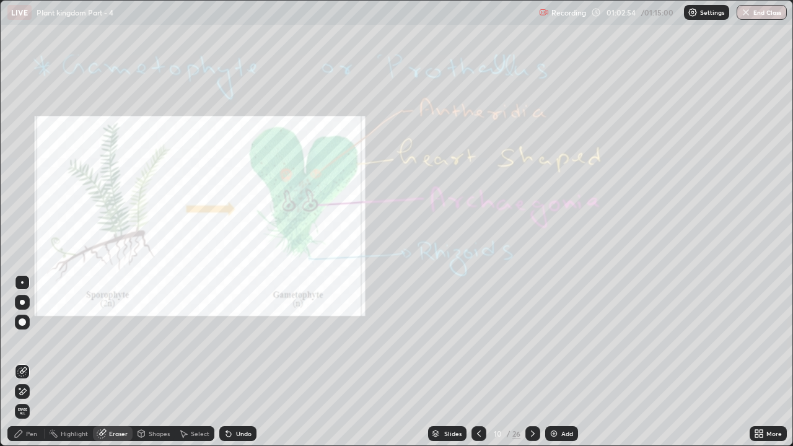
click at [22, 341] on span "Erase all" at bounding box center [22, 411] width 14 height 7
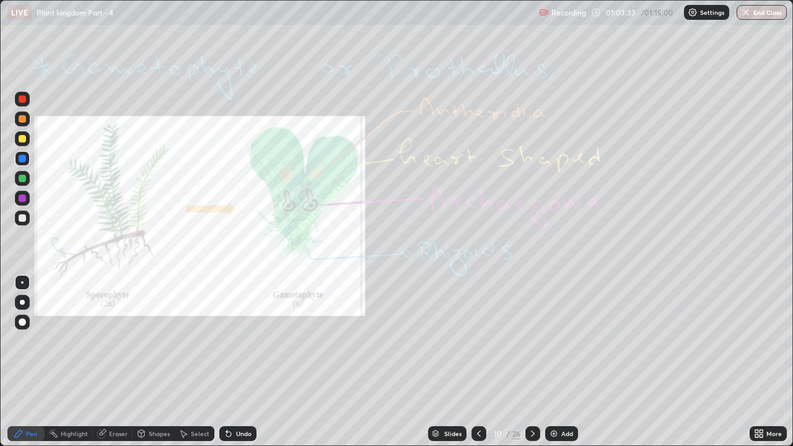
click at [532, 341] on icon at bounding box center [533, 434] width 10 height 10
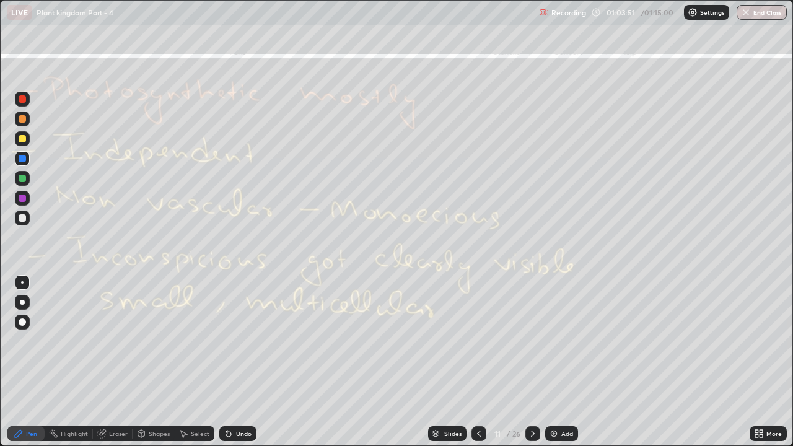
click at [118, 341] on div "Eraser" at bounding box center [118, 434] width 19 height 6
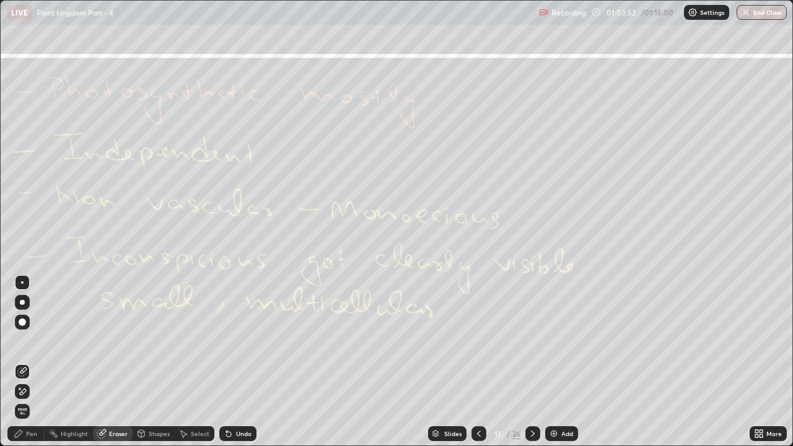
click at [22, 341] on span "Erase all" at bounding box center [22, 411] width 14 height 7
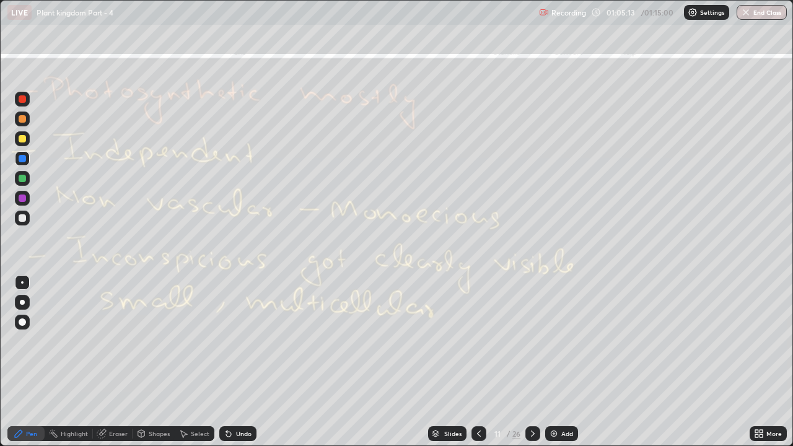
click at [770, 12] on button "End Class" at bounding box center [762, 12] width 50 height 15
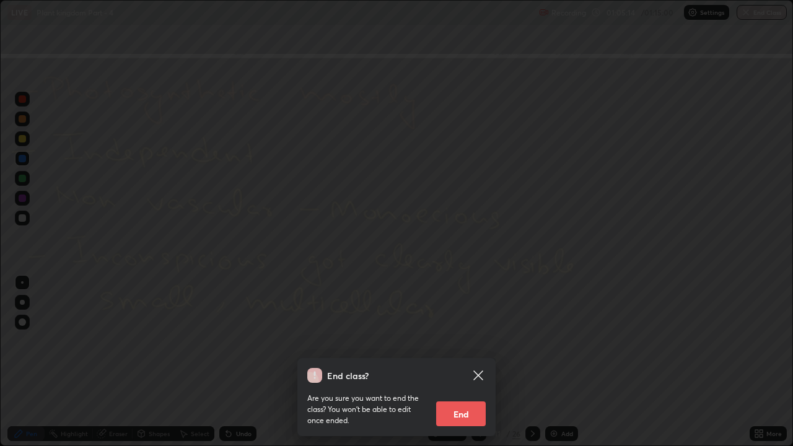
click at [466, 341] on button "End" at bounding box center [461, 413] width 50 height 25
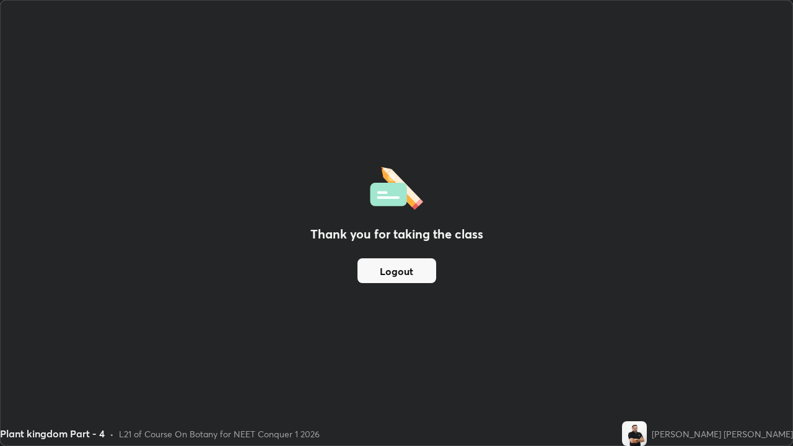
click at [390, 271] on button "Logout" at bounding box center [396, 270] width 79 height 25
